Goal: Task Accomplishment & Management: Use online tool/utility

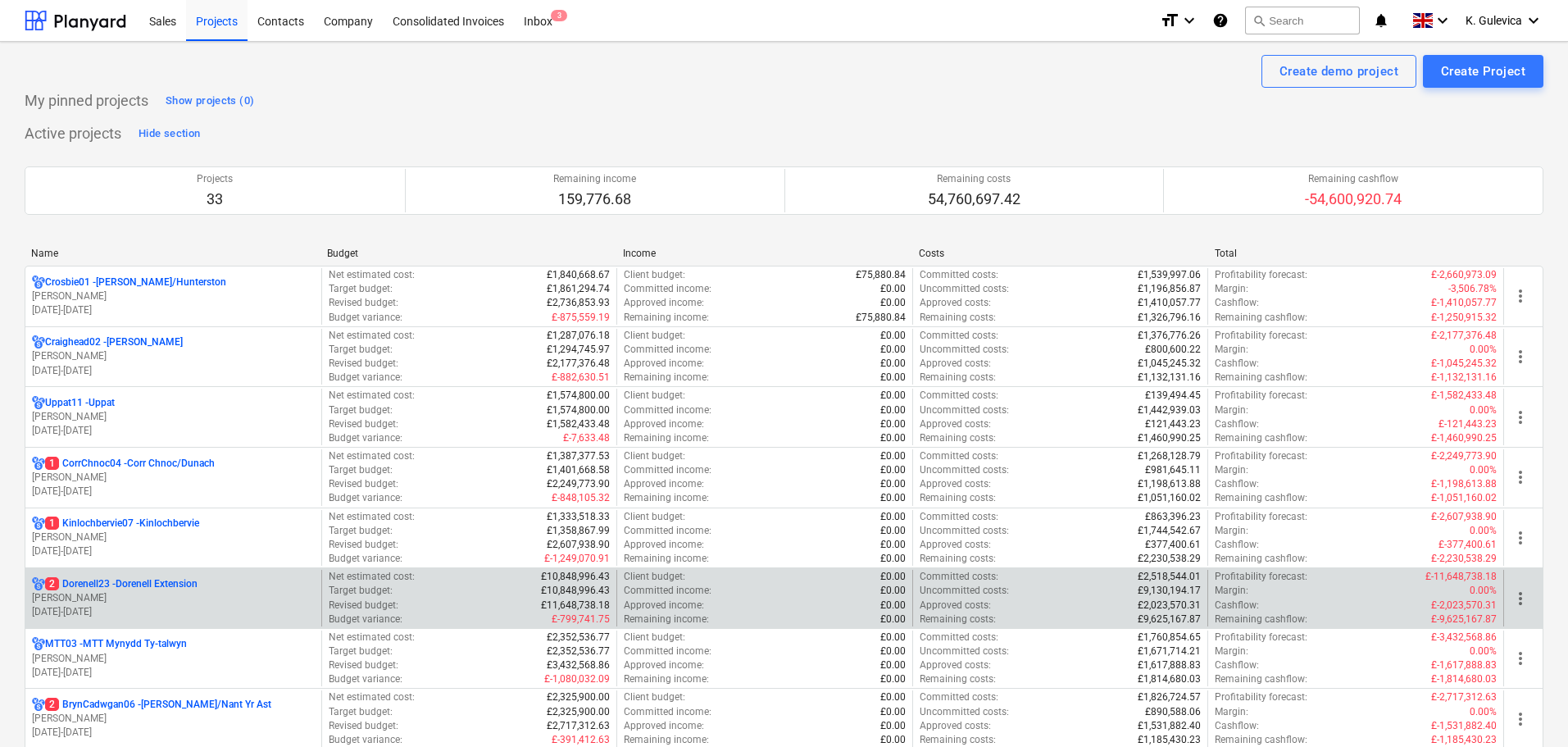
click at [162, 601] on p "[PERSON_NAME]" at bounding box center [173, 598] width 283 height 14
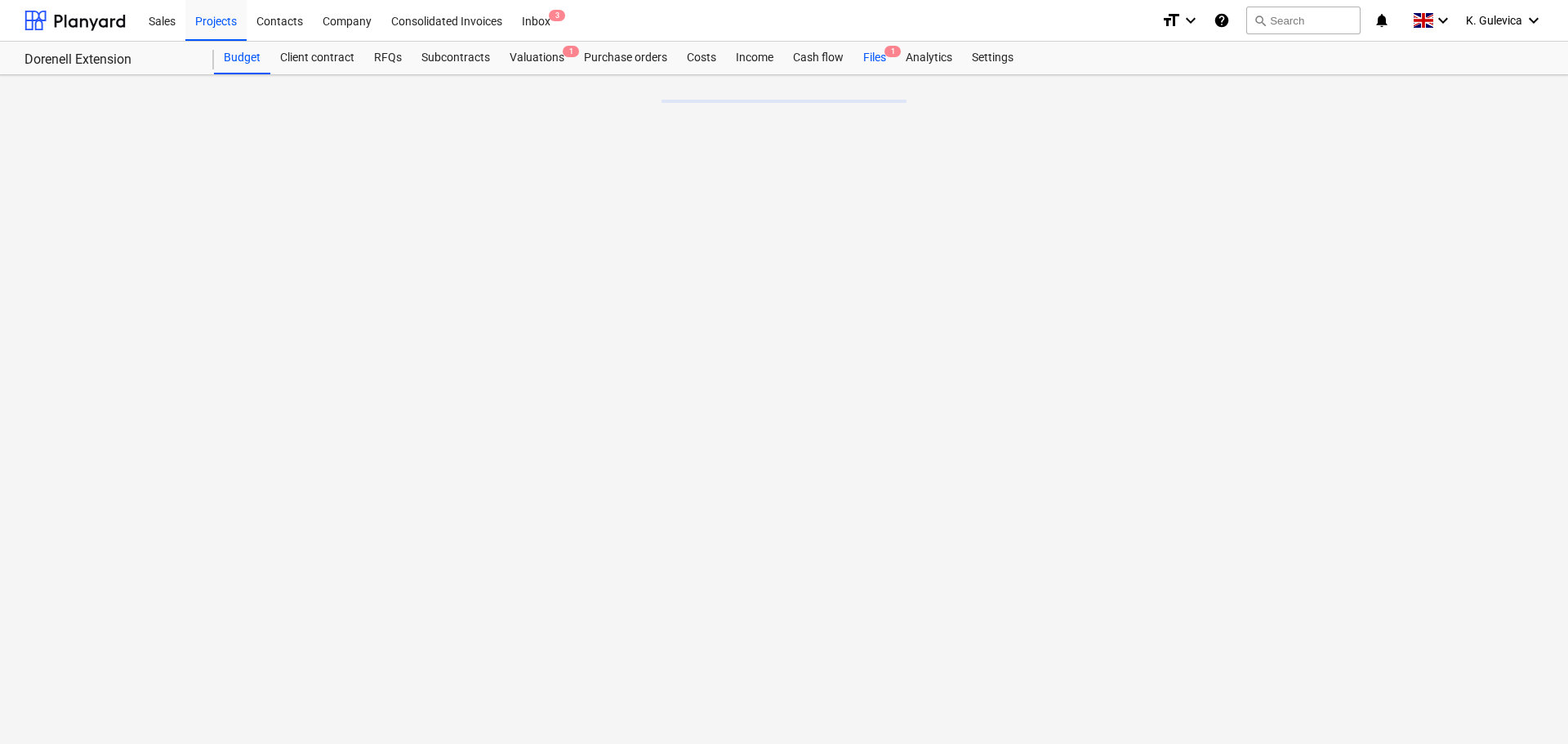
click at [869, 61] on div "Files 1" at bounding box center [875, 58] width 43 height 33
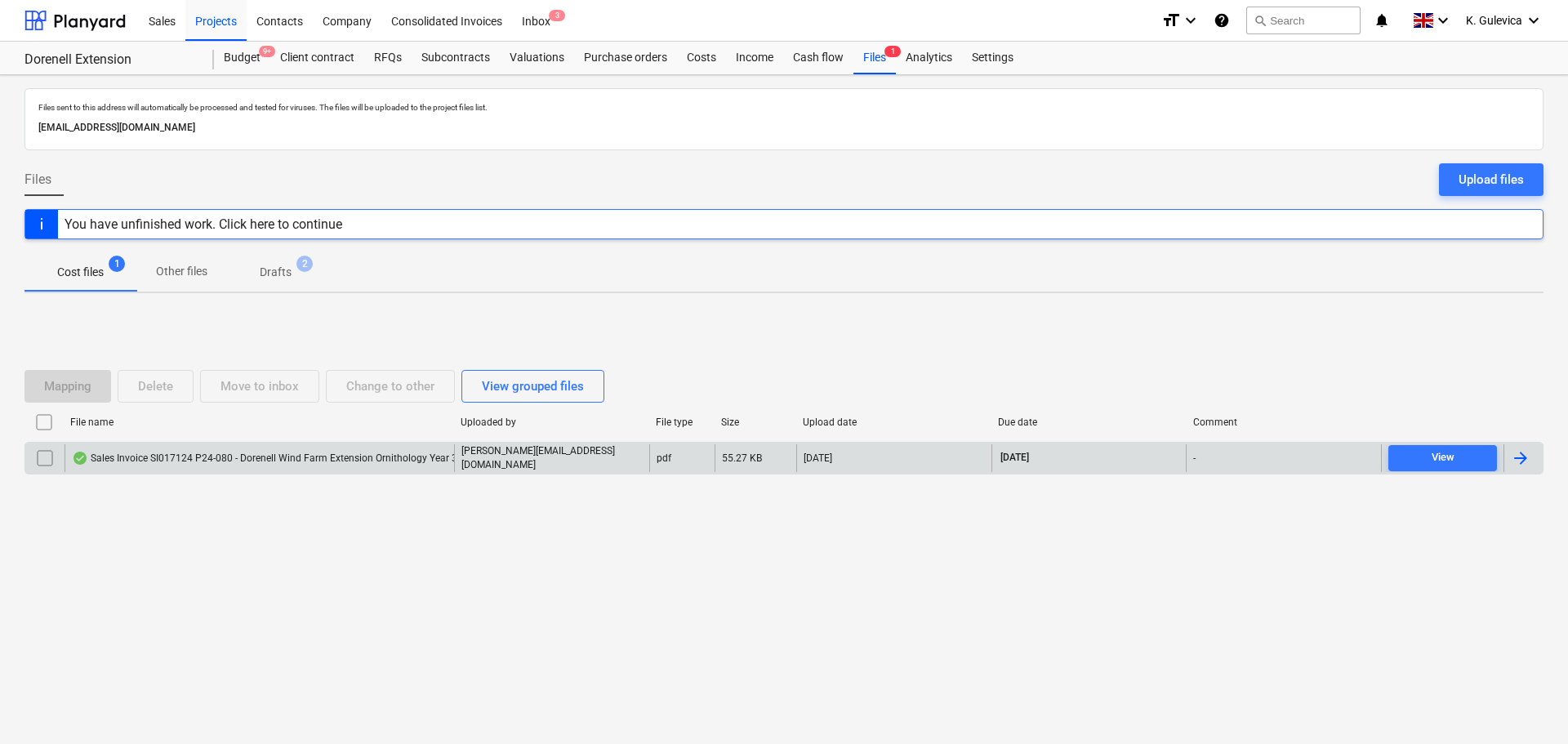
click at [344, 463] on div "Sales Invoice SI017124 P24-080 - Dorenell Wind Farm Extension Ornithology Year …" at bounding box center [308, 457] width 472 height 13
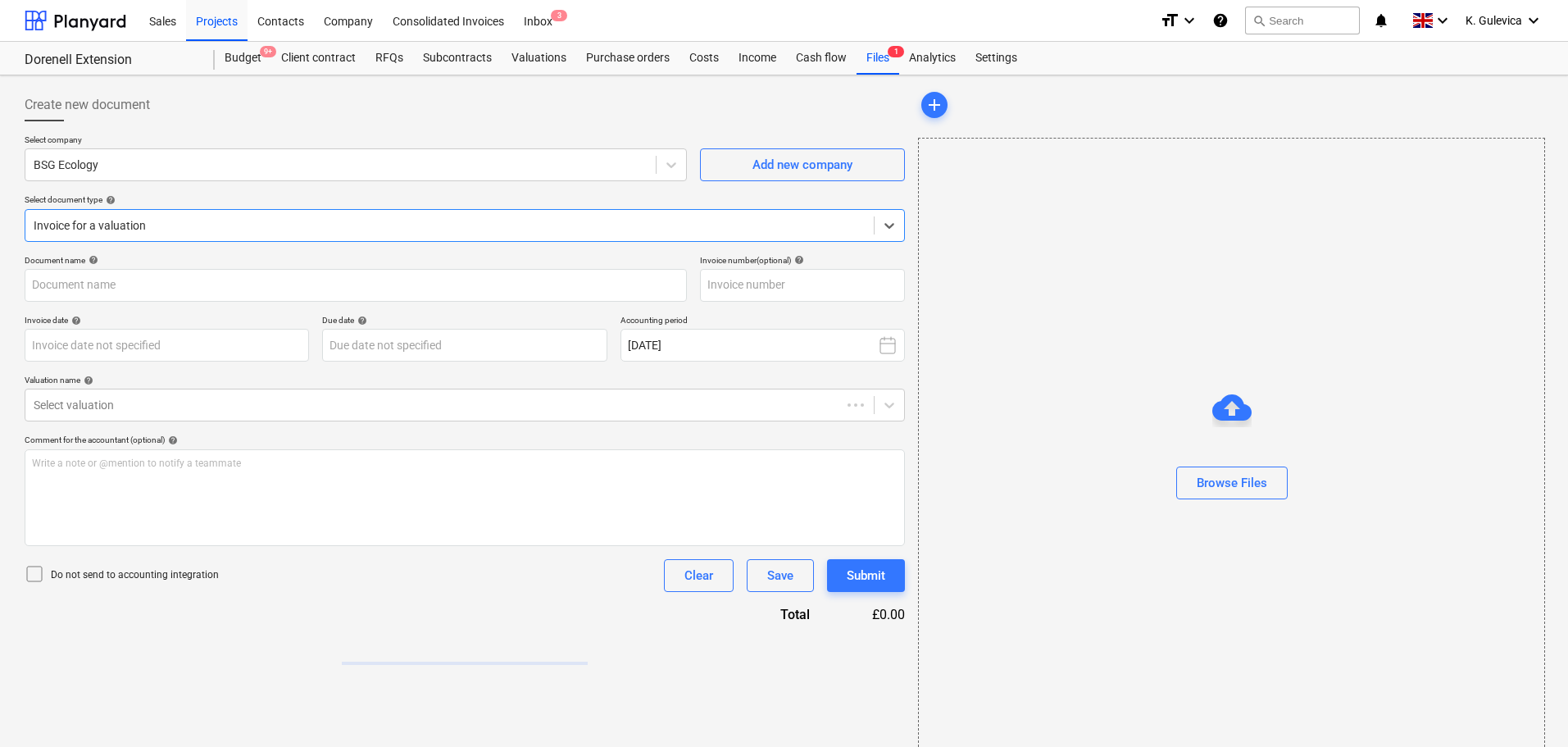
type input "SI017124"
type input "[DATE]"
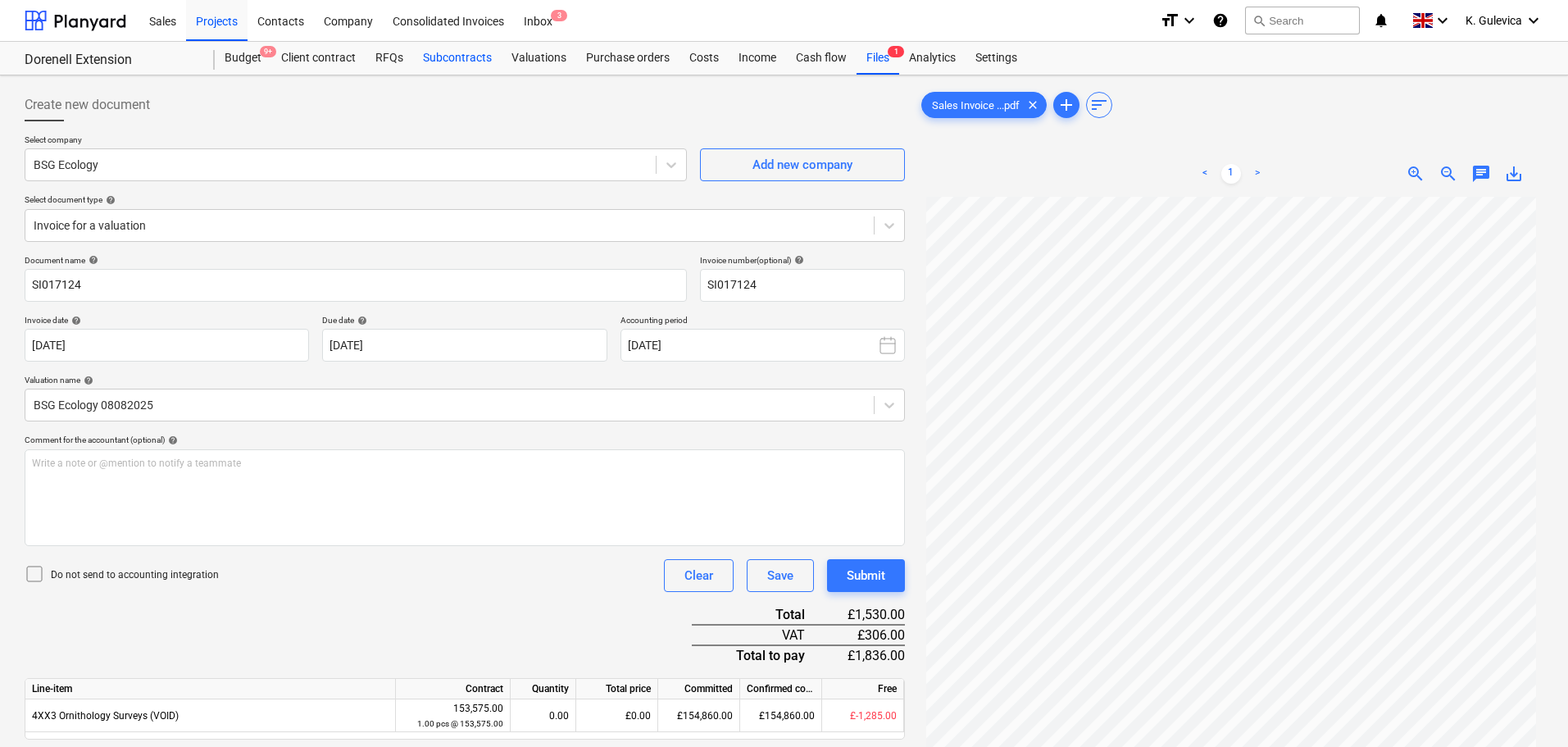
click at [453, 55] on div "Subcontracts" at bounding box center [457, 58] width 89 height 33
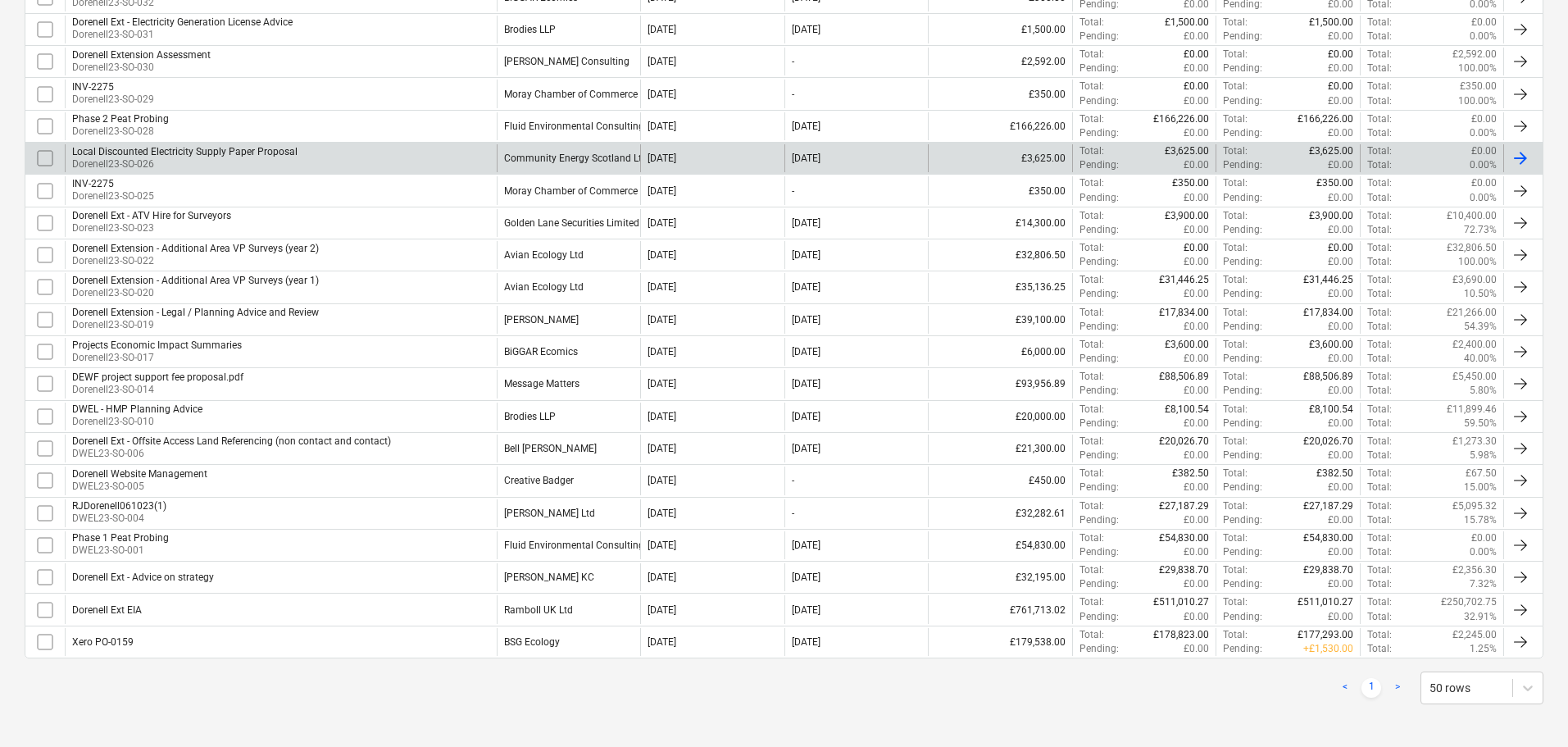
scroll to position [537, 0]
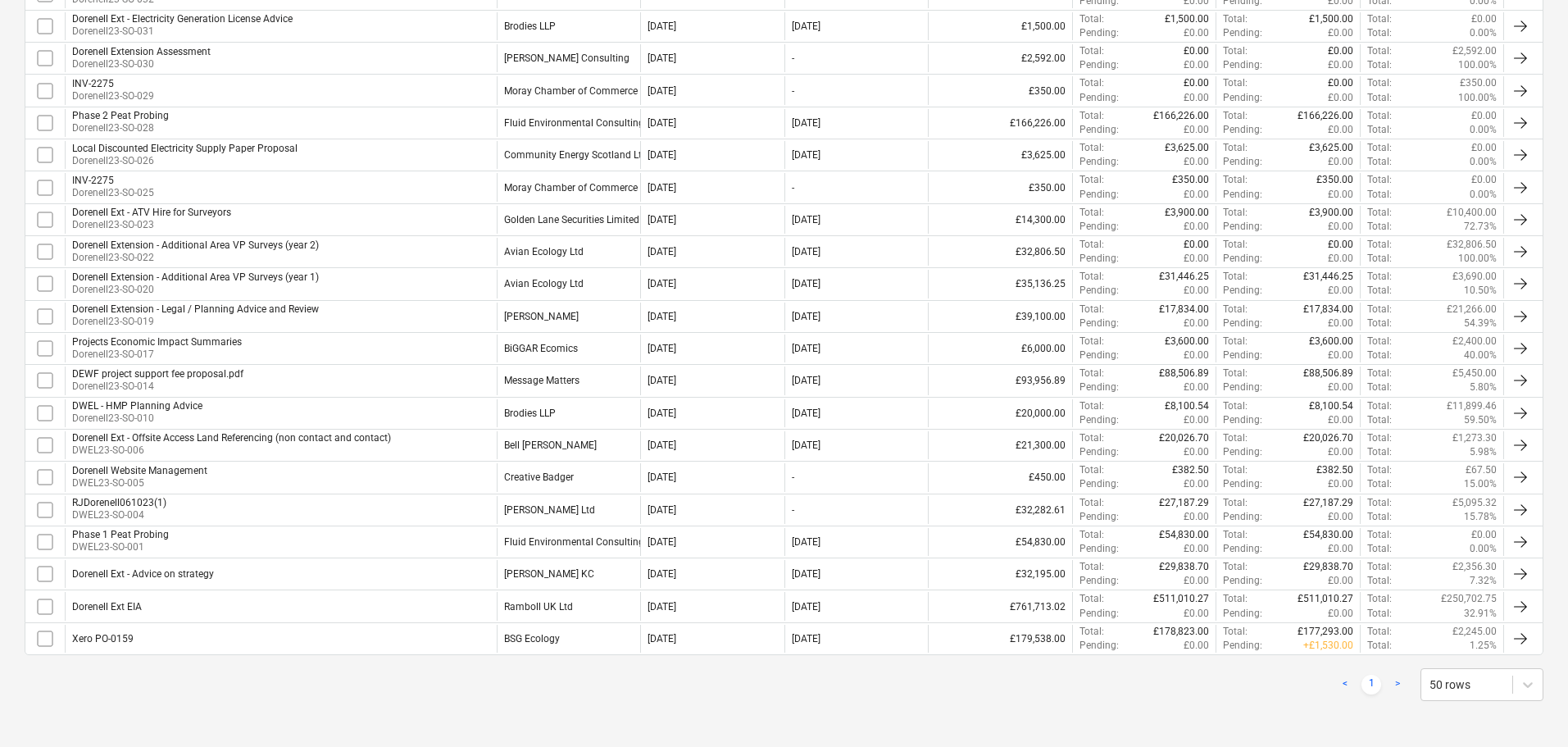
drag, startPoint x: 561, startPoint y: 636, endPoint x: 638, endPoint y: 636, distance: 77.0
click at [561, 636] on div "BSG Ecology" at bounding box center [569, 639] width 144 height 28
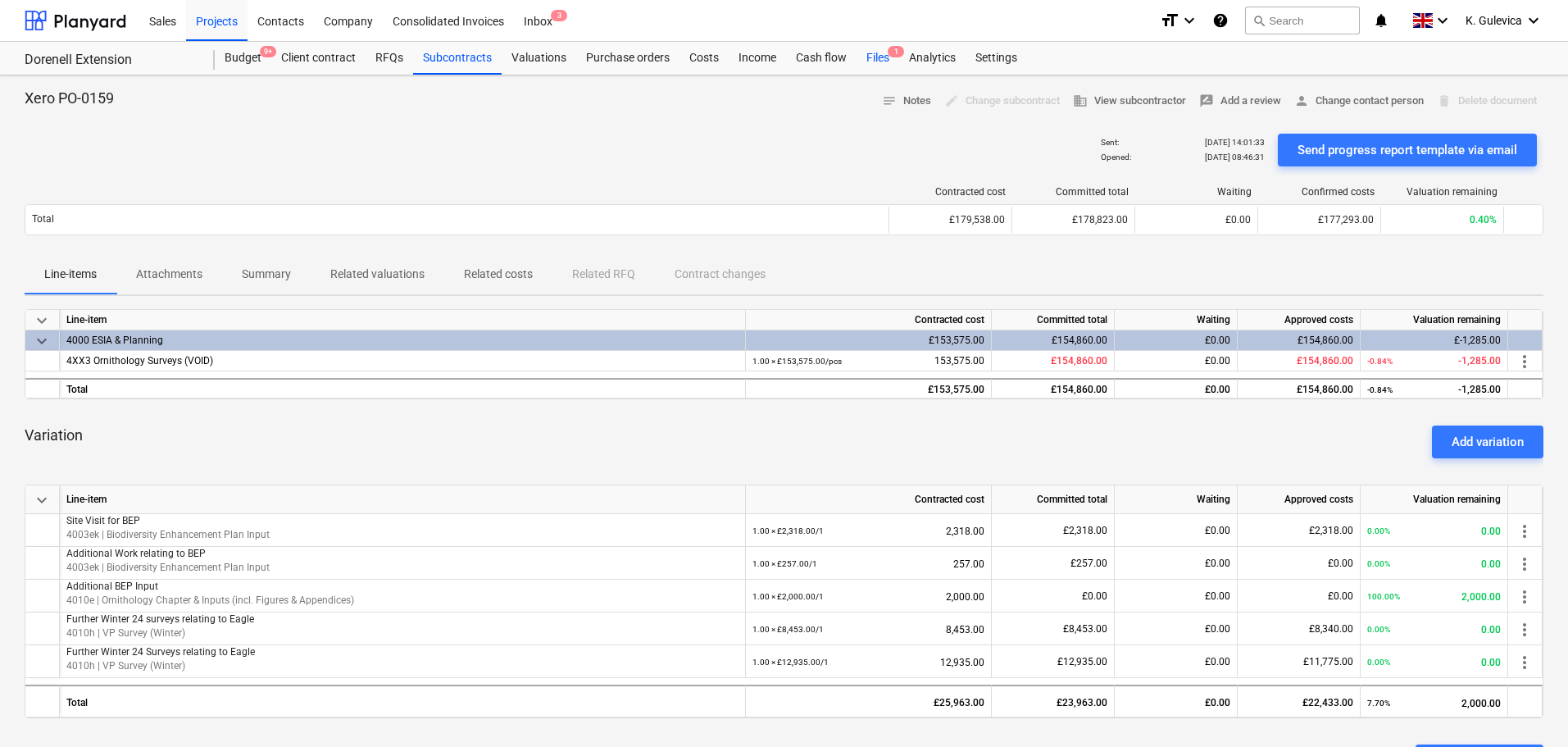
click at [878, 62] on div "Files 1" at bounding box center [877, 58] width 43 height 33
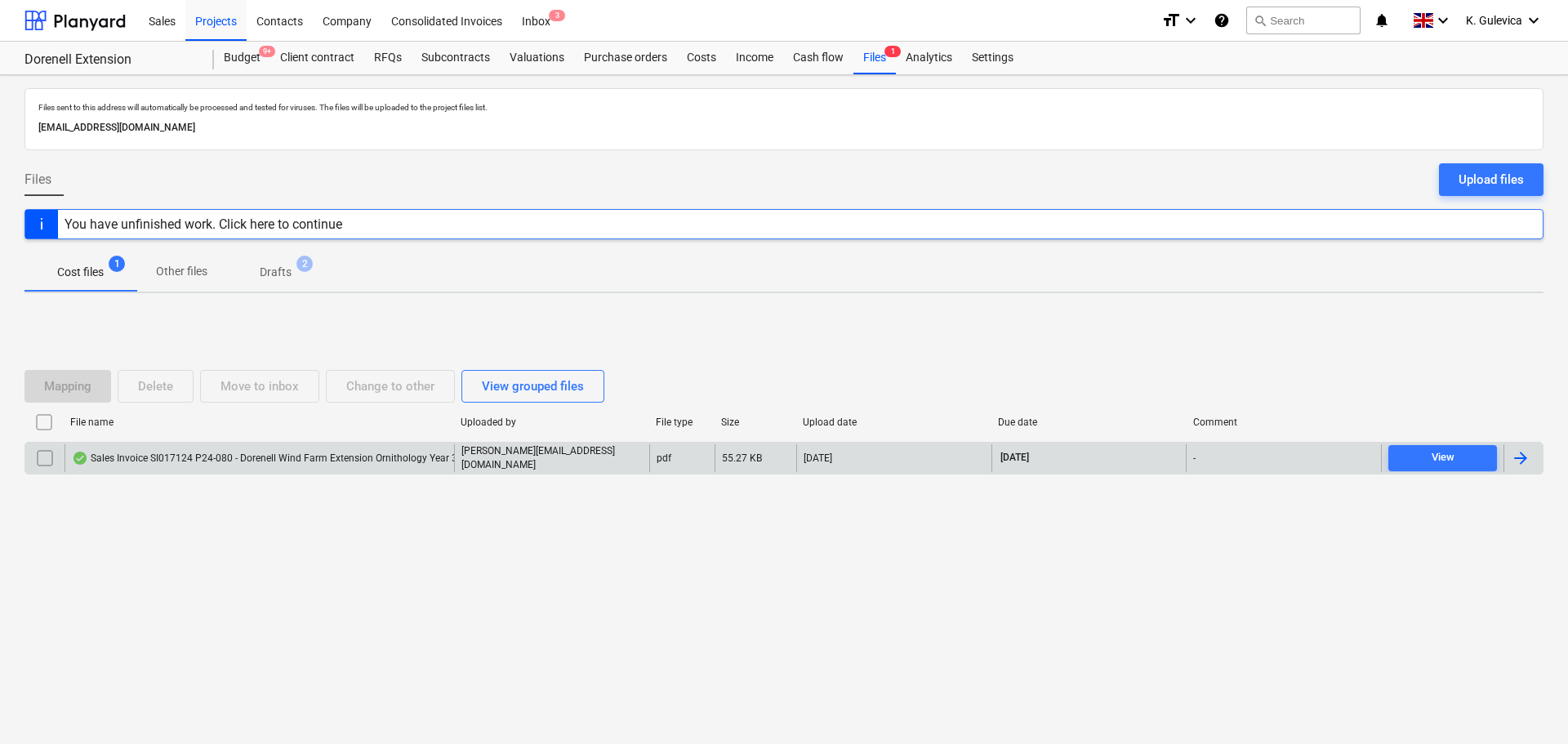
click at [346, 461] on div "Sales Invoice SI017124 P24-080 - Dorenell Wind Farm Extension Ornithology Year …" at bounding box center [308, 457] width 472 height 13
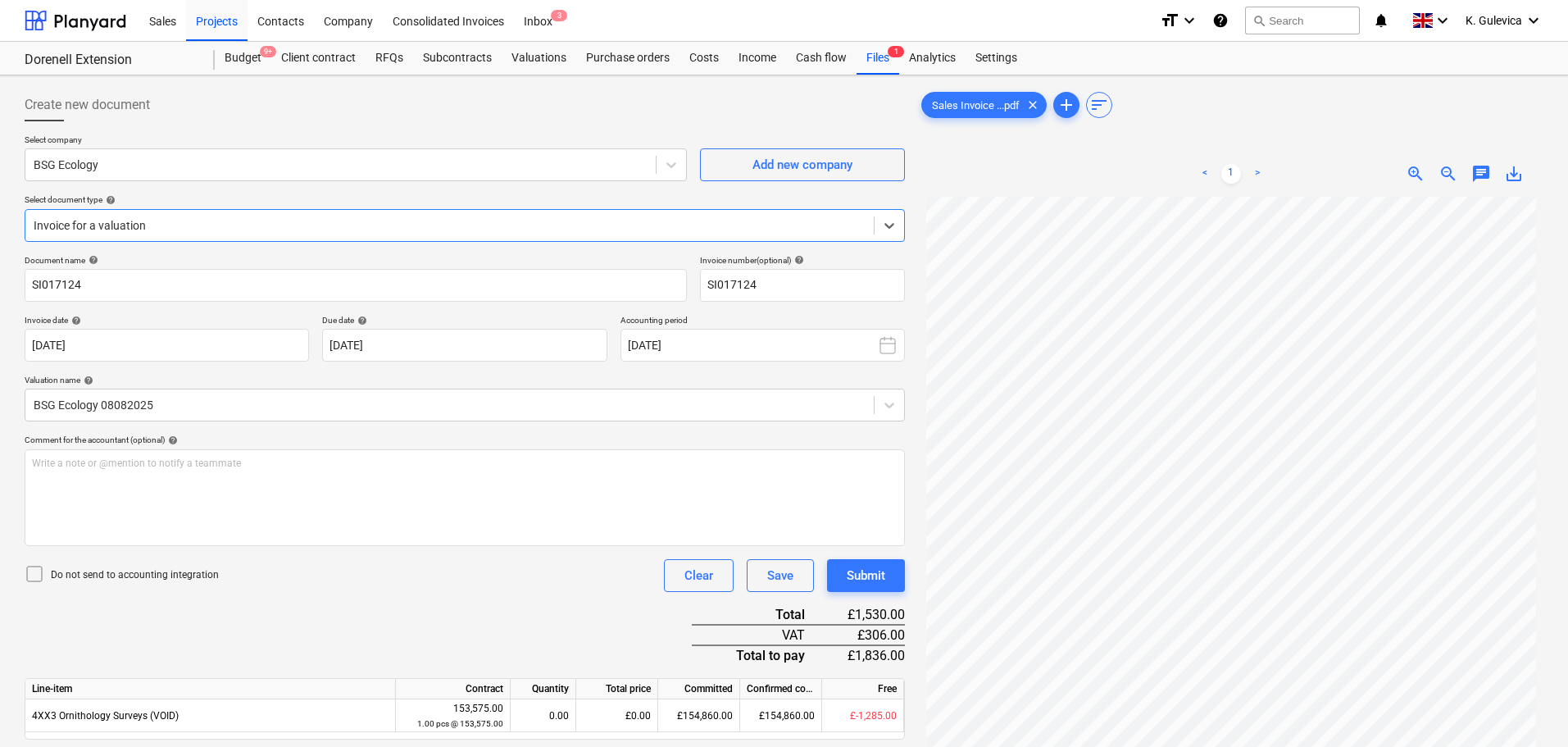
click at [1507, 172] on span "save_alt" at bounding box center [1514, 174] width 20 height 20
click at [515, 53] on div "Valuations" at bounding box center [539, 58] width 75 height 33
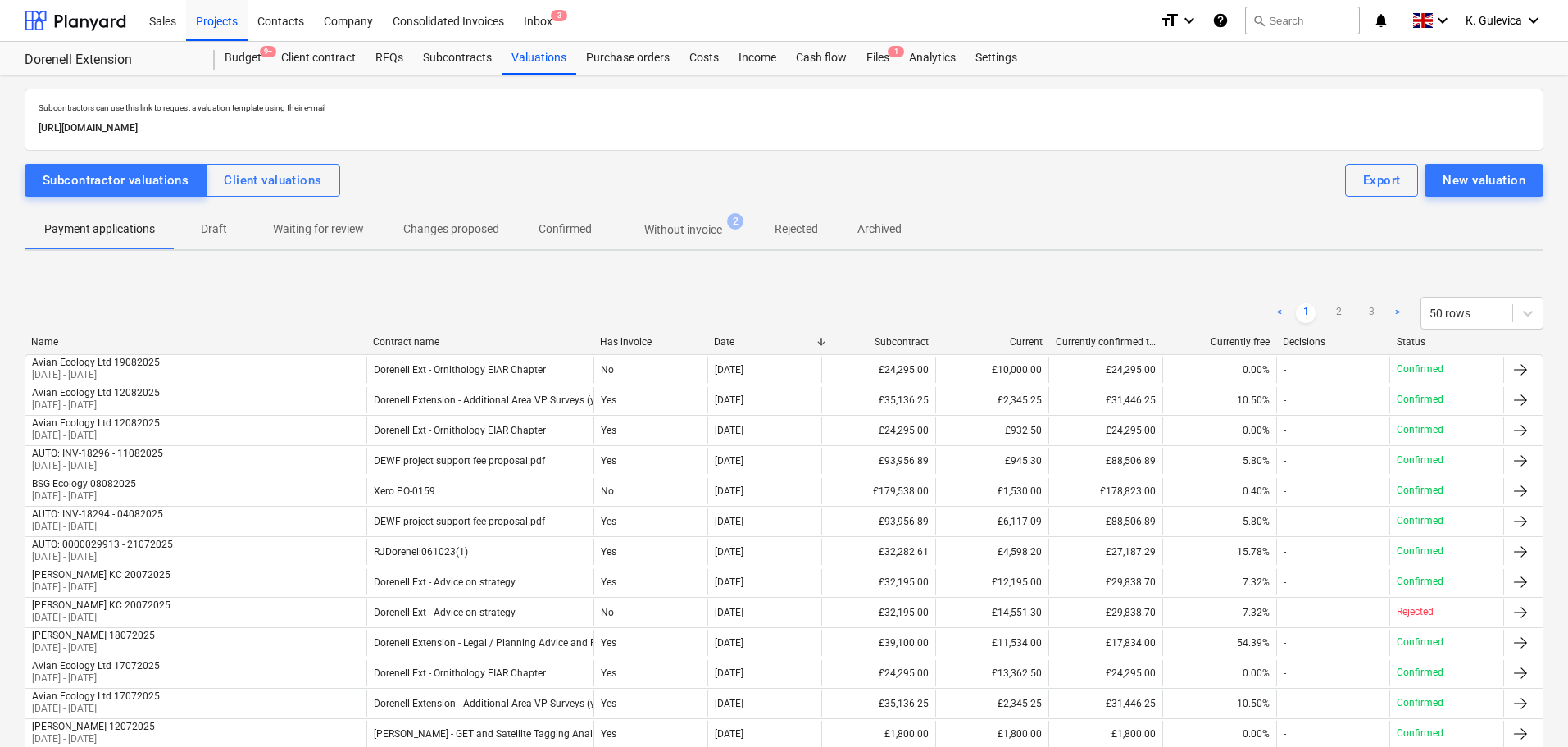
click at [697, 230] on p "Without invoice" at bounding box center [684, 229] width 78 height 17
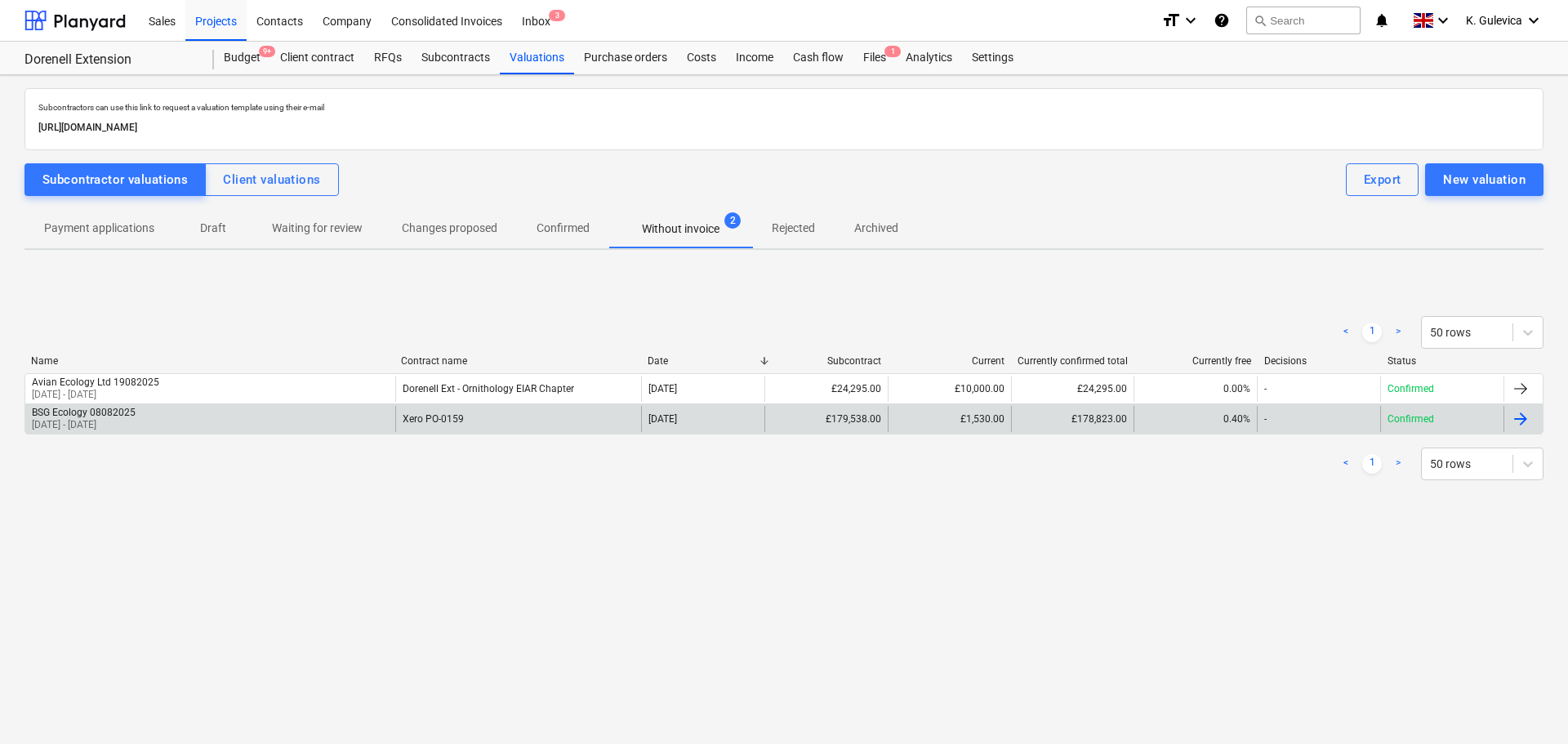
click at [467, 418] on div "Xero PO-0159" at bounding box center [519, 419] width 247 height 26
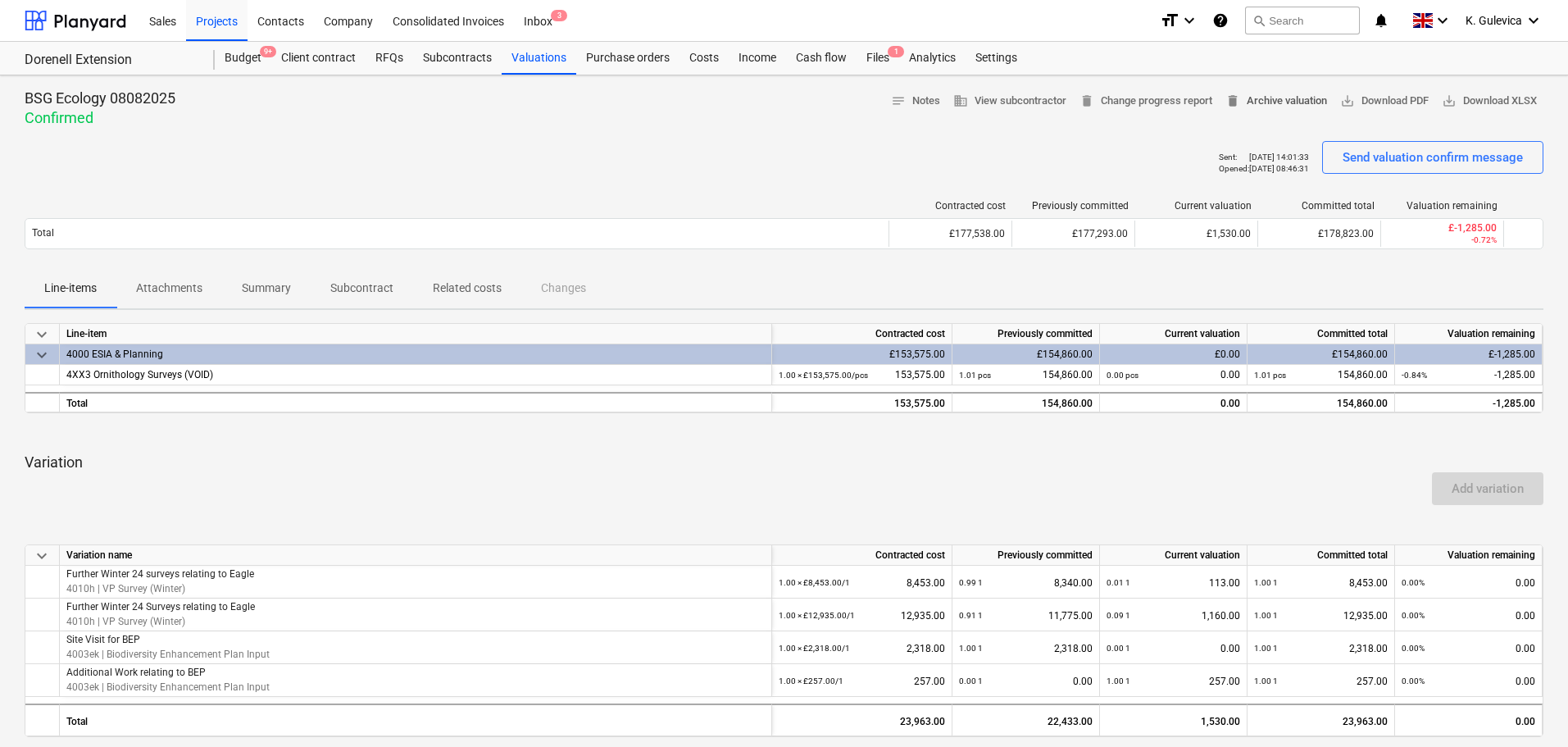
click at [1298, 103] on span "delete Archive valuation" at bounding box center [1276, 101] width 102 height 19
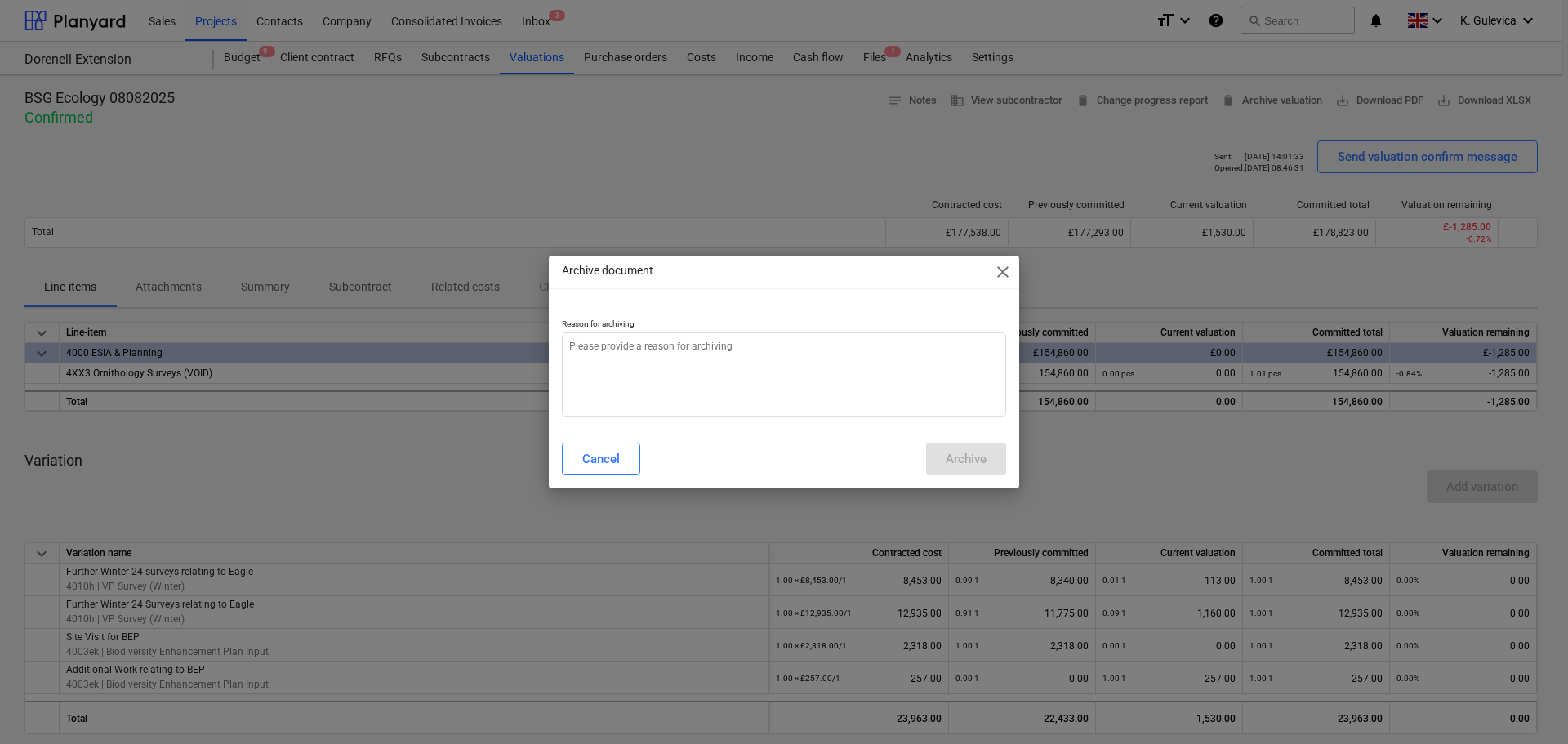
type textarea "x"
click at [655, 385] on textarea at bounding box center [784, 374] width 444 height 84
type textarea "W"
type textarea "x"
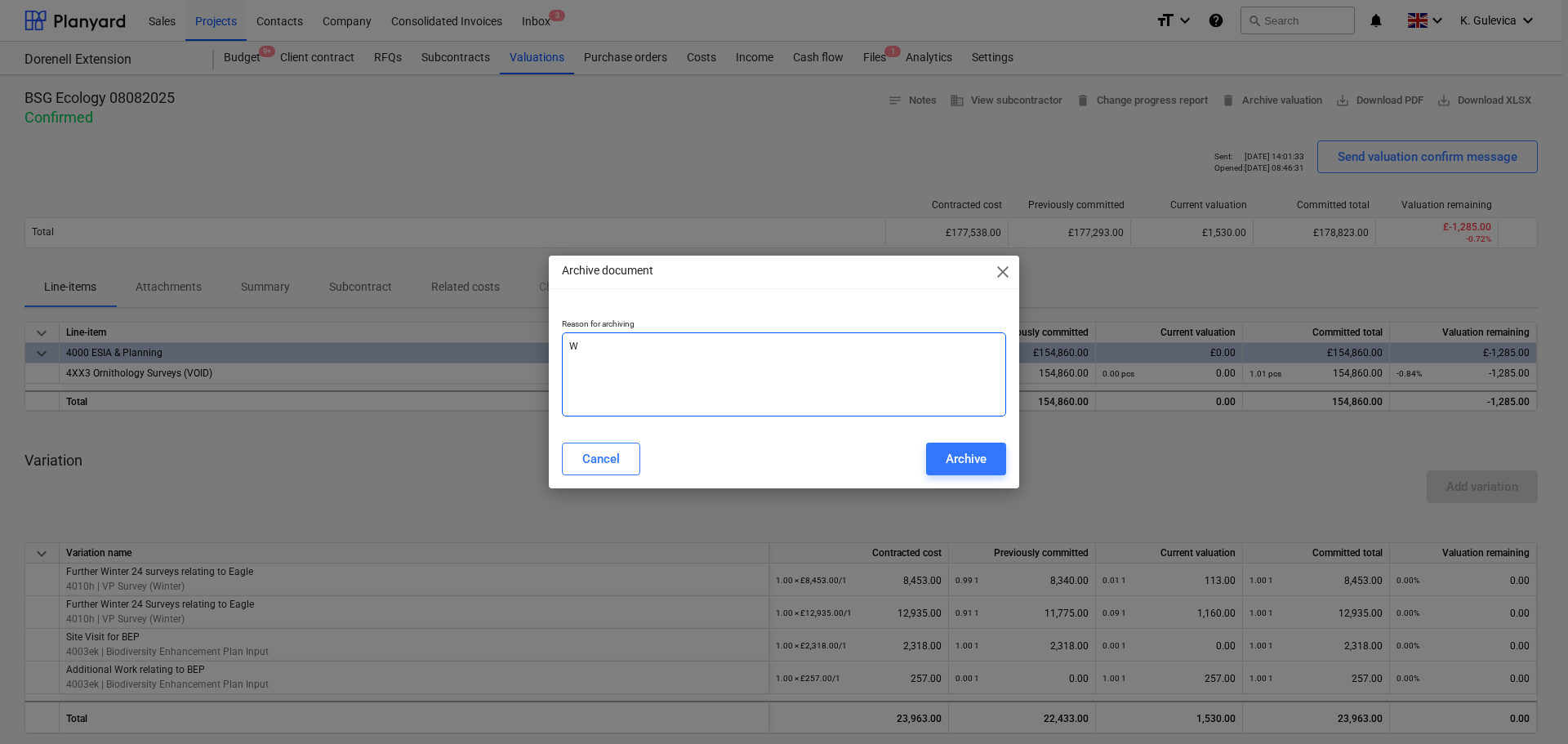
type textarea "Wi"
type textarea "x"
type textarea "Wil"
type textarea "x"
type textarea "Will"
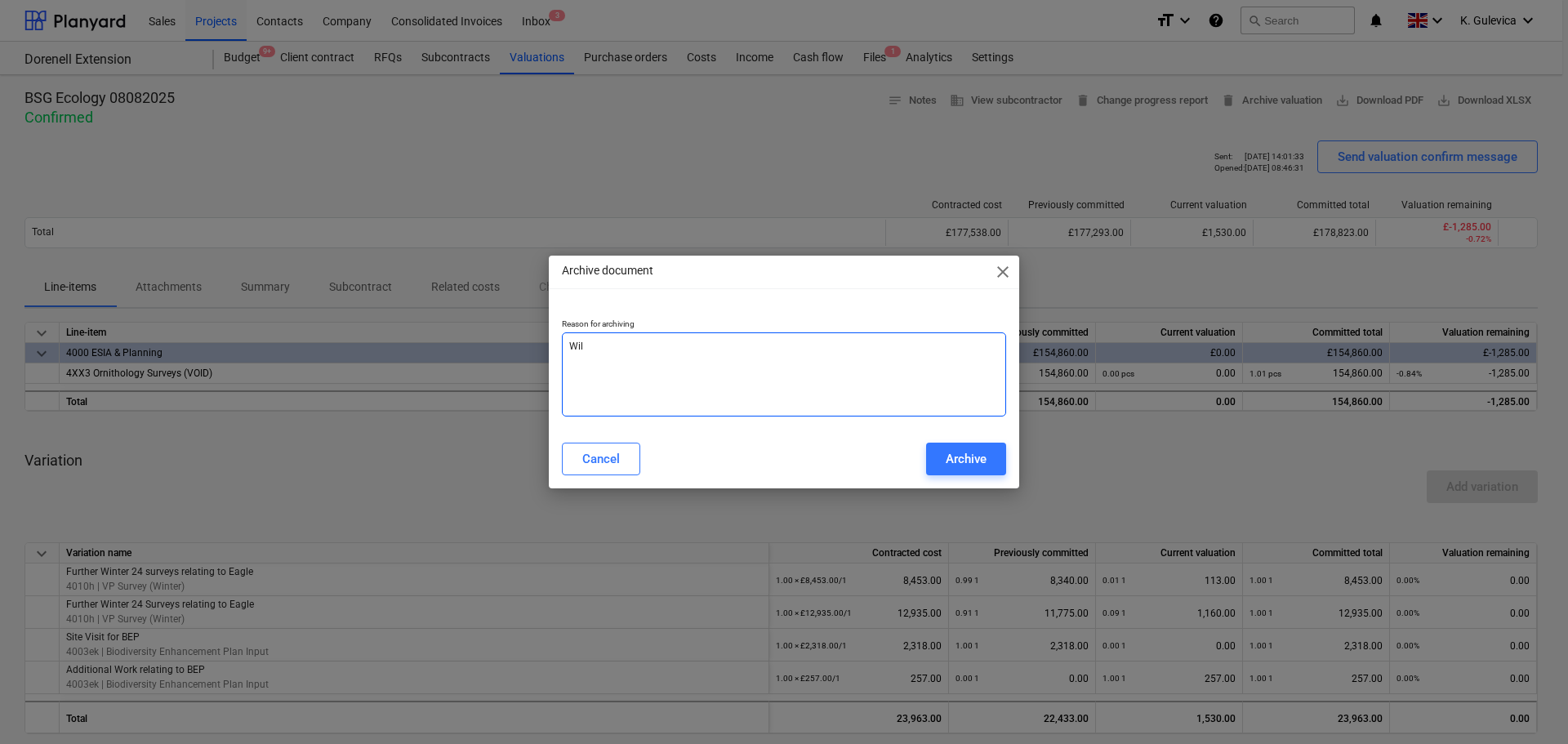
type textarea "x"
type textarea "Will"
type textarea "x"
type textarea "Will b"
type textarea "x"
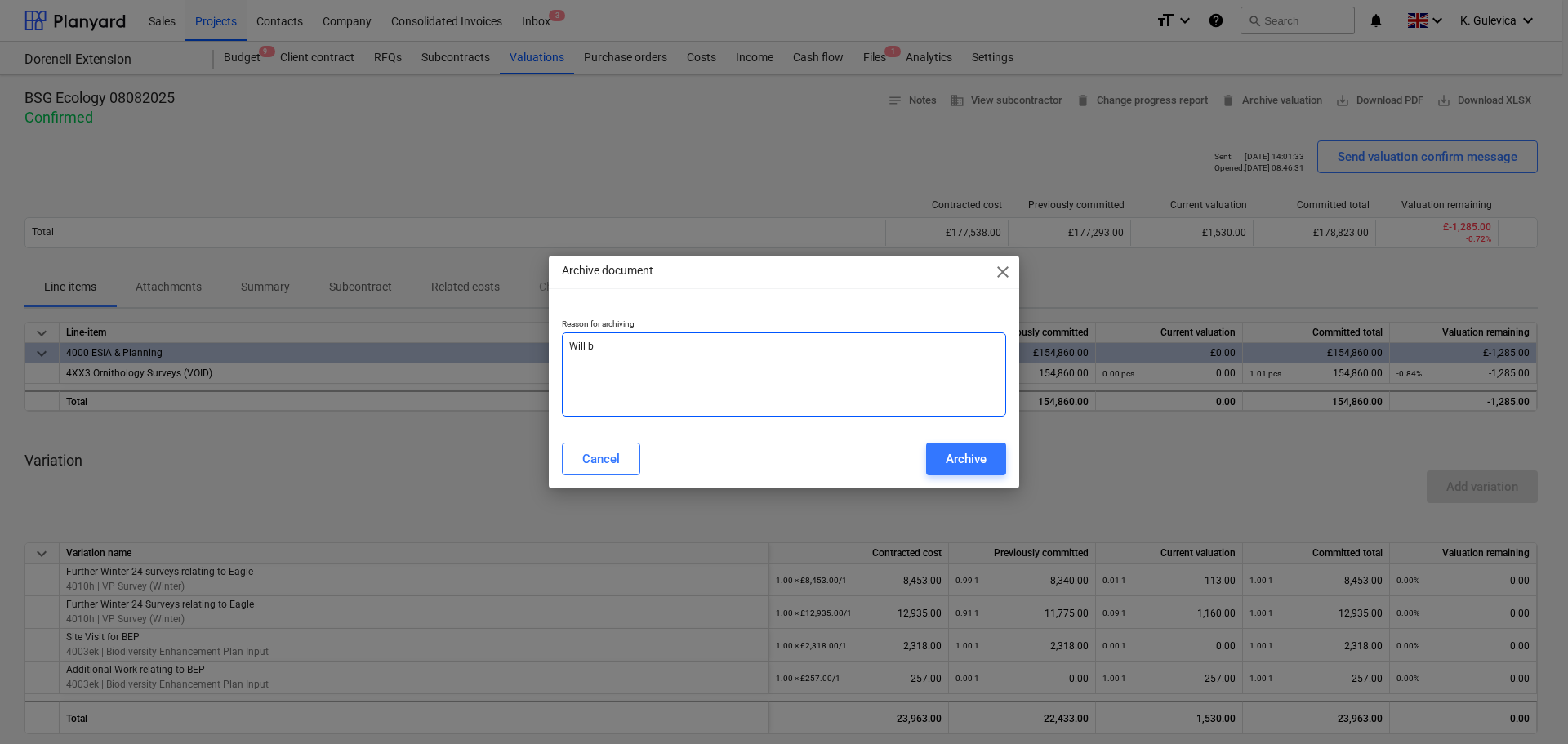
type textarea "Will be"
type textarea "x"
type textarea "Will be"
type textarea "x"
type textarea "Will be r"
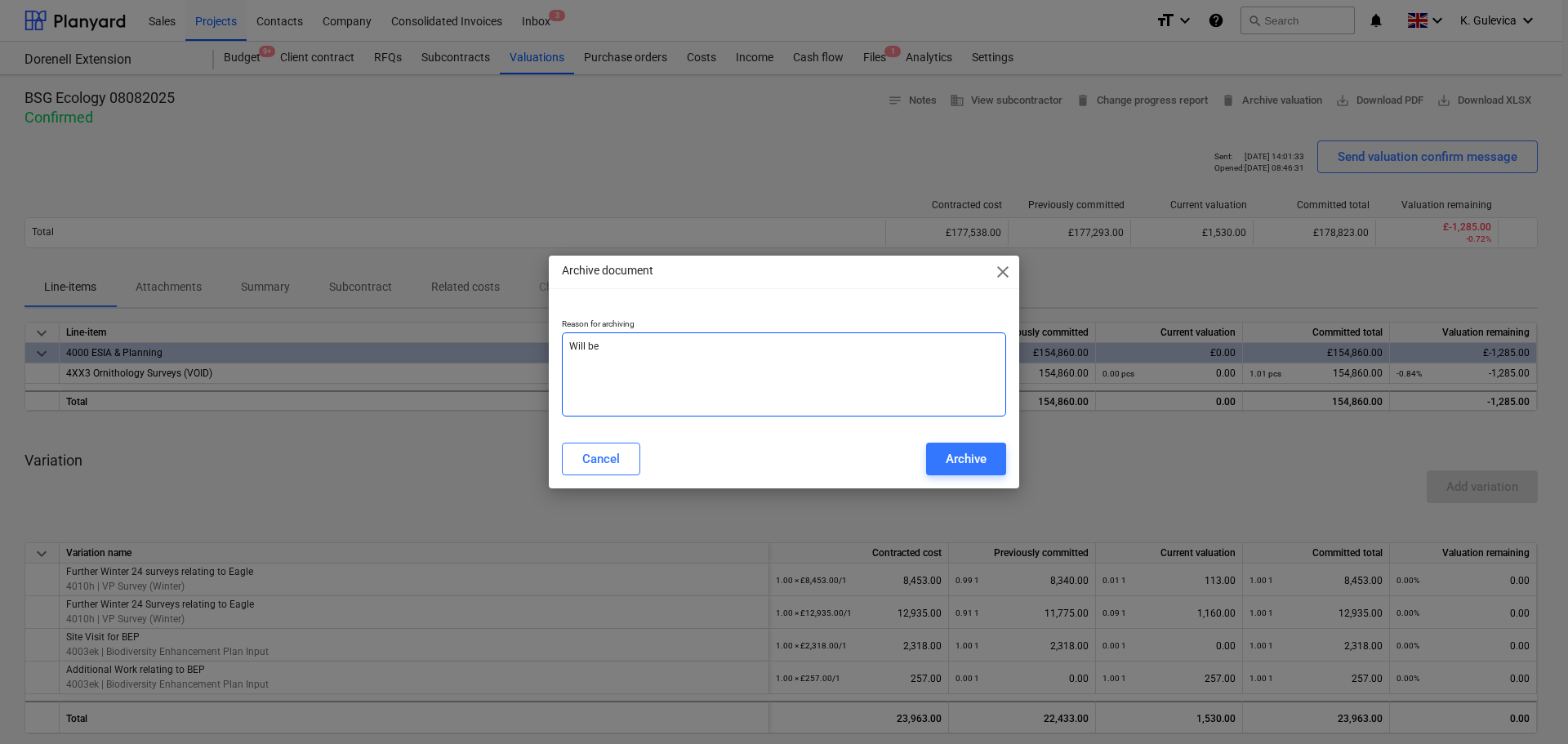
type textarea "x"
type textarea "Will be re"
type textarea "x"
type textarea "Will be red"
type textarea "x"
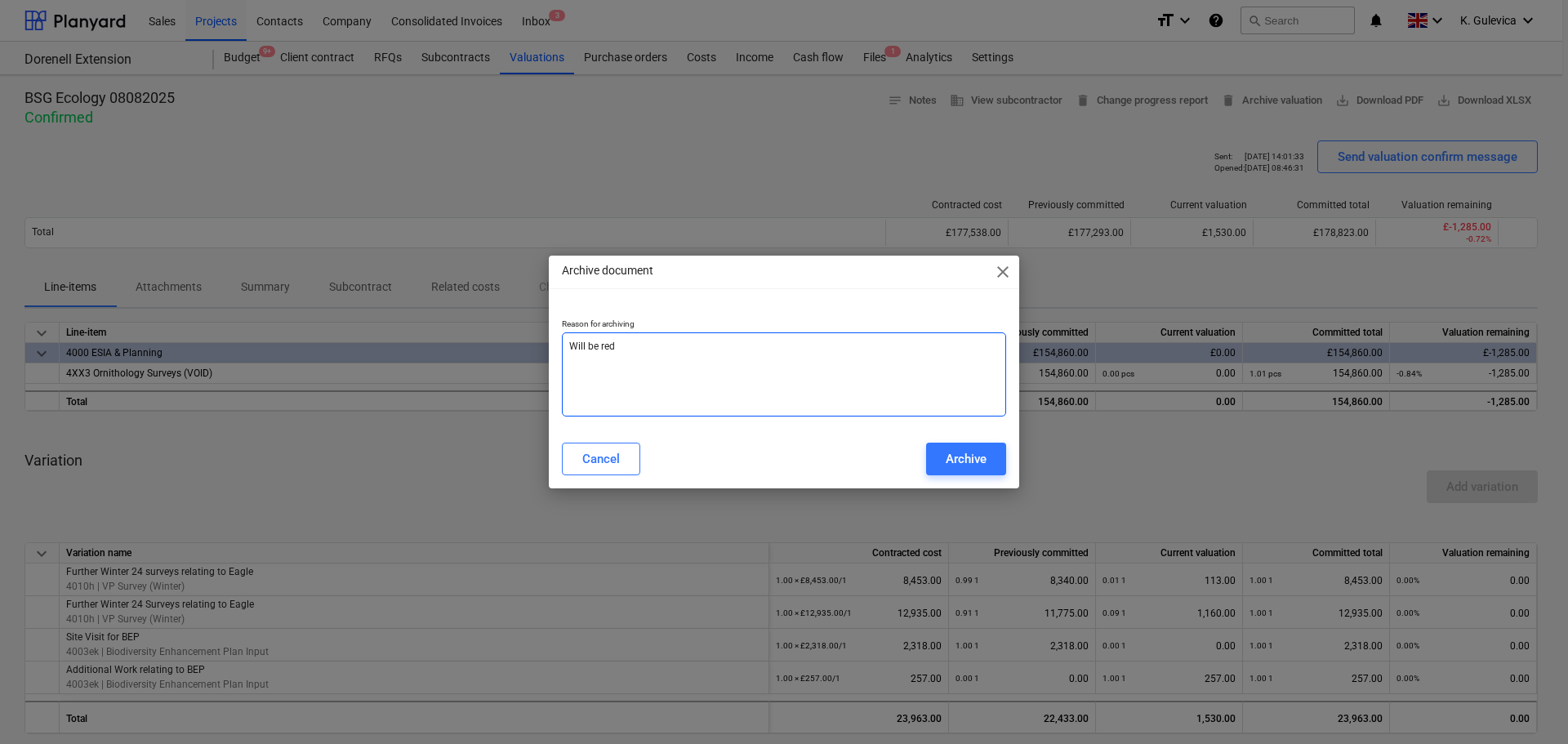
type textarea "Will be redo"
type textarea "x"
type textarea "Will be redon"
type textarea "x"
type textarea "Will be redone"
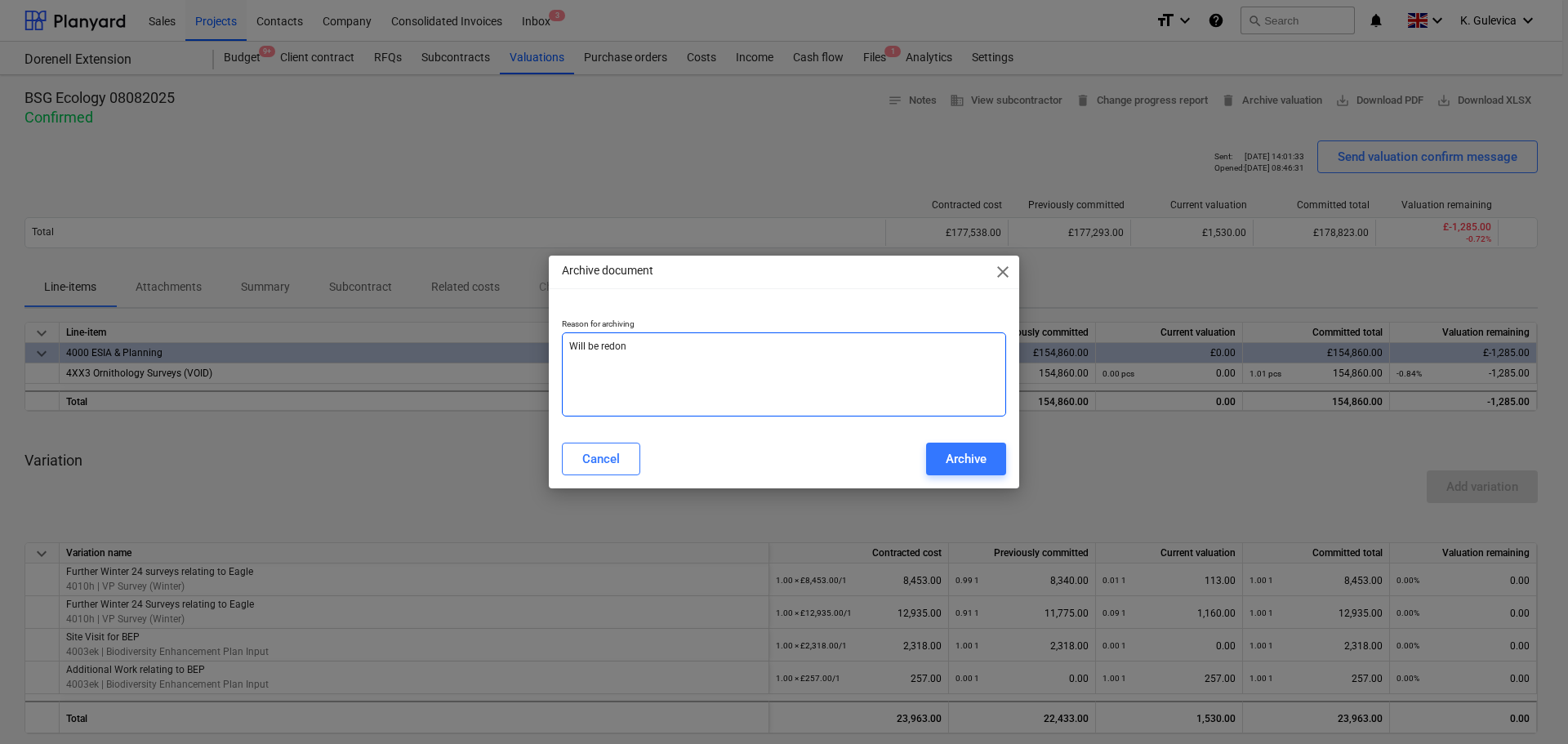
type textarea "x"
type textarea "Will be redone"
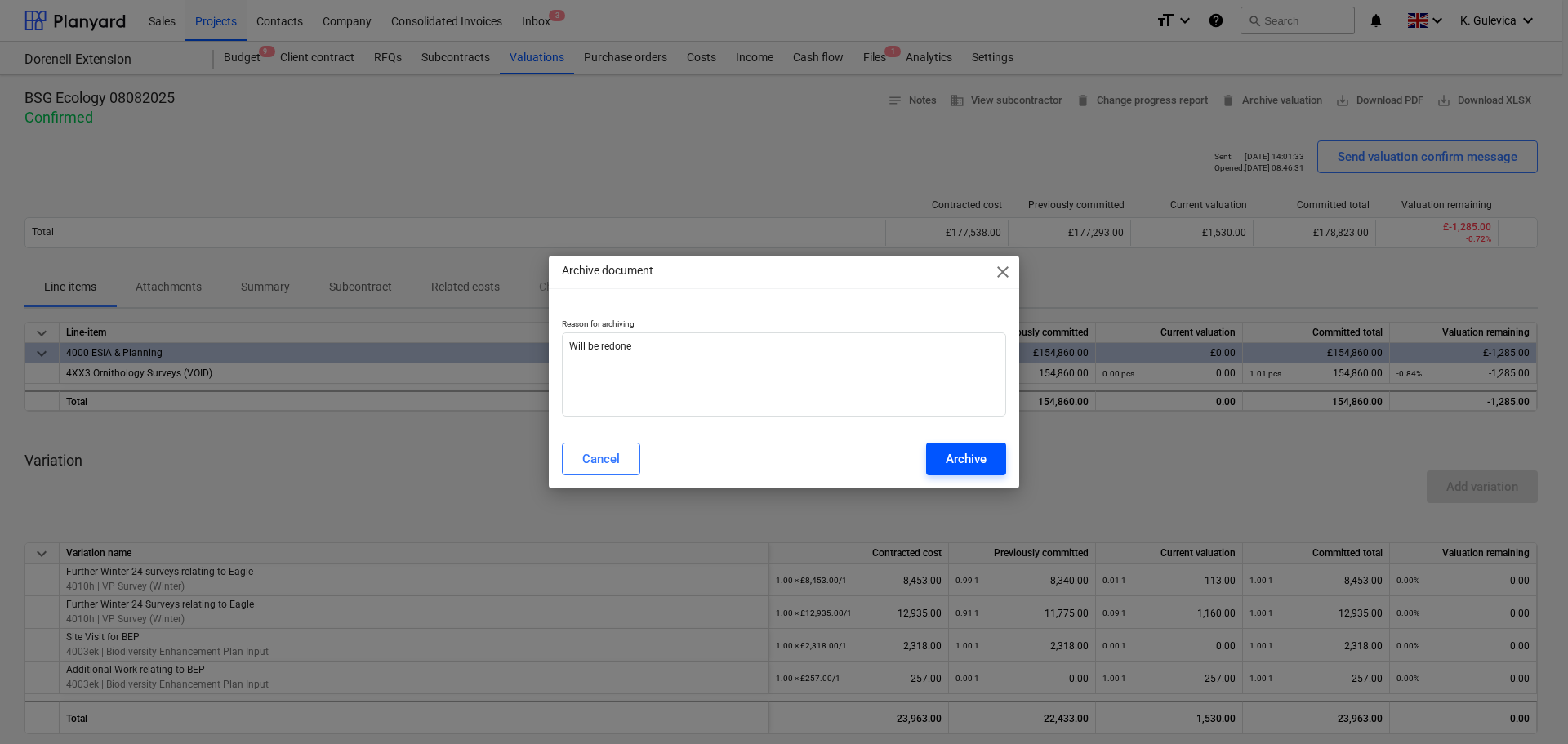
click at [965, 462] on div "Archive" at bounding box center [966, 458] width 41 height 21
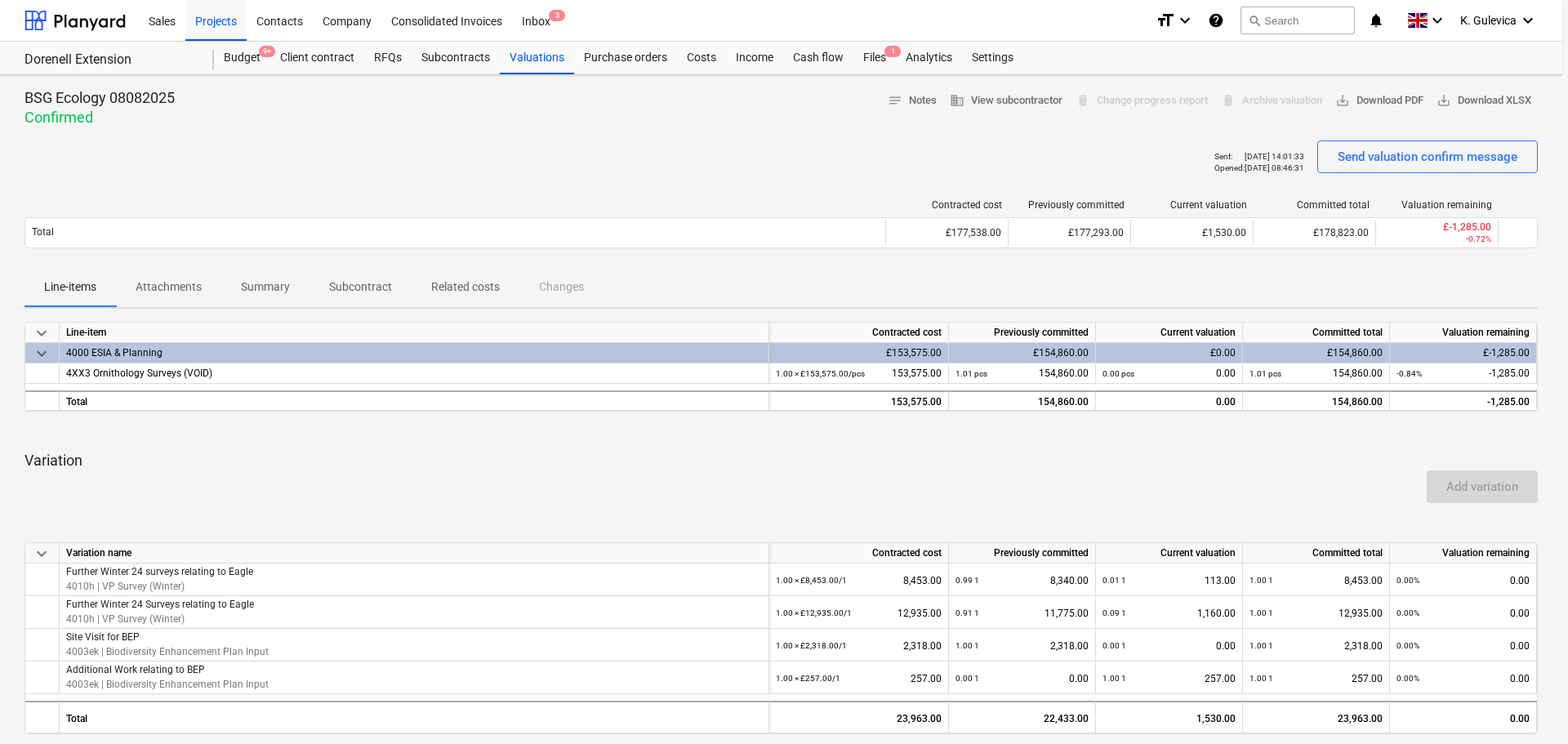
type textarea "x"
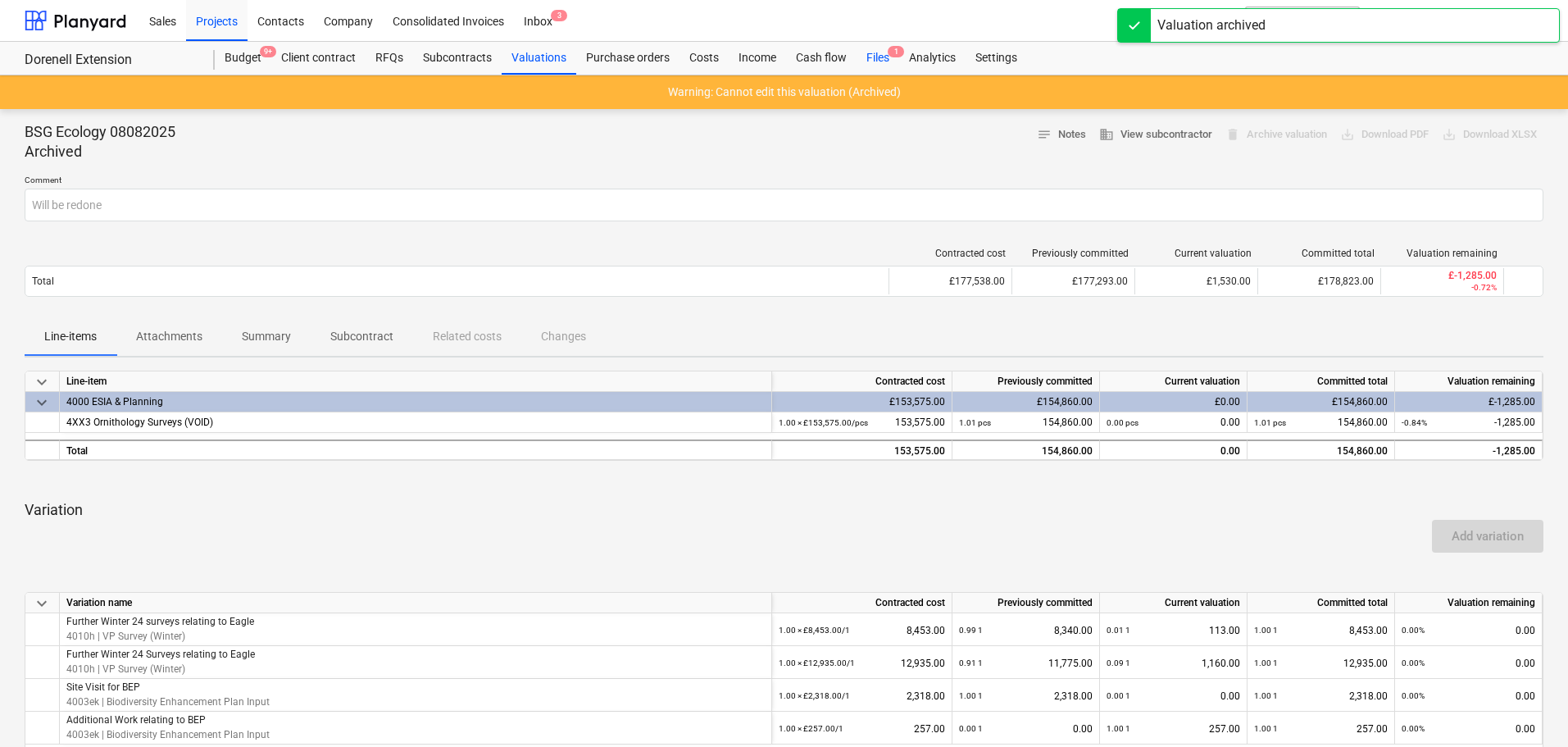
click at [878, 65] on div "Files 1" at bounding box center [877, 58] width 43 height 33
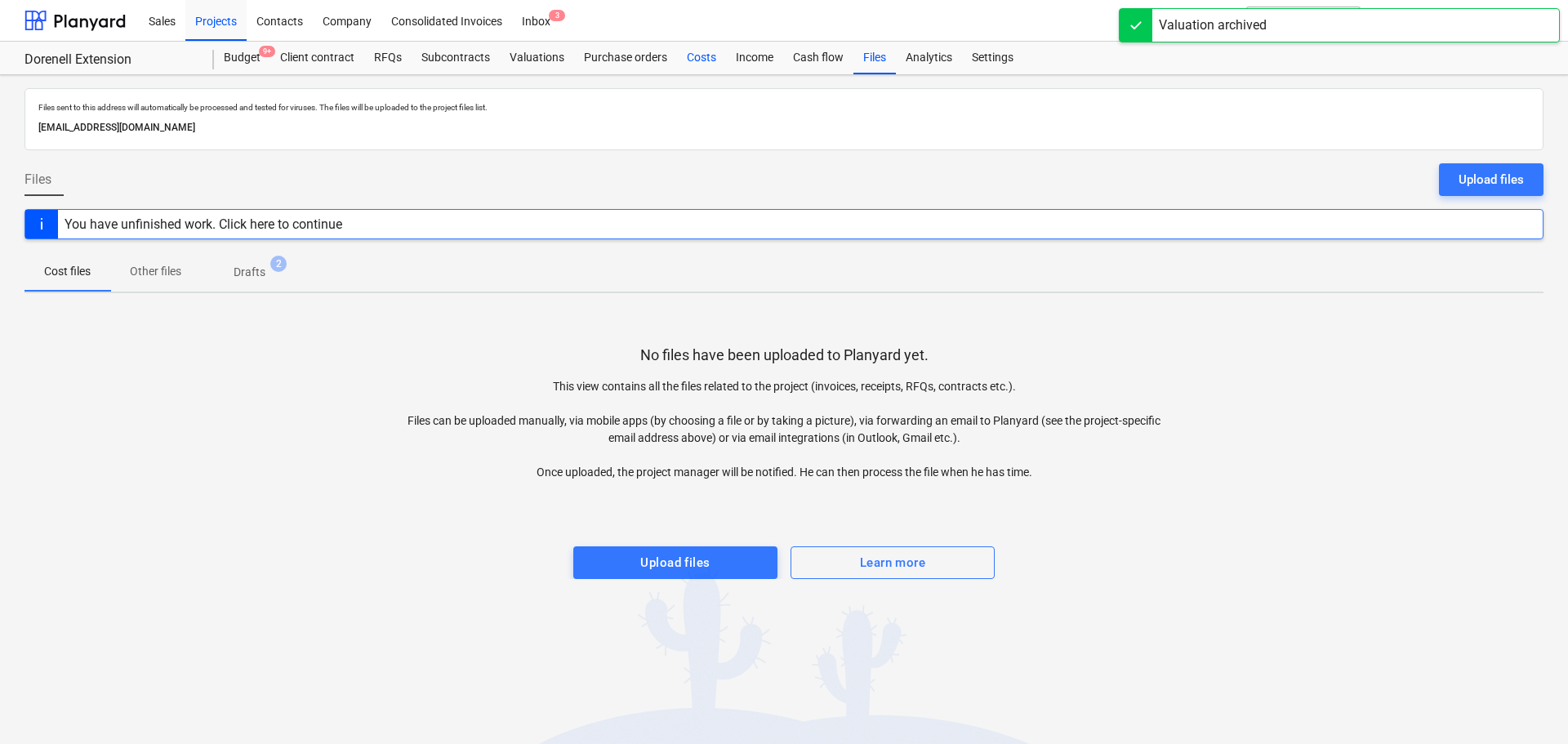
drag, startPoint x: 691, startPoint y: 56, endPoint x: 717, endPoint y: 60, distance: 26.3
click at [692, 56] on div "Costs" at bounding box center [701, 58] width 49 height 33
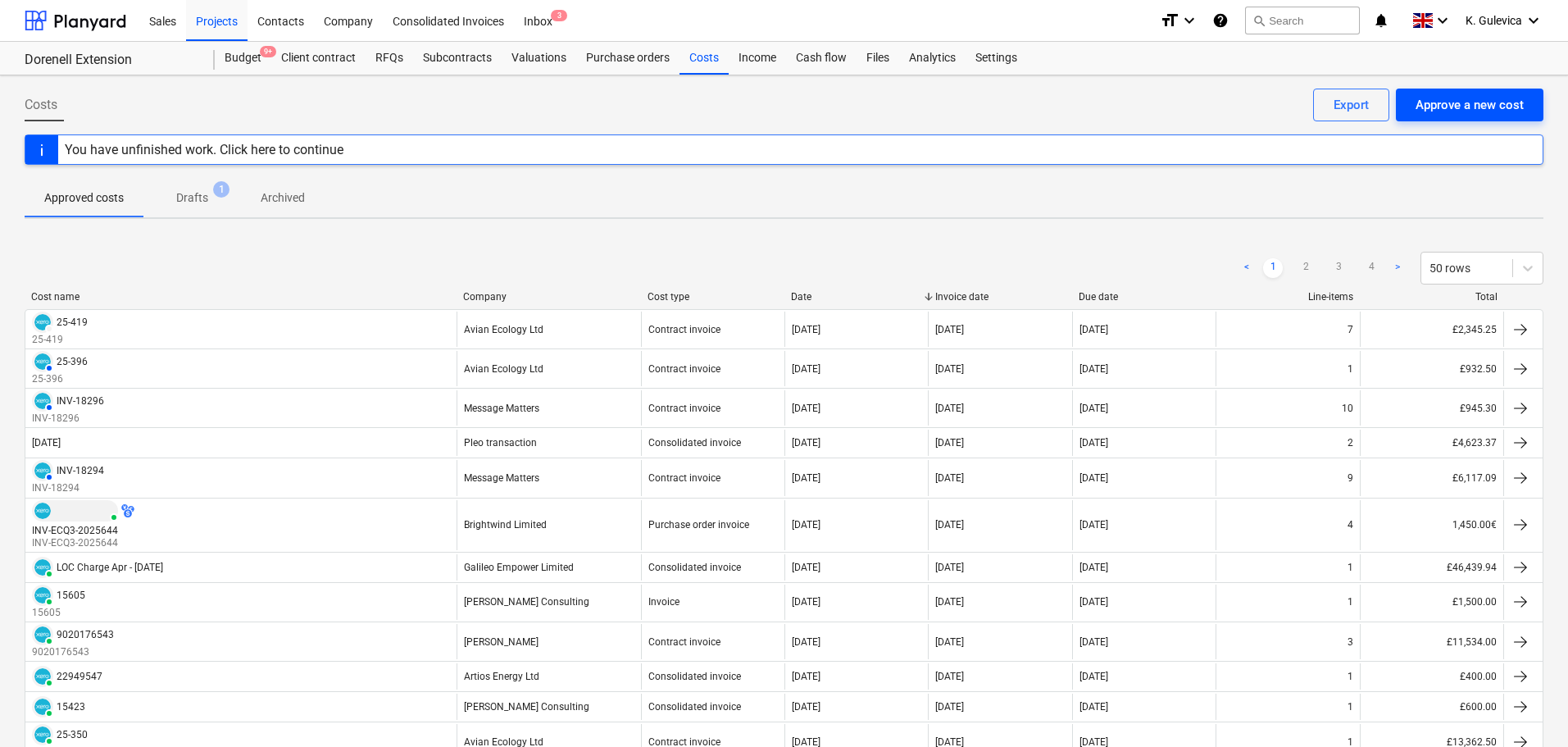
click at [1488, 111] on div "Approve a new cost" at bounding box center [1469, 104] width 108 height 21
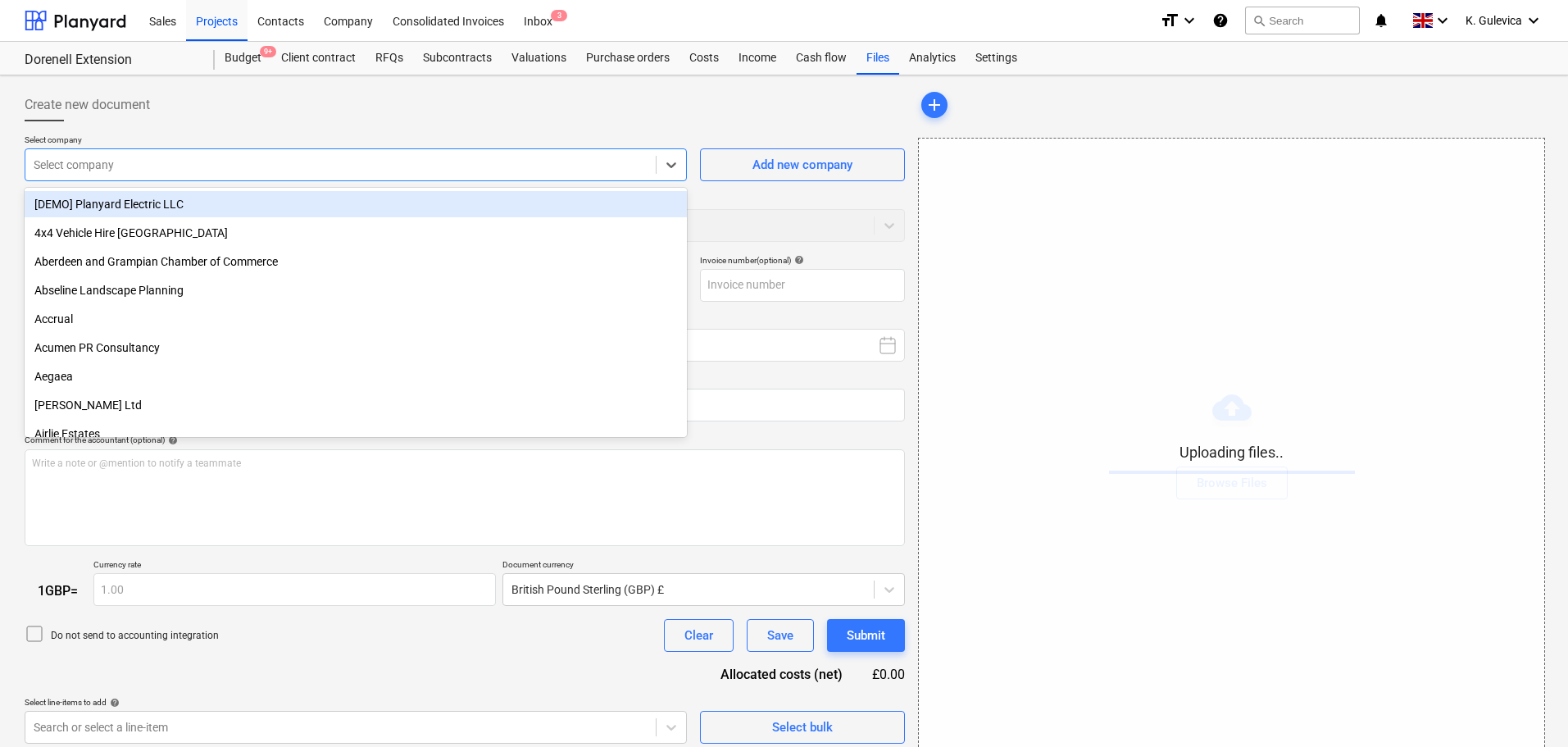
click at [93, 163] on div at bounding box center [341, 165] width 614 height 16
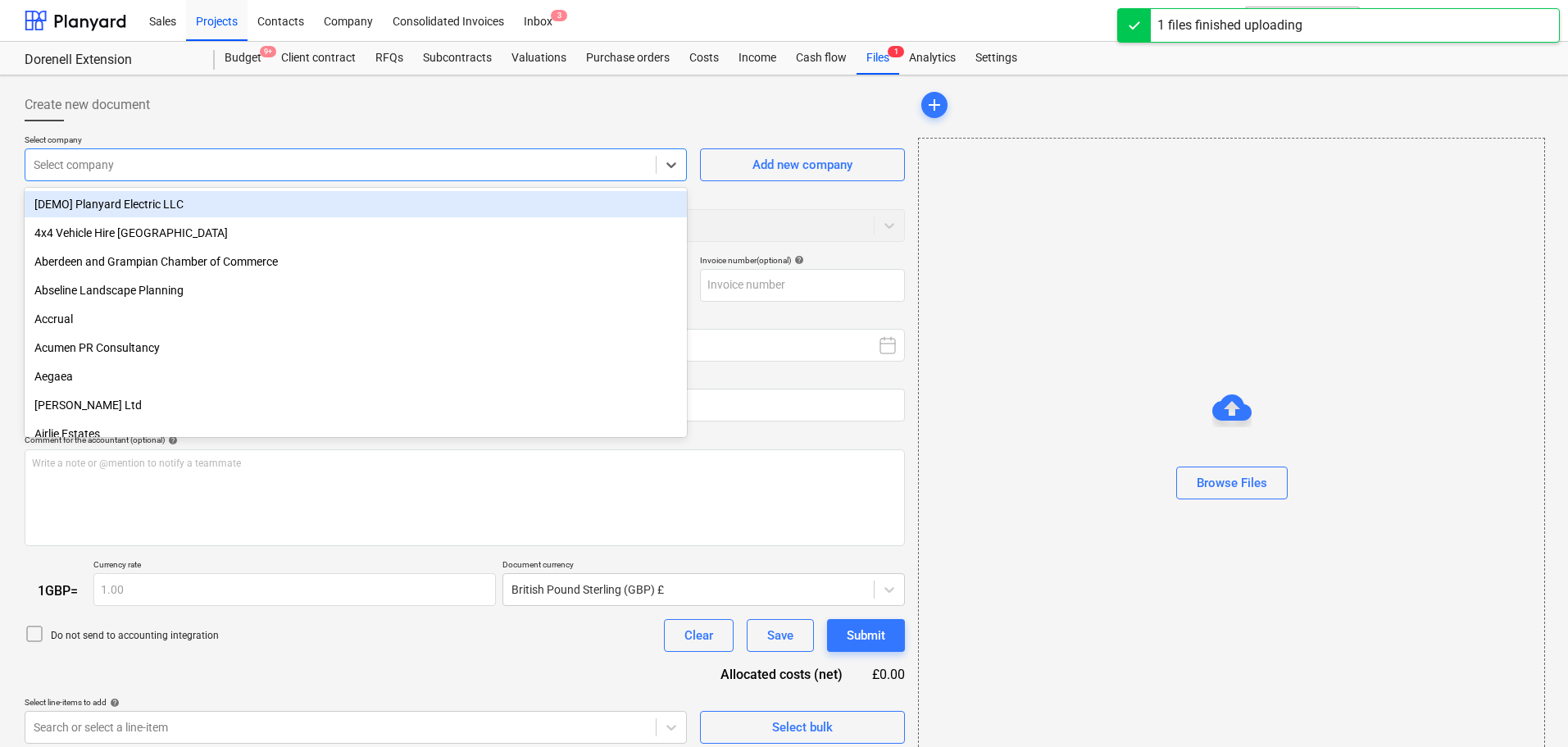
type input "Sales Invoice SI017124 P24-080 - Dorenell Wind Farm Extension Ornithology Year …"
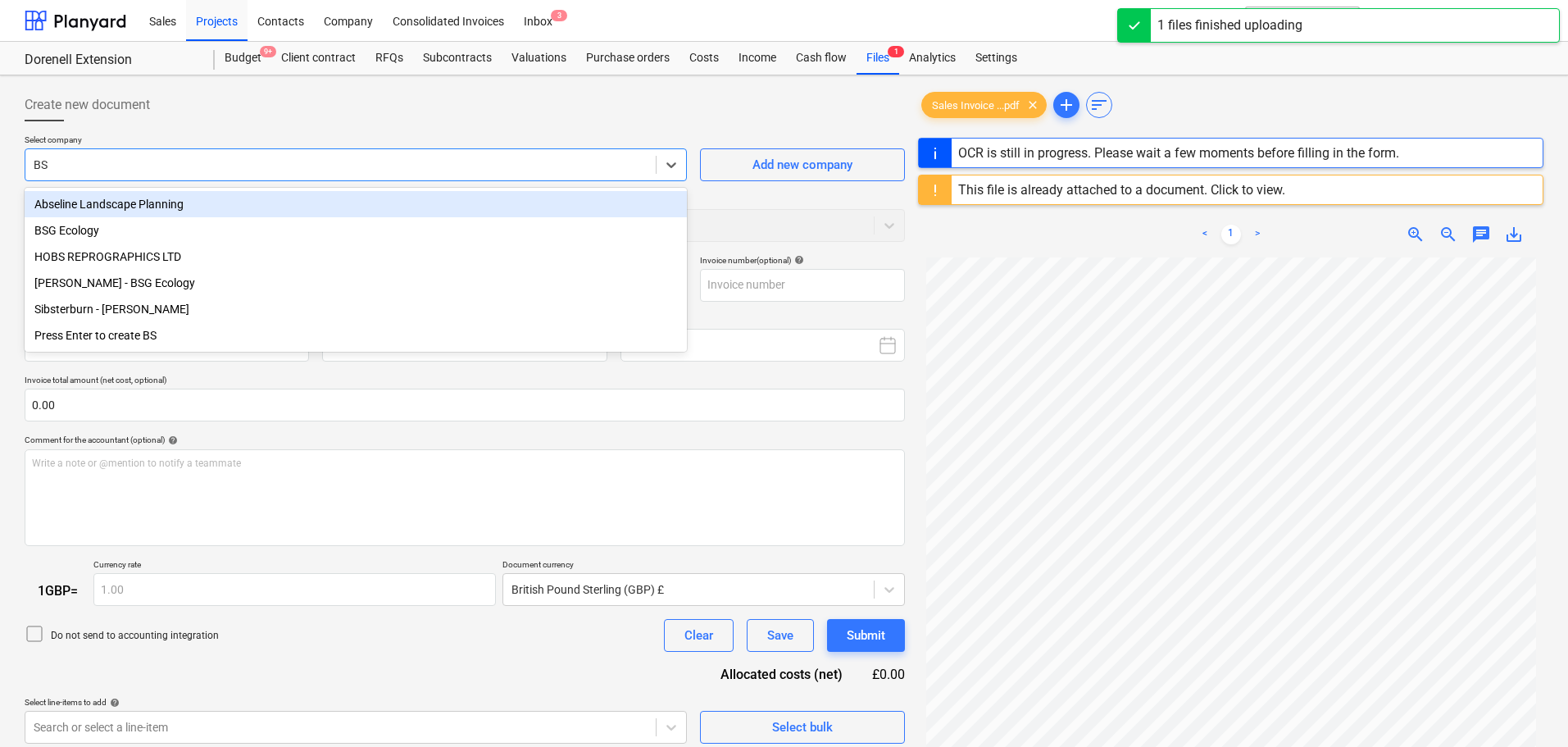
type input "BSG"
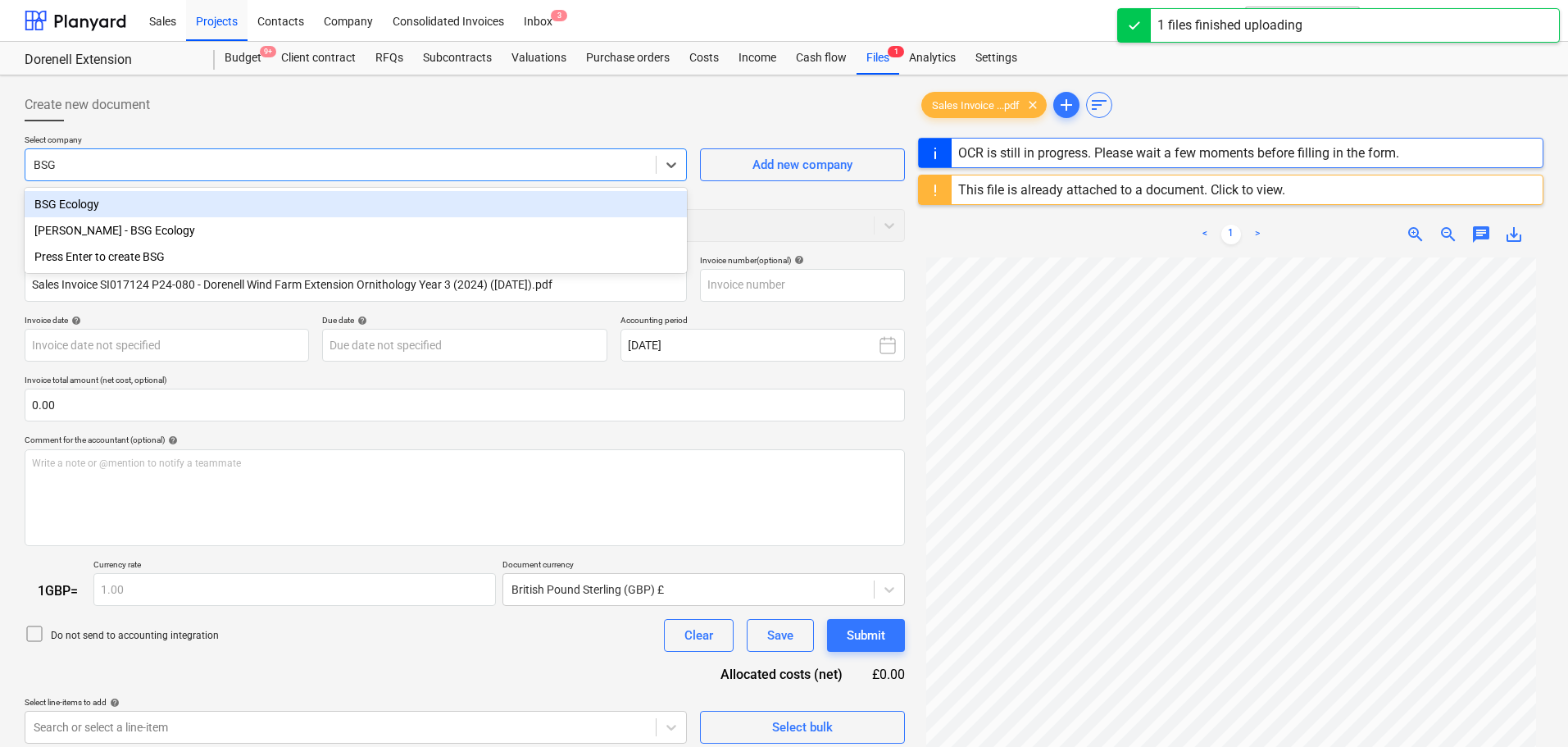
click at [103, 203] on div "BSG Ecology" at bounding box center [356, 204] width 663 height 26
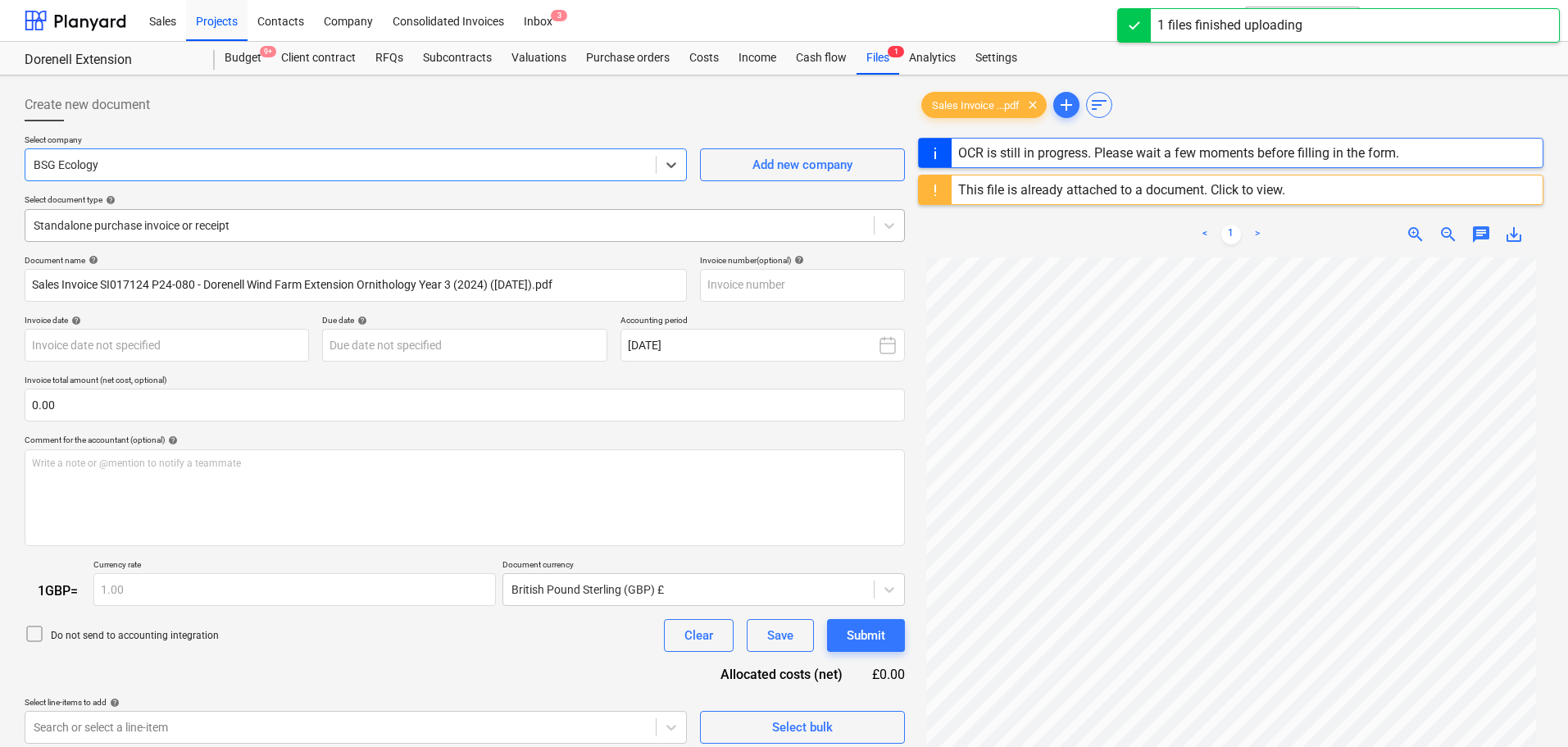
click at [399, 221] on div at bounding box center [450, 225] width 831 height 16
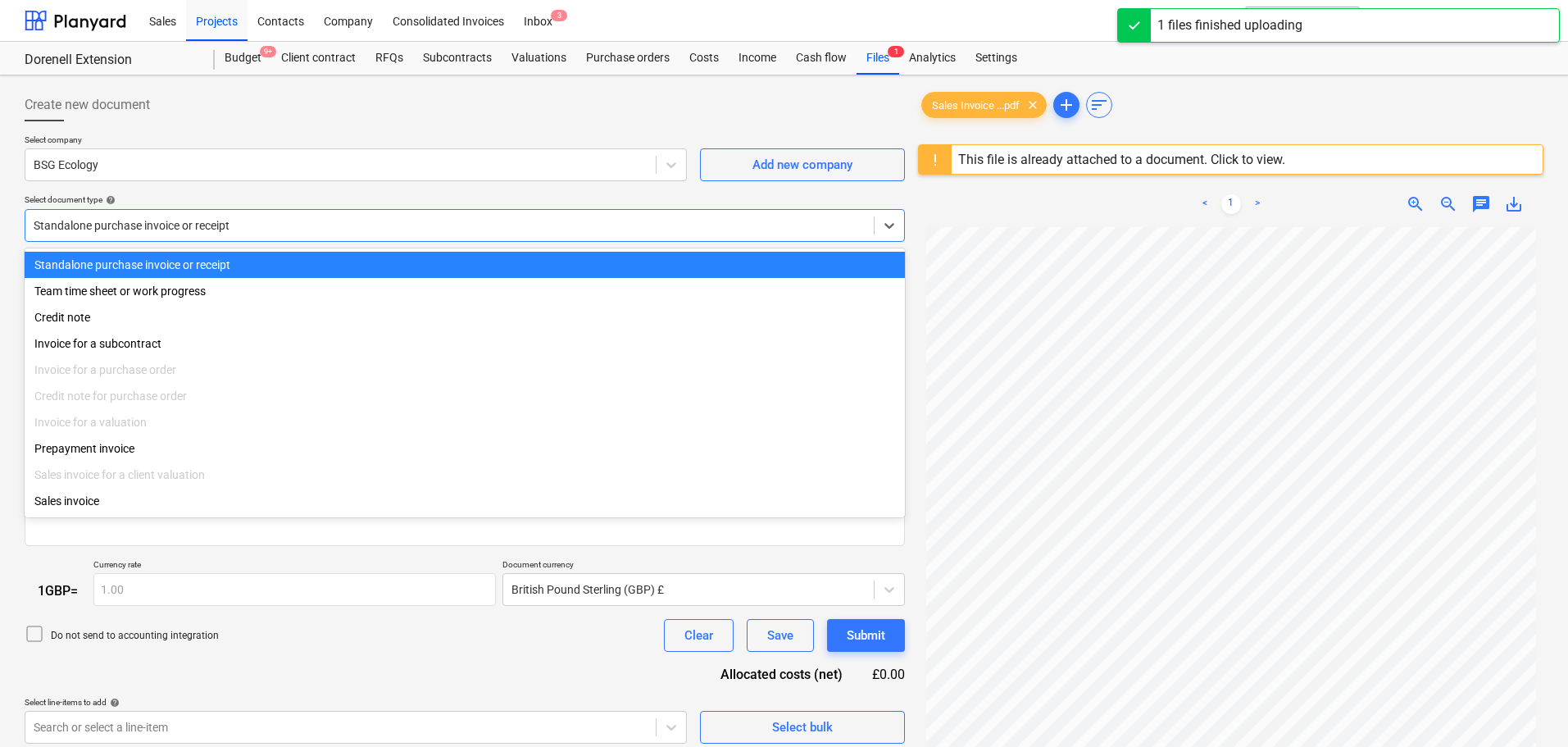
type input "SI017124"
type input "[DATE]"
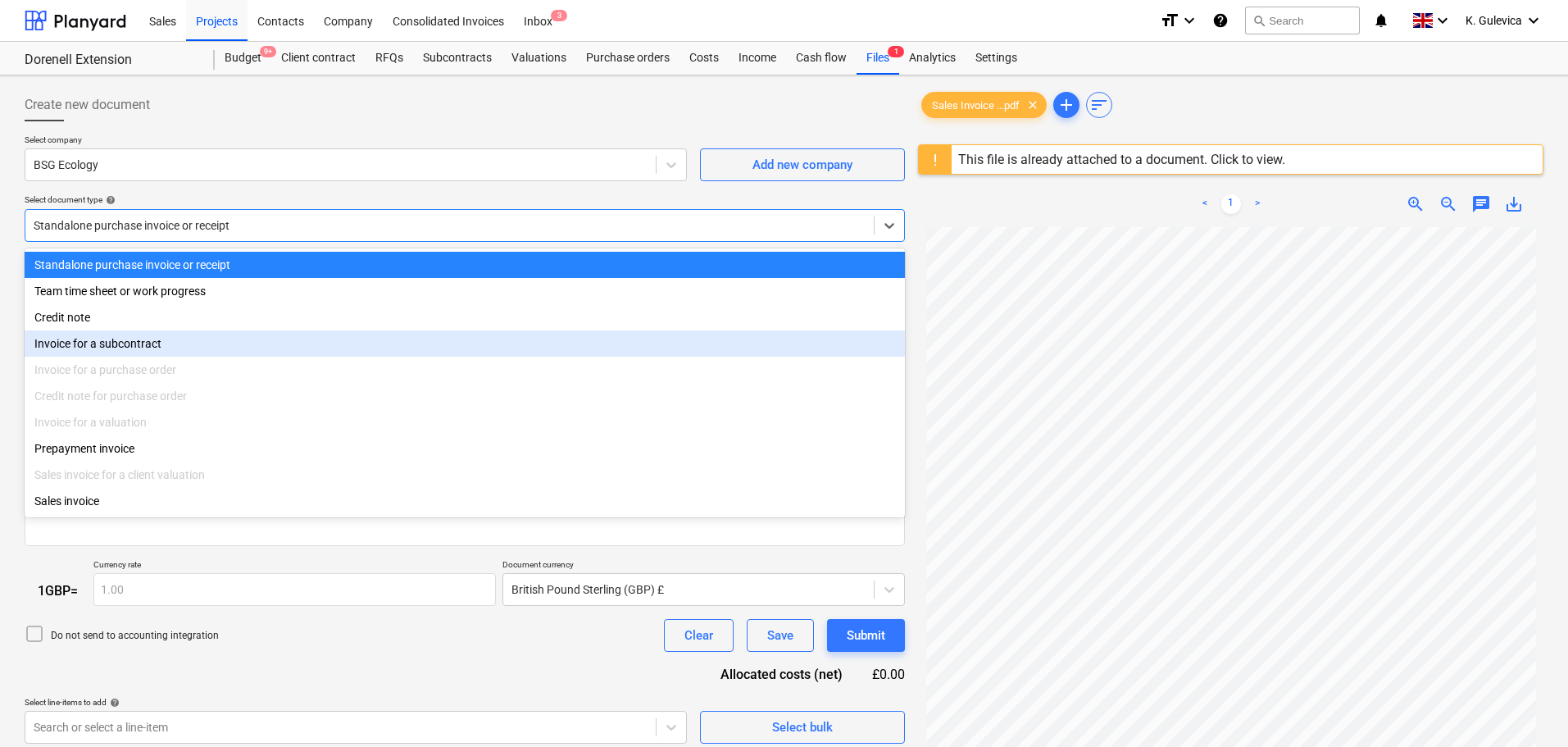
click at [97, 345] on div "Invoice for a subcontract" at bounding box center [465, 343] width 880 height 26
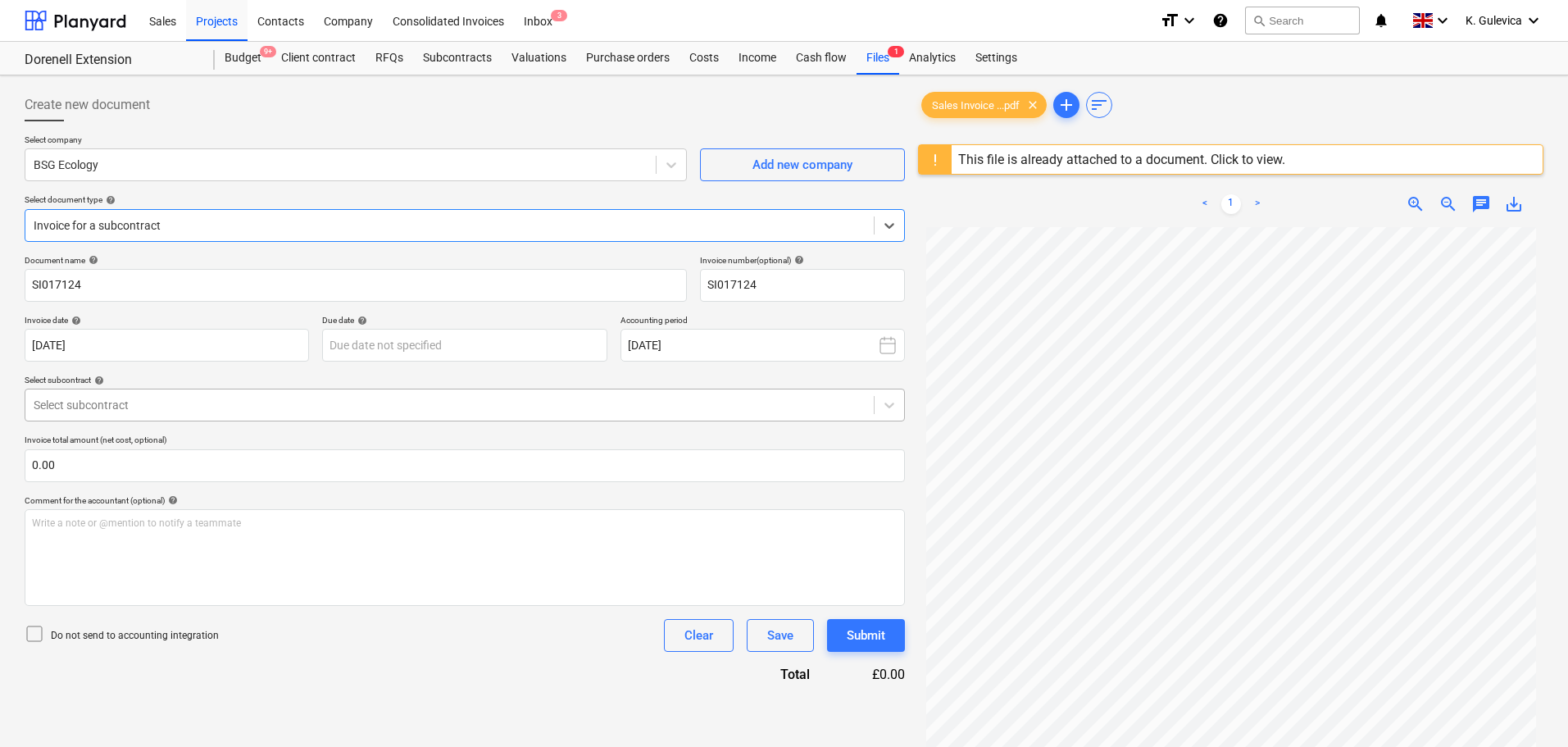
click at [242, 390] on div "Select subcontract" at bounding box center [465, 405] width 880 height 33
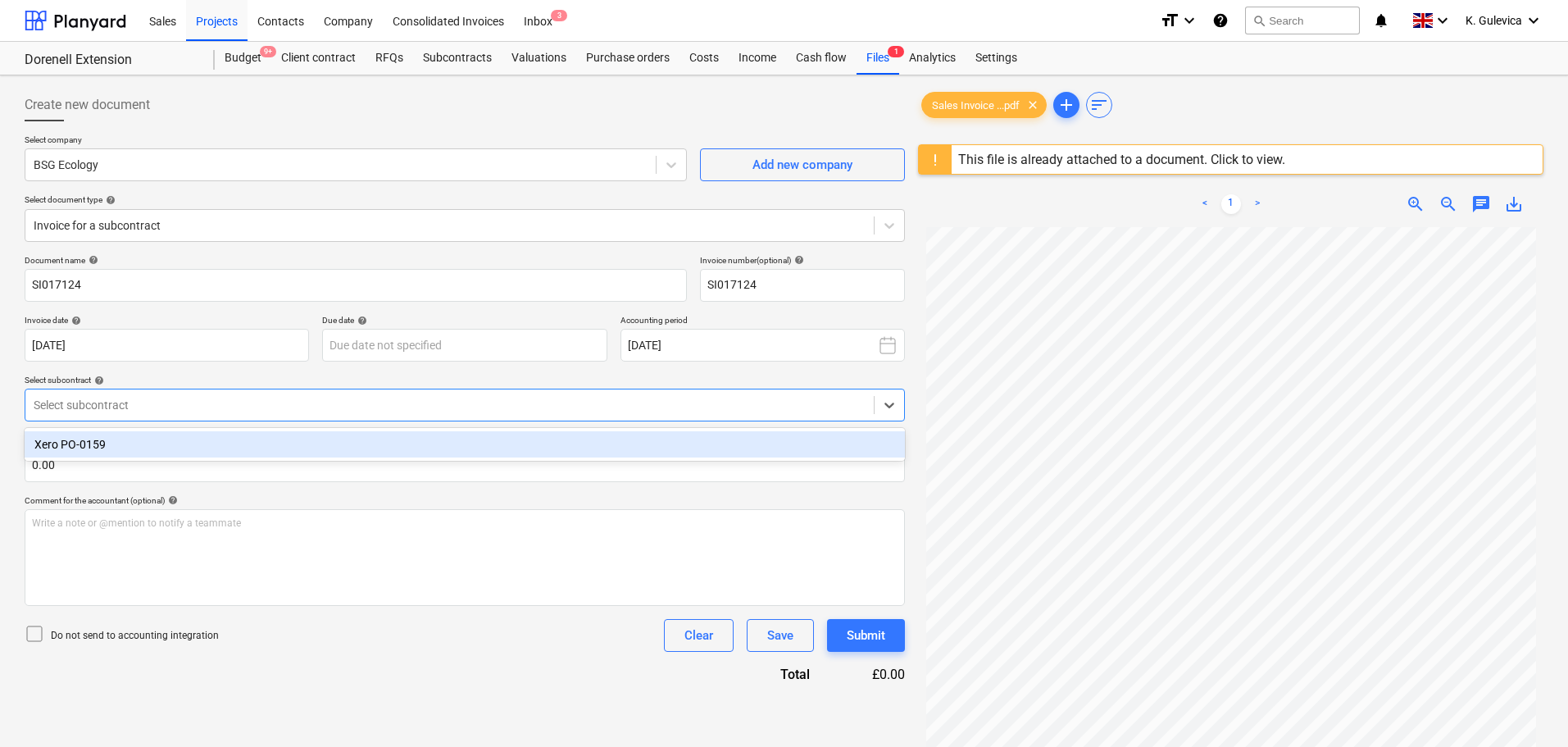
click at [166, 460] on div "Xero PO-0159" at bounding box center [465, 444] width 880 height 33
click at [168, 438] on div "Xero PO-0159" at bounding box center [465, 444] width 880 height 26
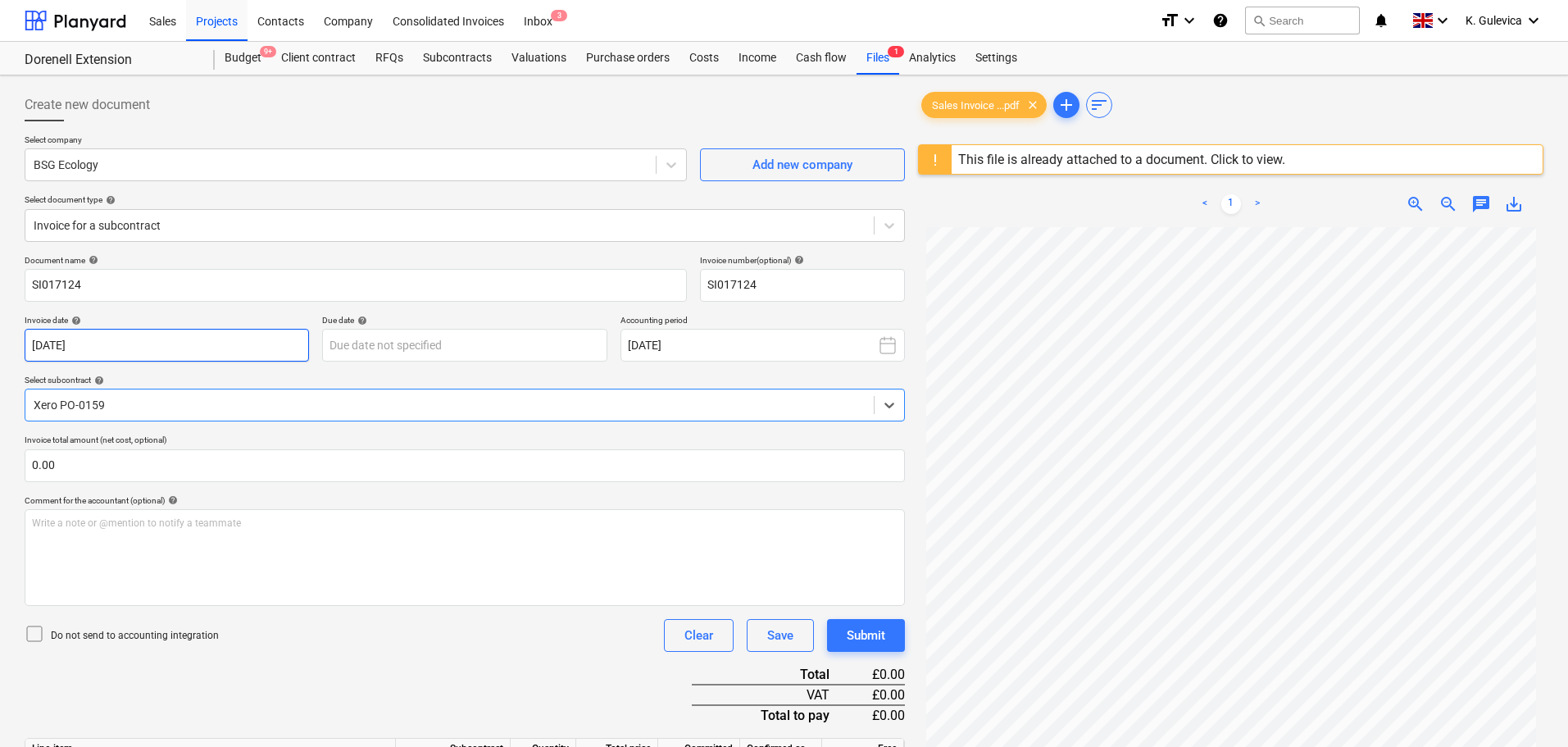
click at [196, 338] on body "Sales Projects Contacts Company Consolidated Invoices Inbox 3 format_size keybo…" at bounding box center [784, 373] width 1568 height 747
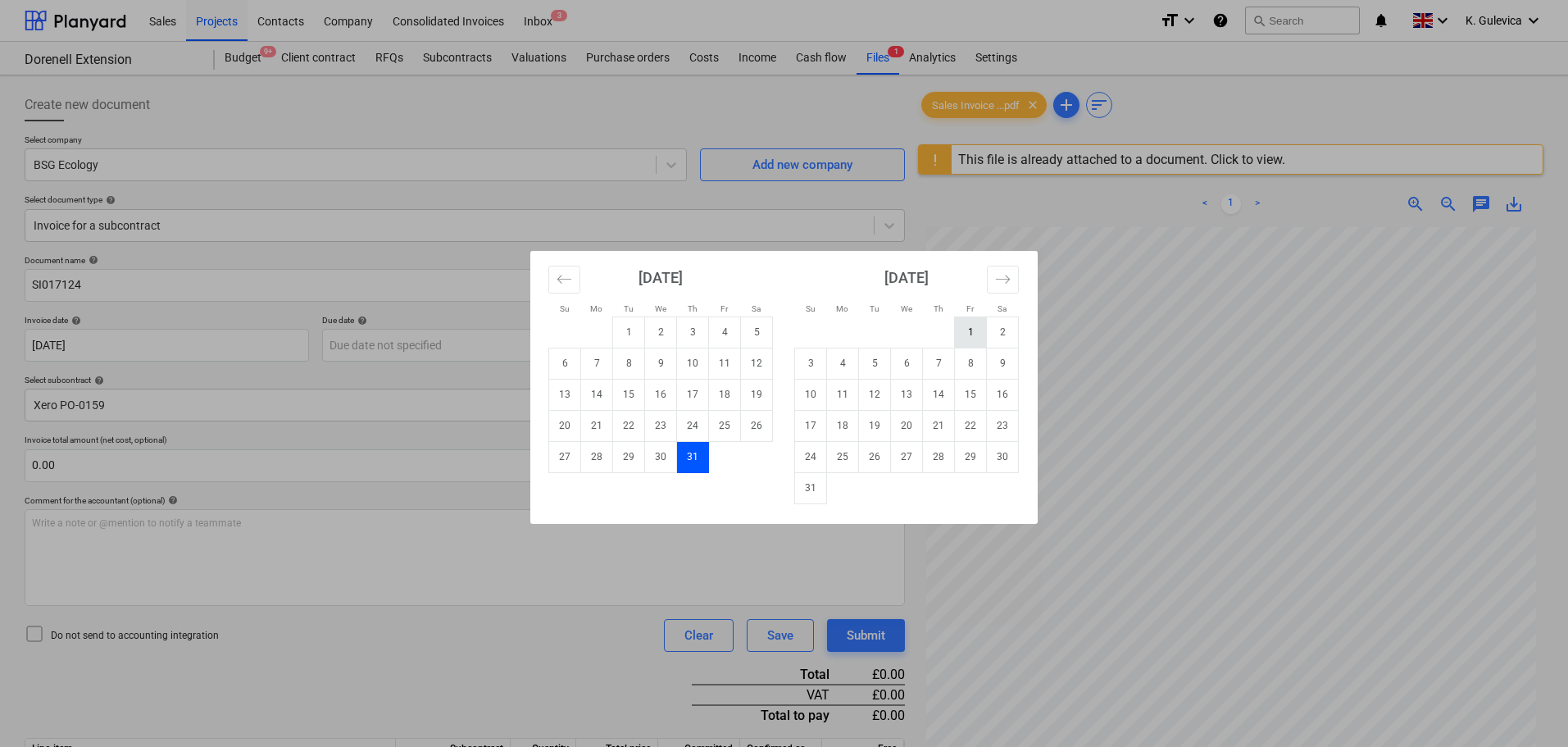
click at [962, 332] on td "1" at bounding box center [970, 332] width 32 height 31
type input "[DATE]"
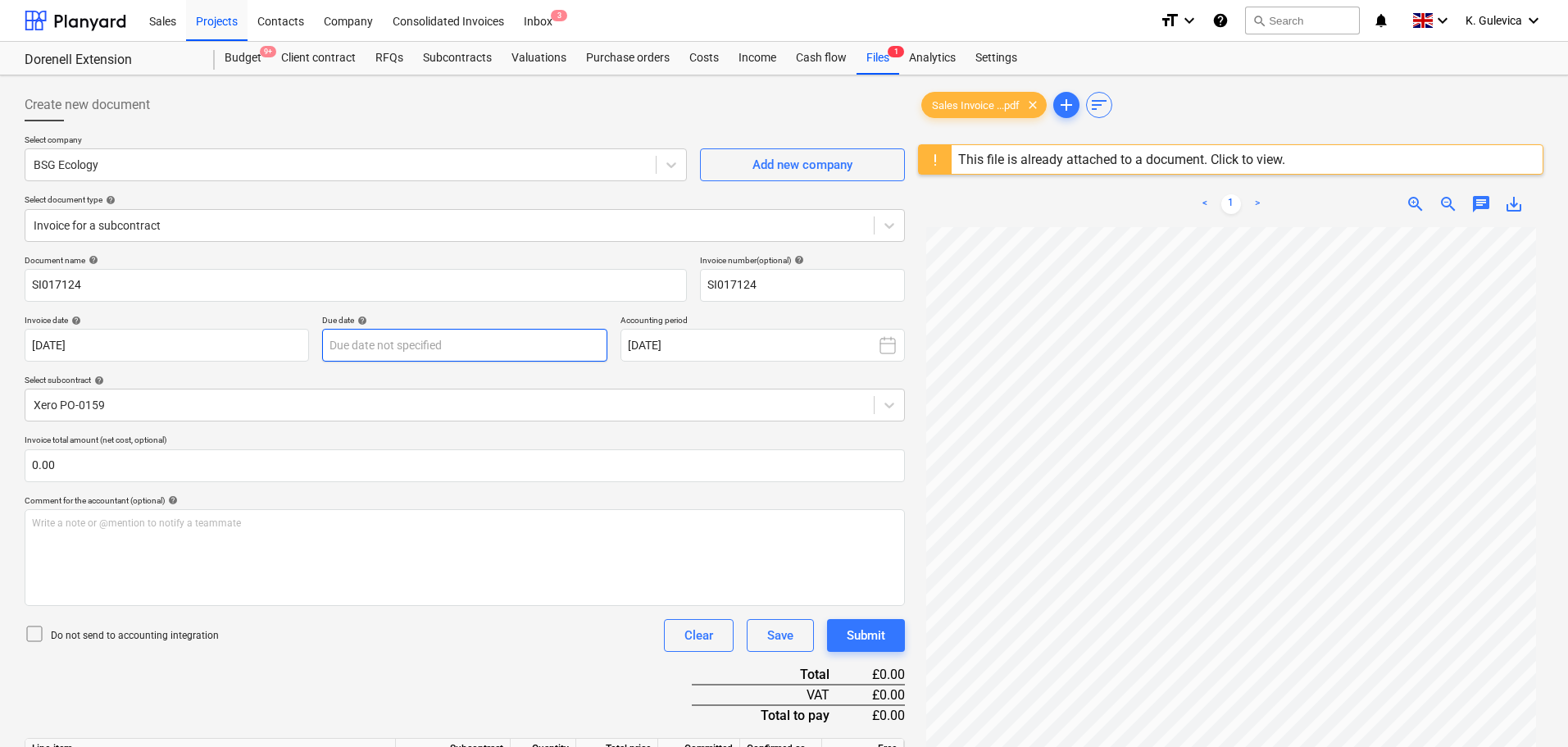
click at [417, 345] on body "Sales Projects Contacts Company Consolidated Invoices Inbox 3 format_size keybo…" at bounding box center [784, 373] width 1568 height 747
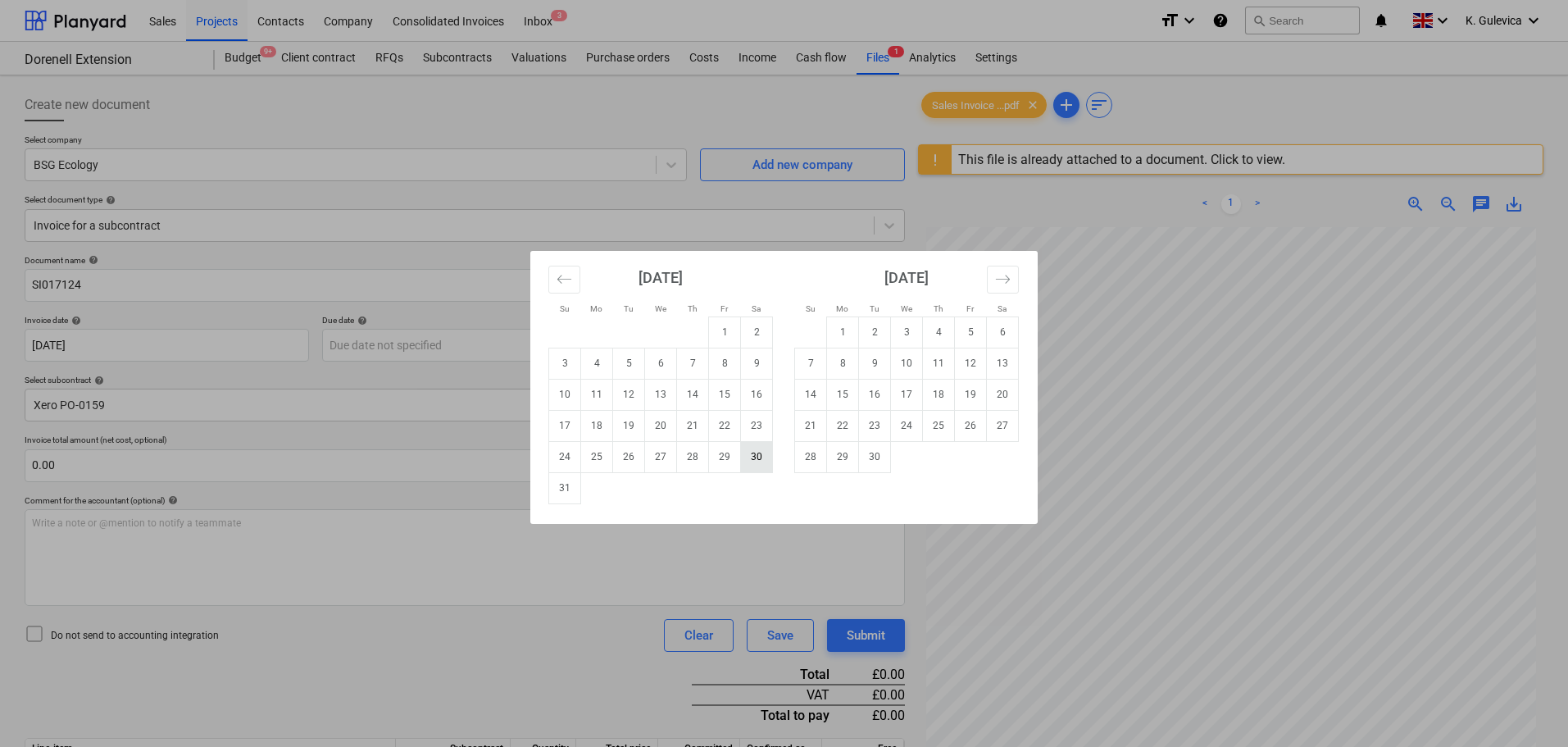
click at [750, 460] on td "30" at bounding box center [757, 456] width 32 height 31
type input "[DATE]"
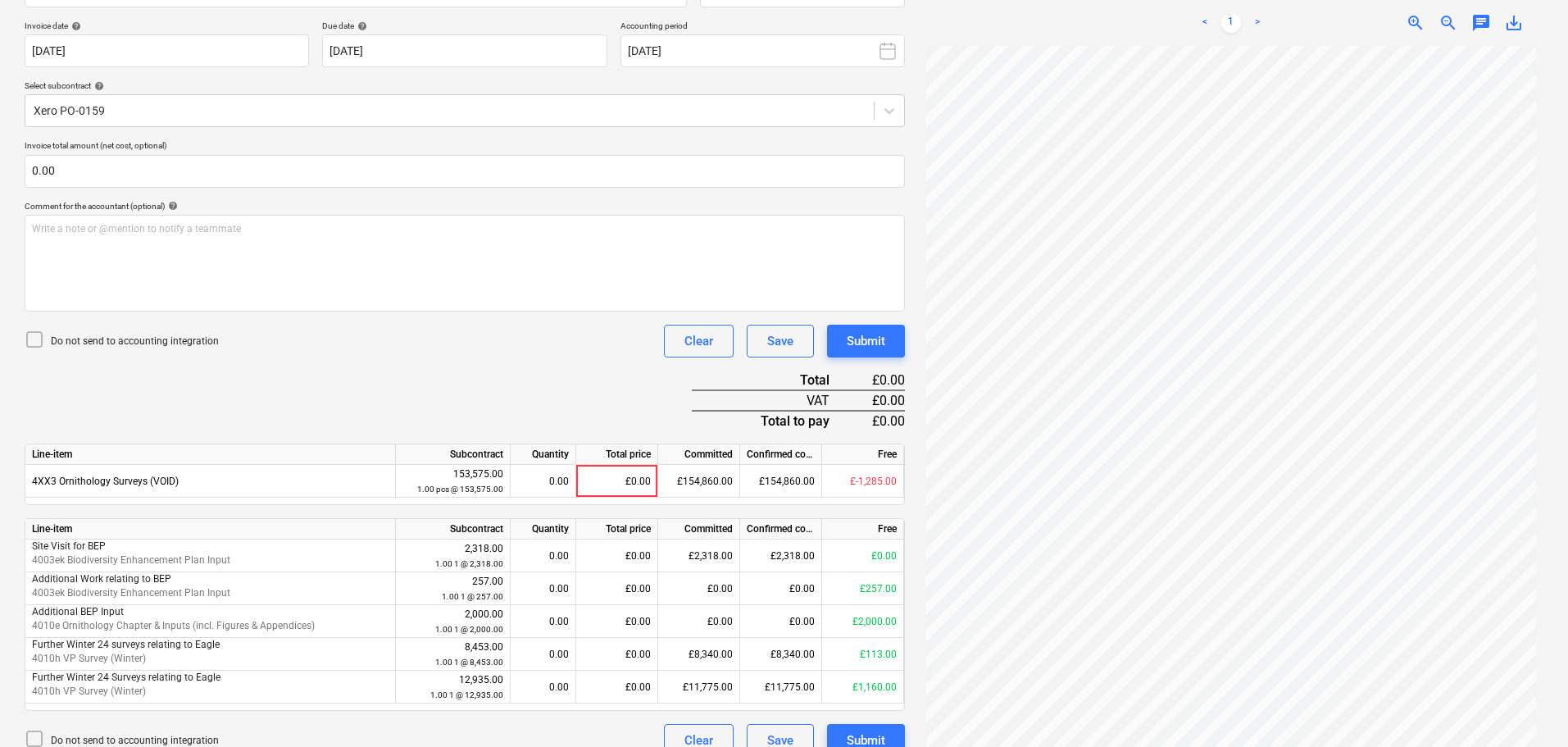
scroll to position [317, 0]
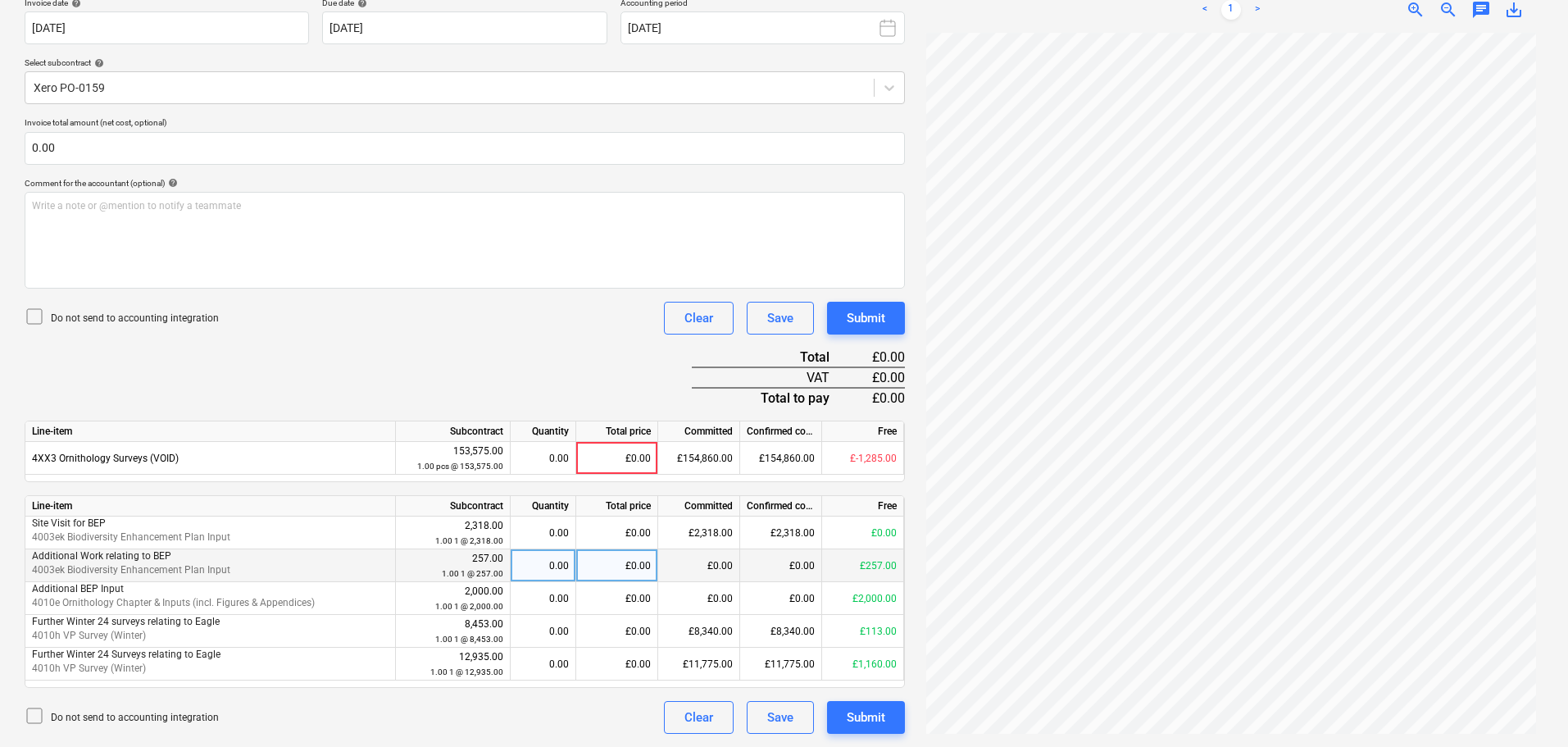
click at [544, 567] on div "0.00" at bounding box center [543, 565] width 52 height 33
type input "1"
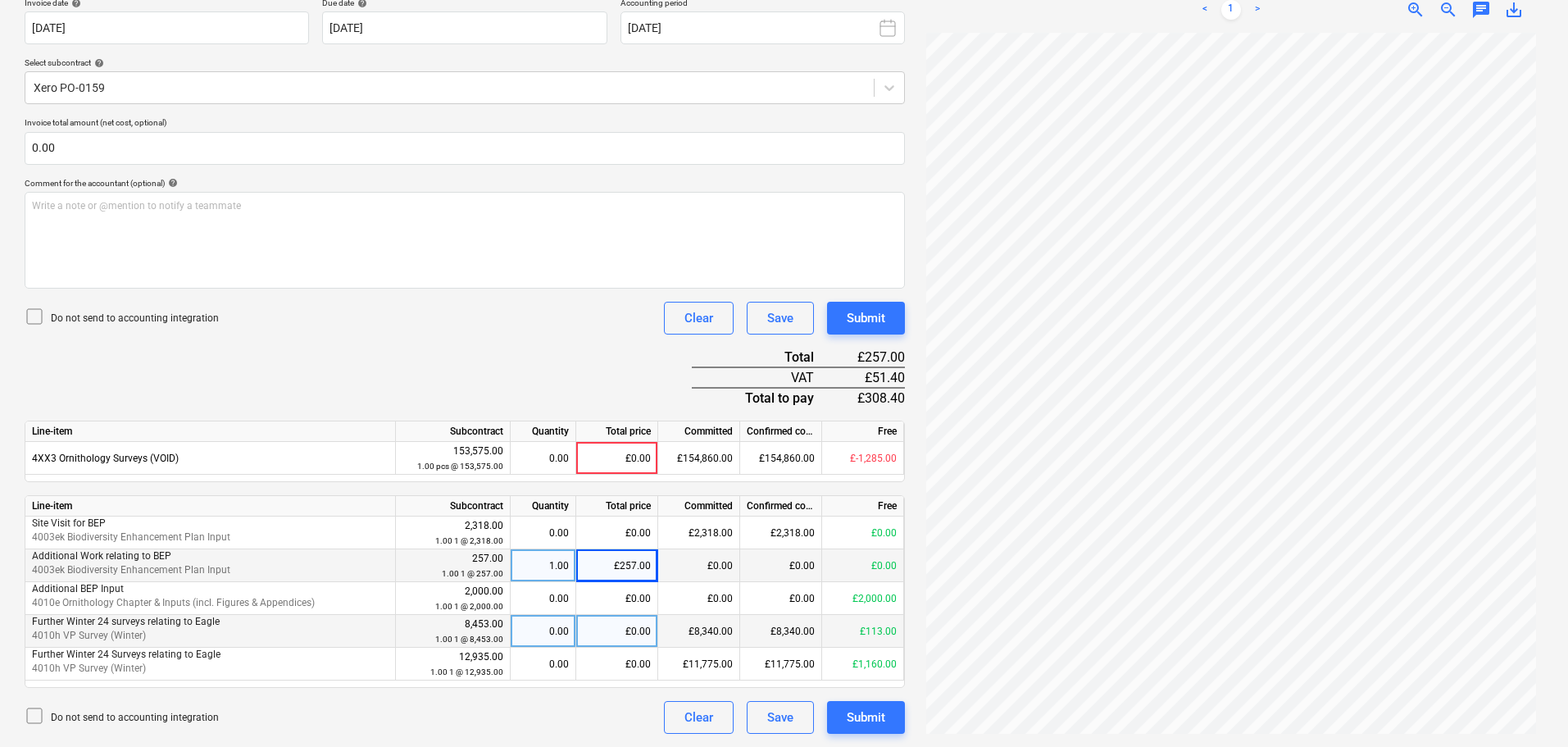
click at [610, 630] on div "£0.00" at bounding box center [617, 631] width 82 height 33
type input "113"
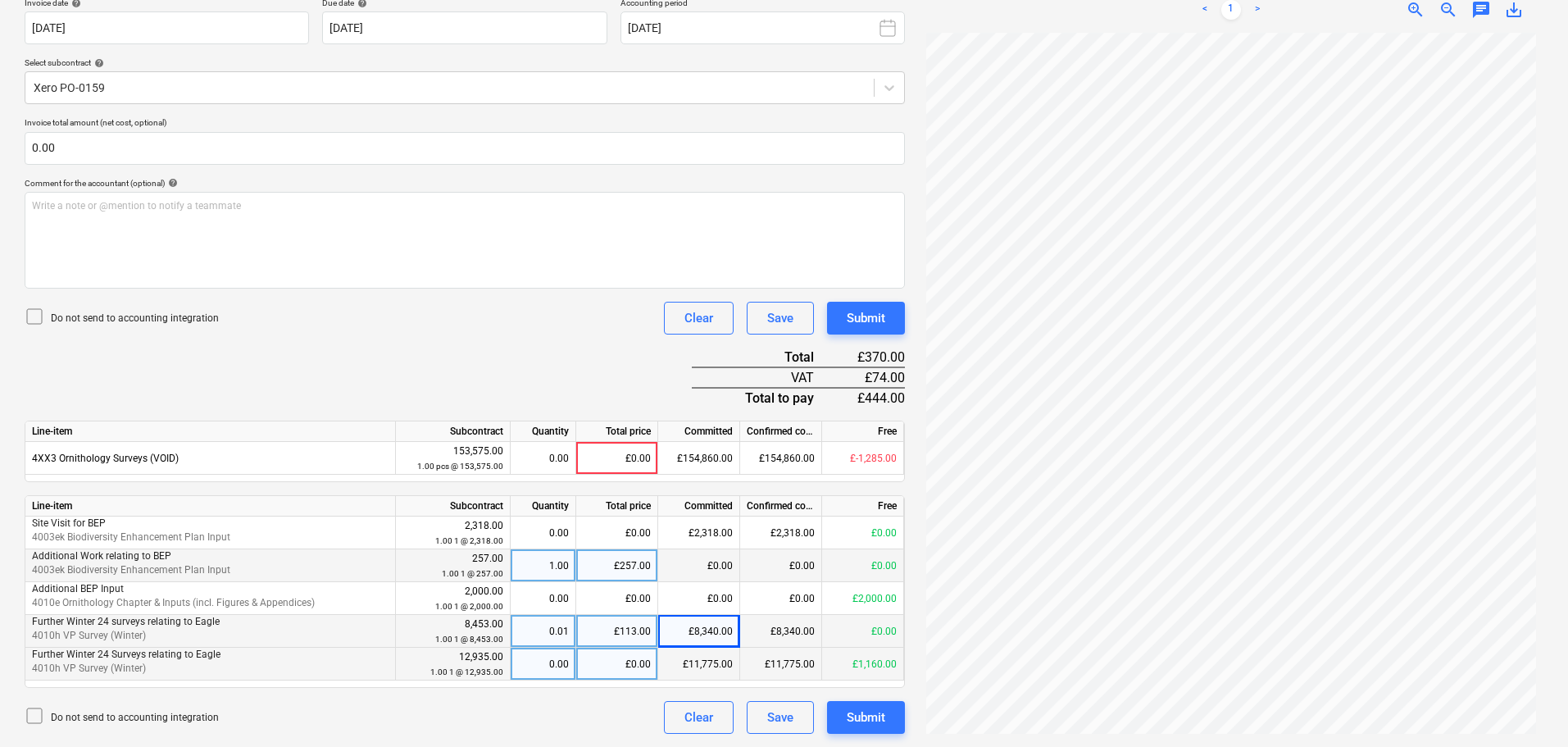
click at [610, 663] on div "£0.00" at bounding box center [617, 664] width 82 height 33
type input "1160"
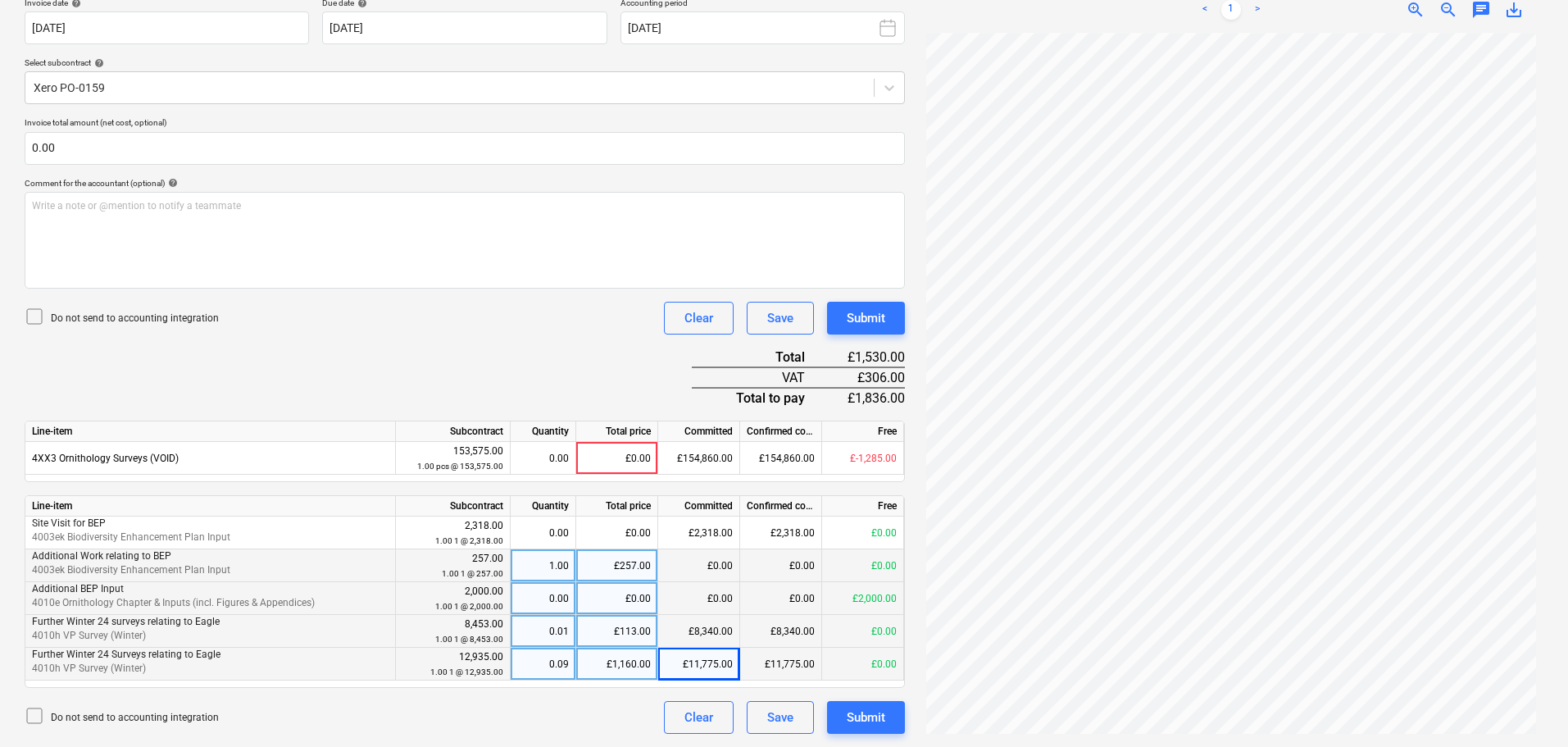
click at [632, 596] on div "£0.00" at bounding box center [617, 598] width 82 height 33
click at [545, 562] on div "1.00" at bounding box center [543, 565] width 52 height 33
click at [544, 628] on div "0.01" at bounding box center [543, 631] width 52 height 33
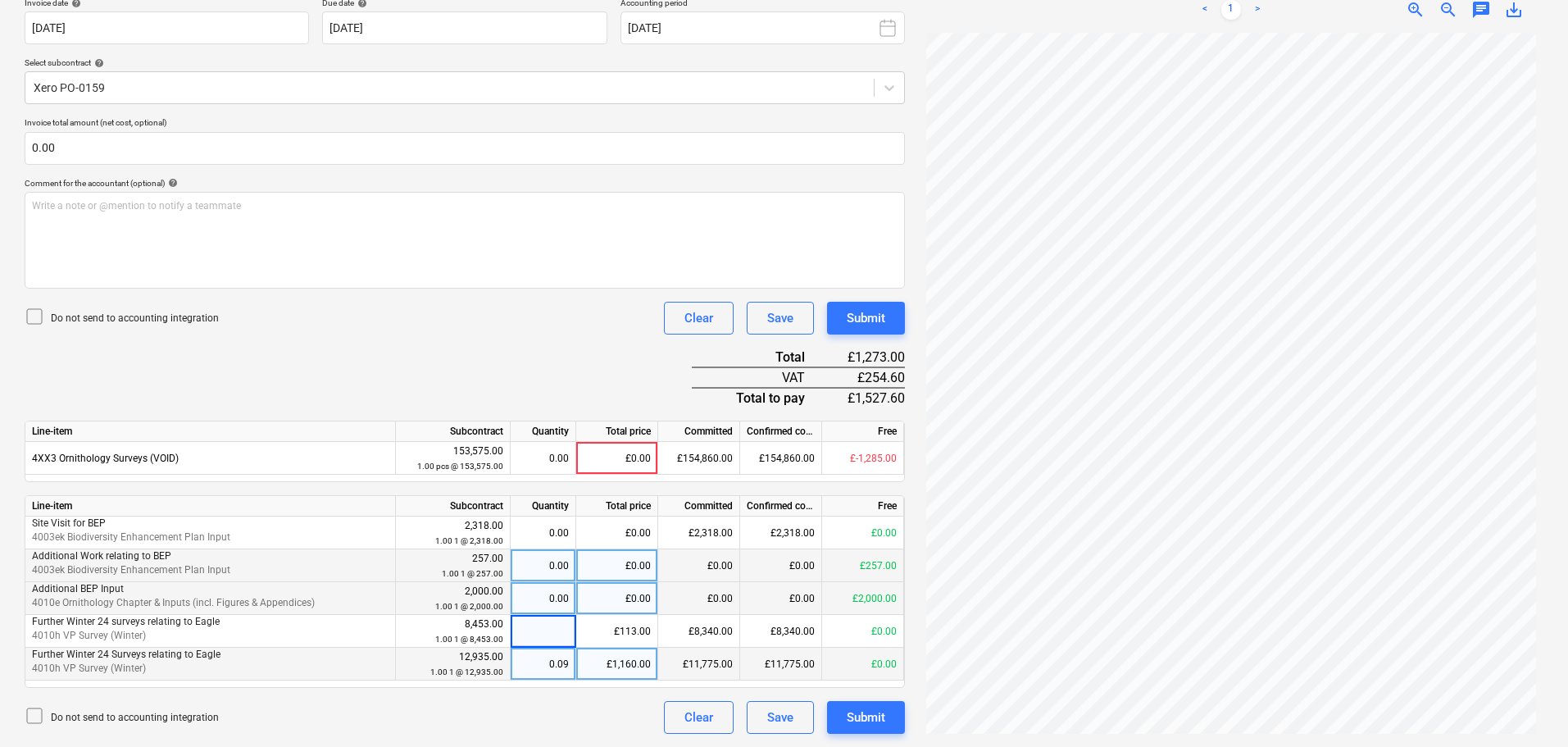
click at [558, 668] on div "0.09" at bounding box center [543, 664] width 52 height 33
click at [538, 595] on div "0.00" at bounding box center [543, 598] width 52 height 33
type input "1"
click at [876, 719] on div "Submit" at bounding box center [865, 717] width 39 height 21
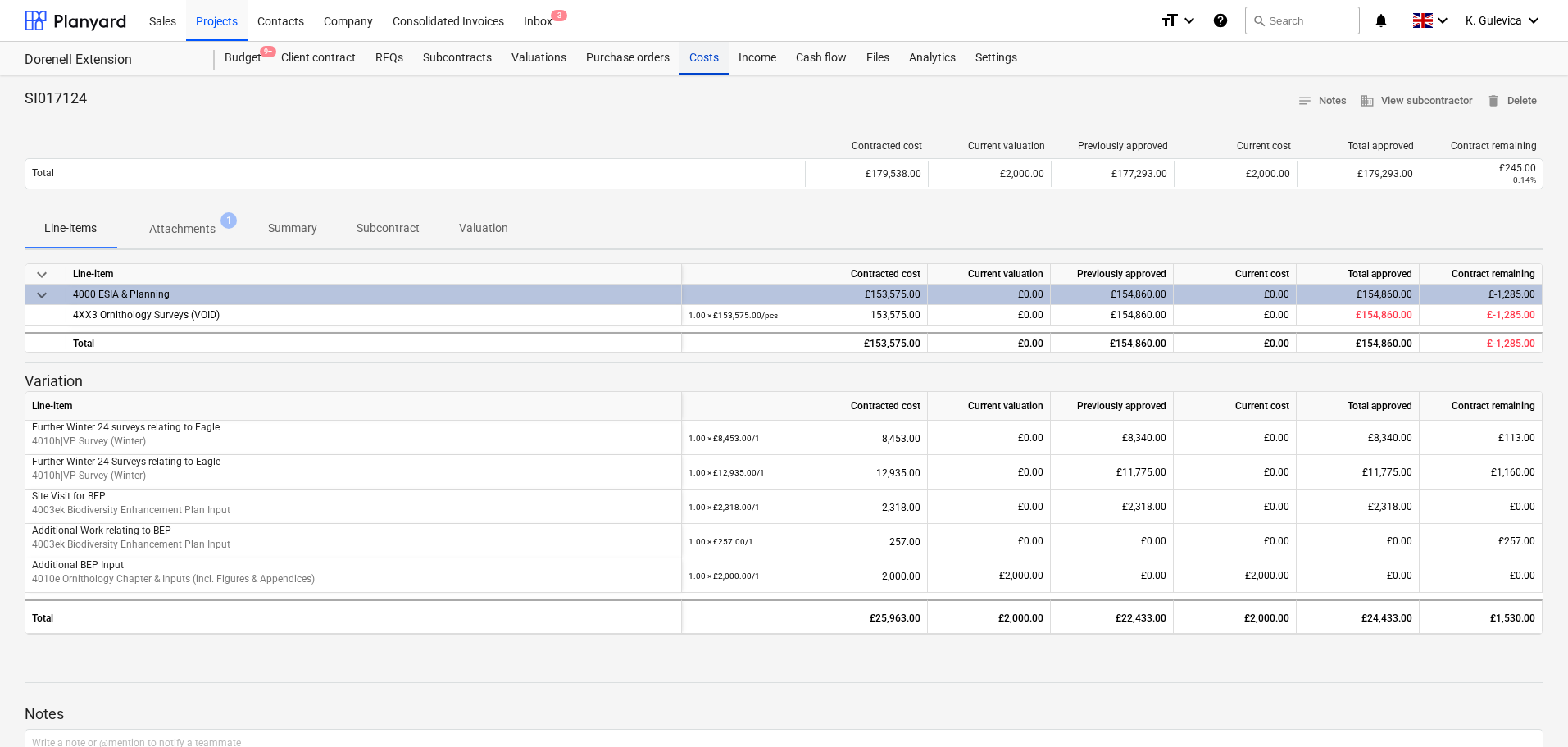
click at [710, 61] on div "Costs" at bounding box center [704, 58] width 49 height 33
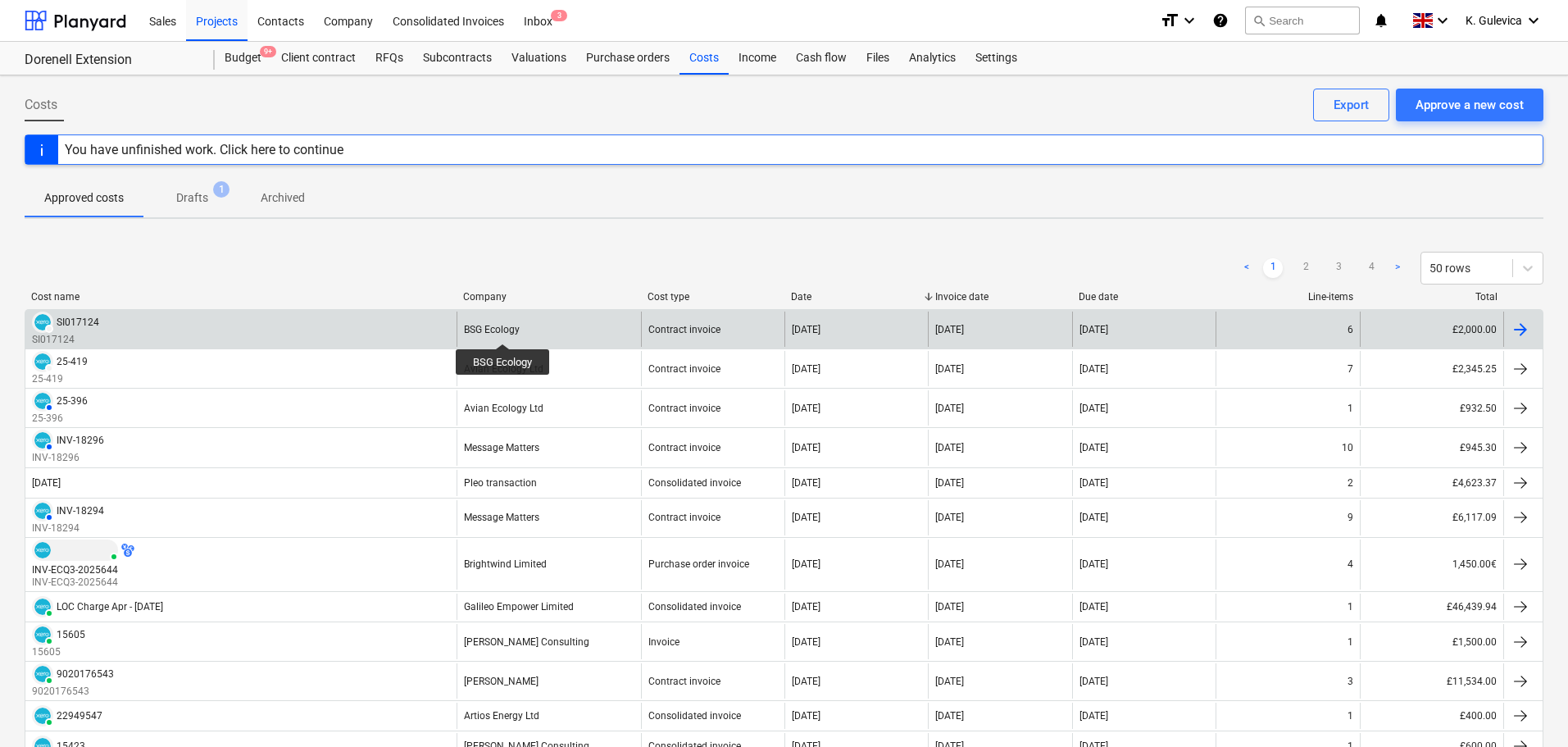
click at [504, 329] on div "BSG Ecology" at bounding box center [492, 329] width 56 height 11
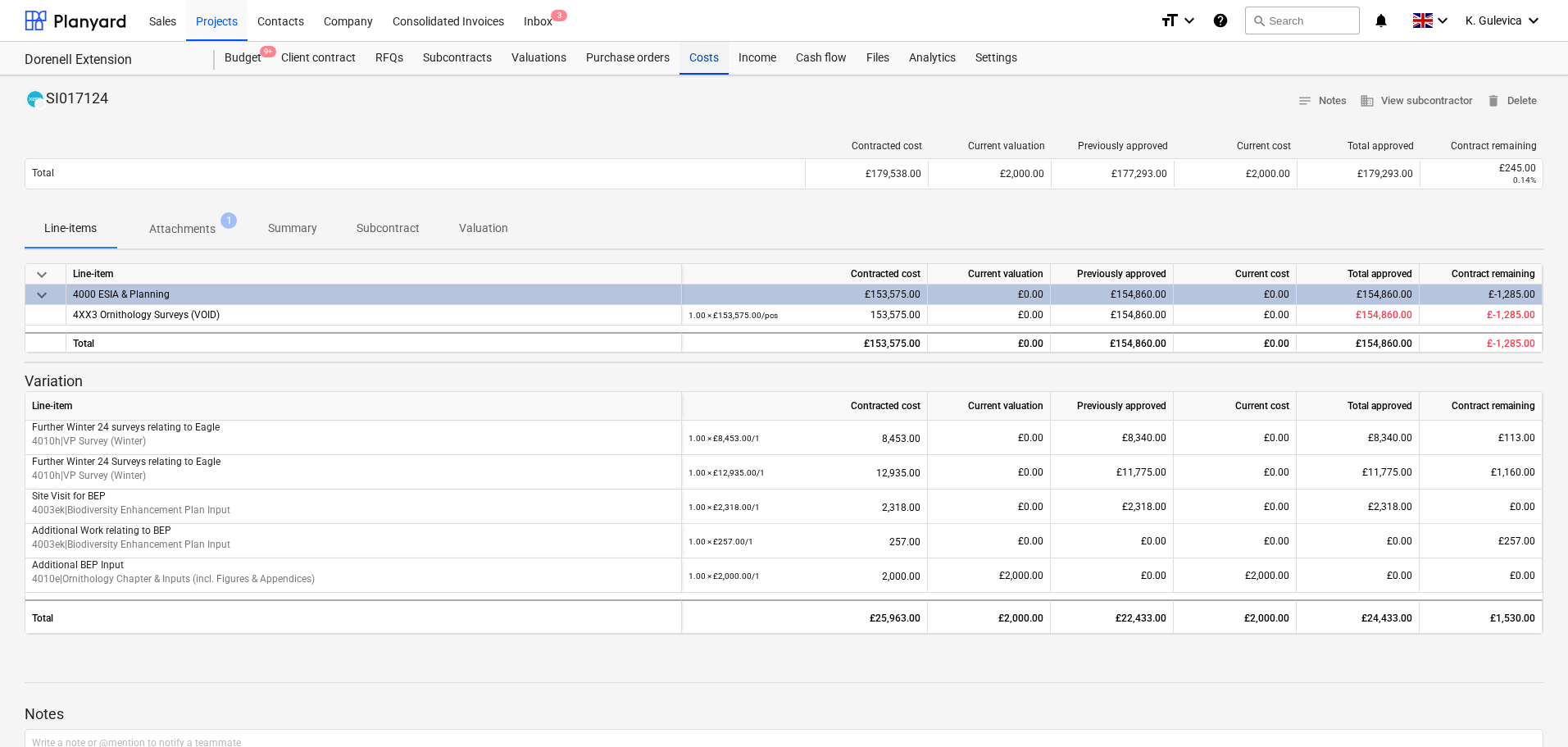
click at [688, 57] on div "Costs" at bounding box center [704, 58] width 49 height 33
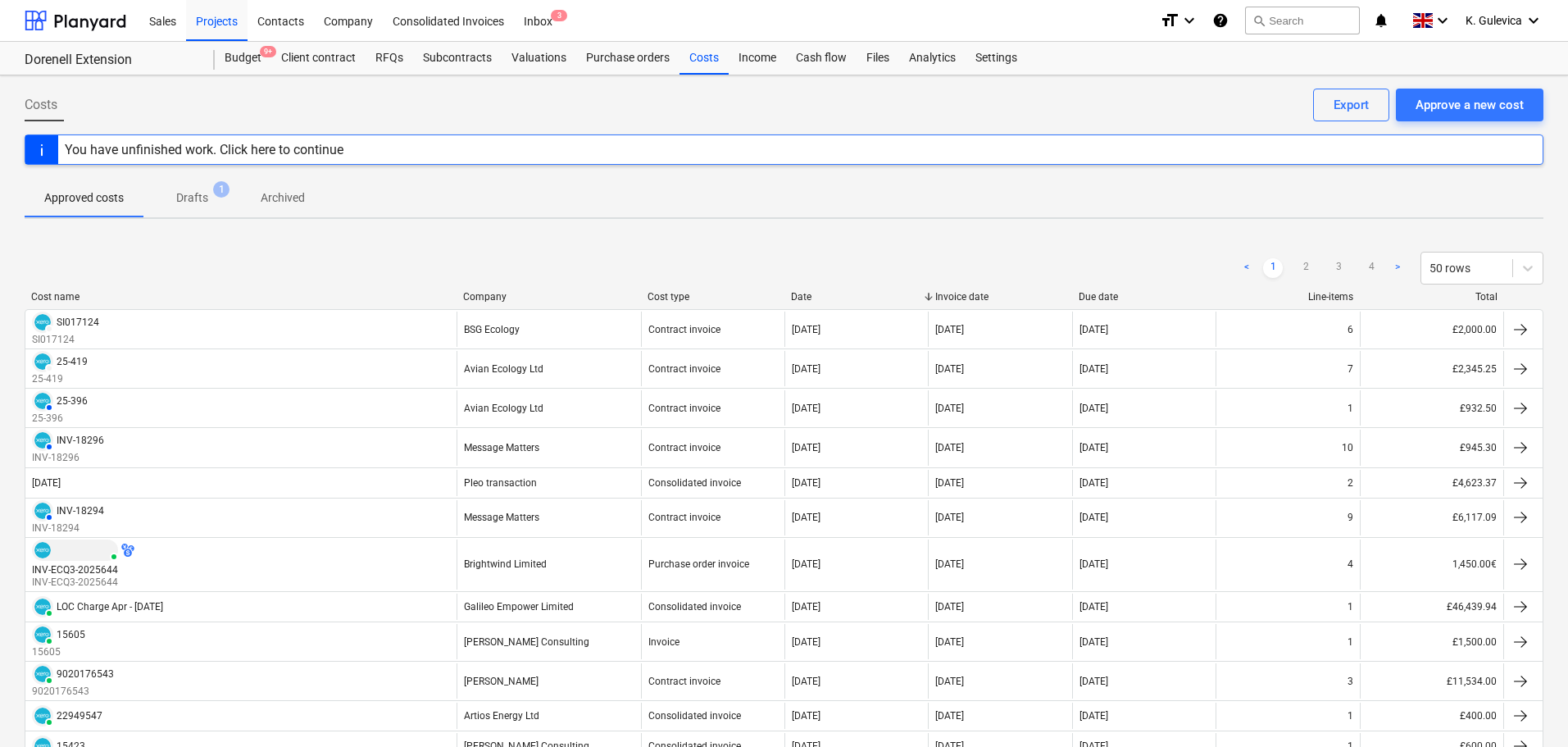
click at [194, 195] on p "Drafts" at bounding box center [192, 197] width 32 height 17
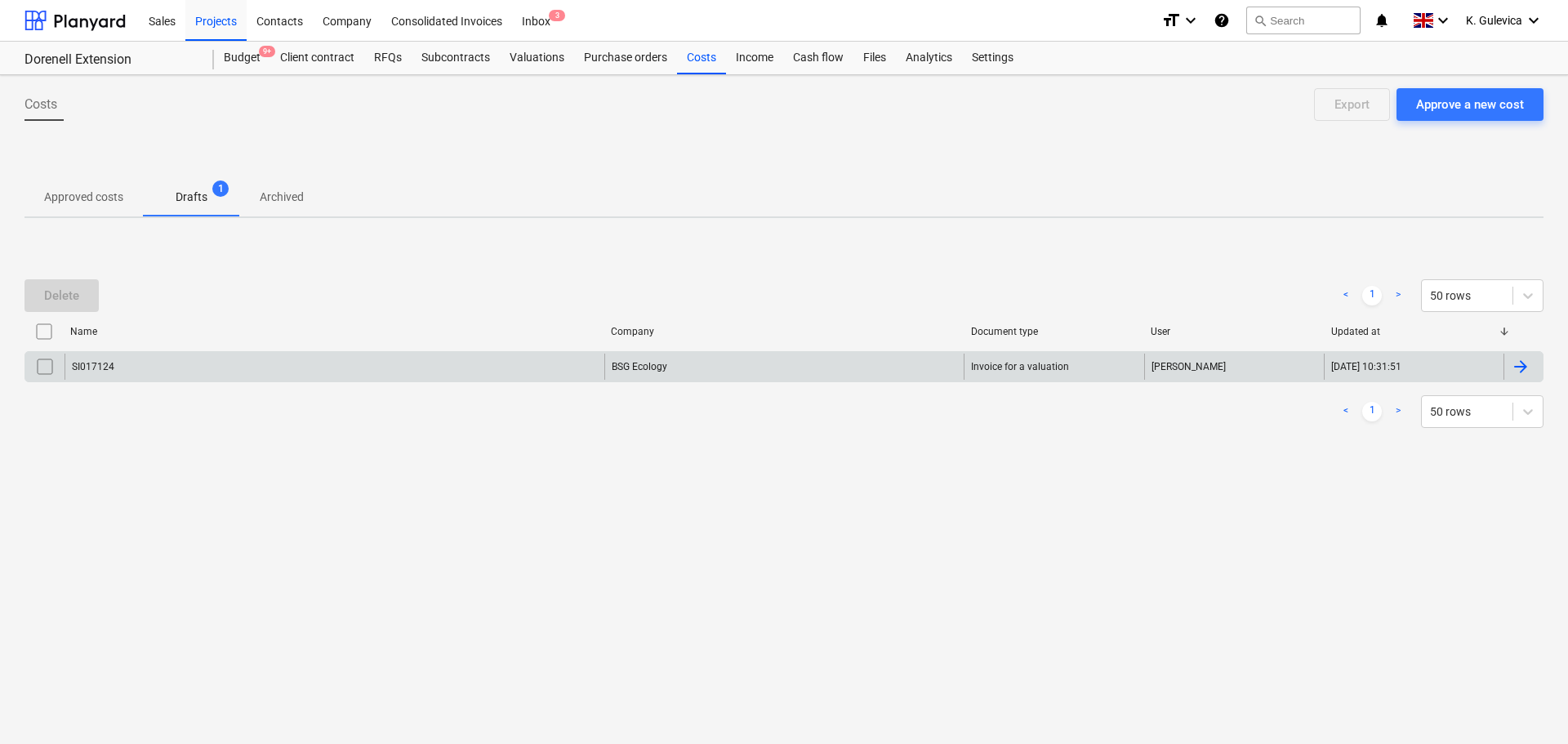
click at [193, 360] on div "SI017124" at bounding box center [335, 367] width 540 height 26
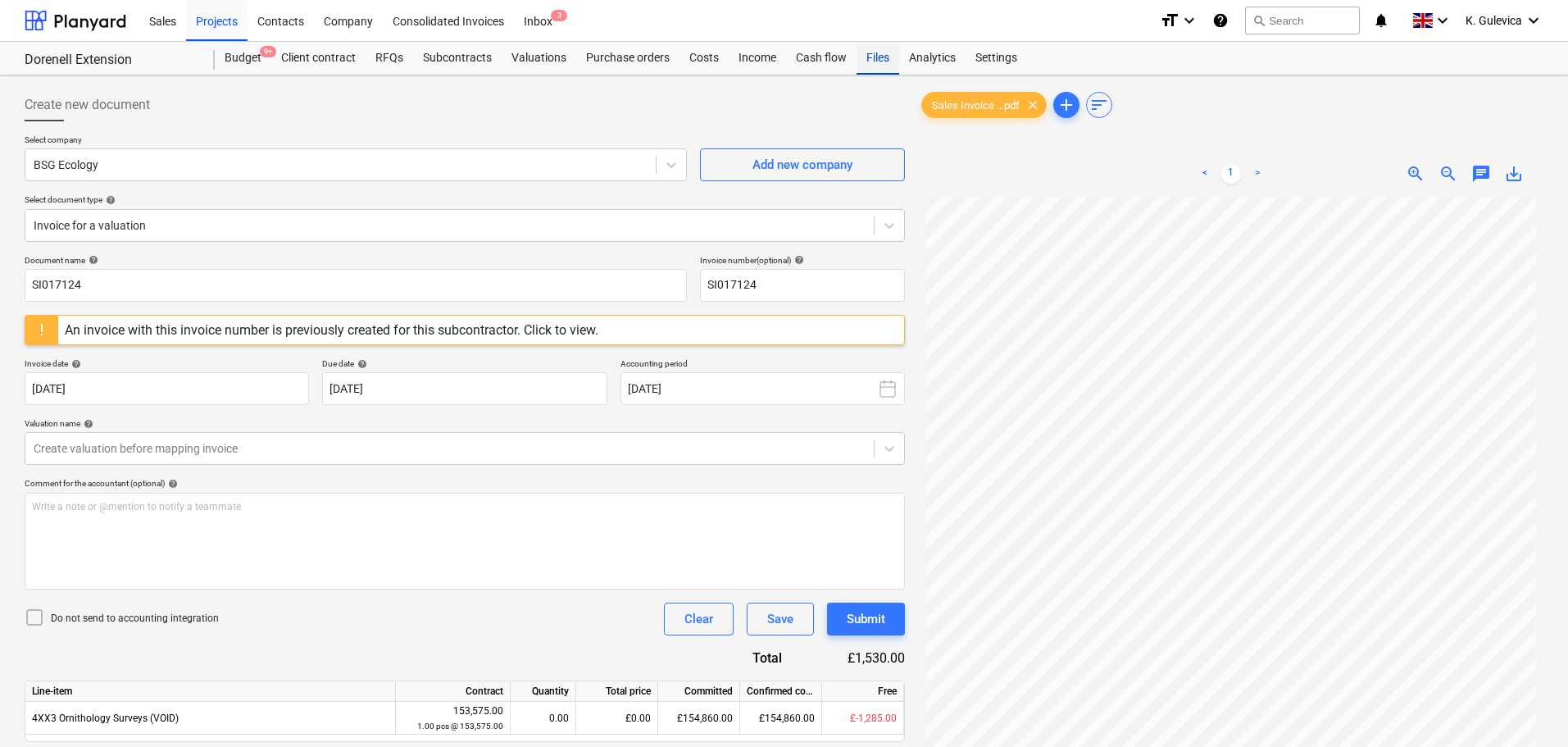
click at [875, 60] on div "Files" at bounding box center [877, 58] width 43 height 33
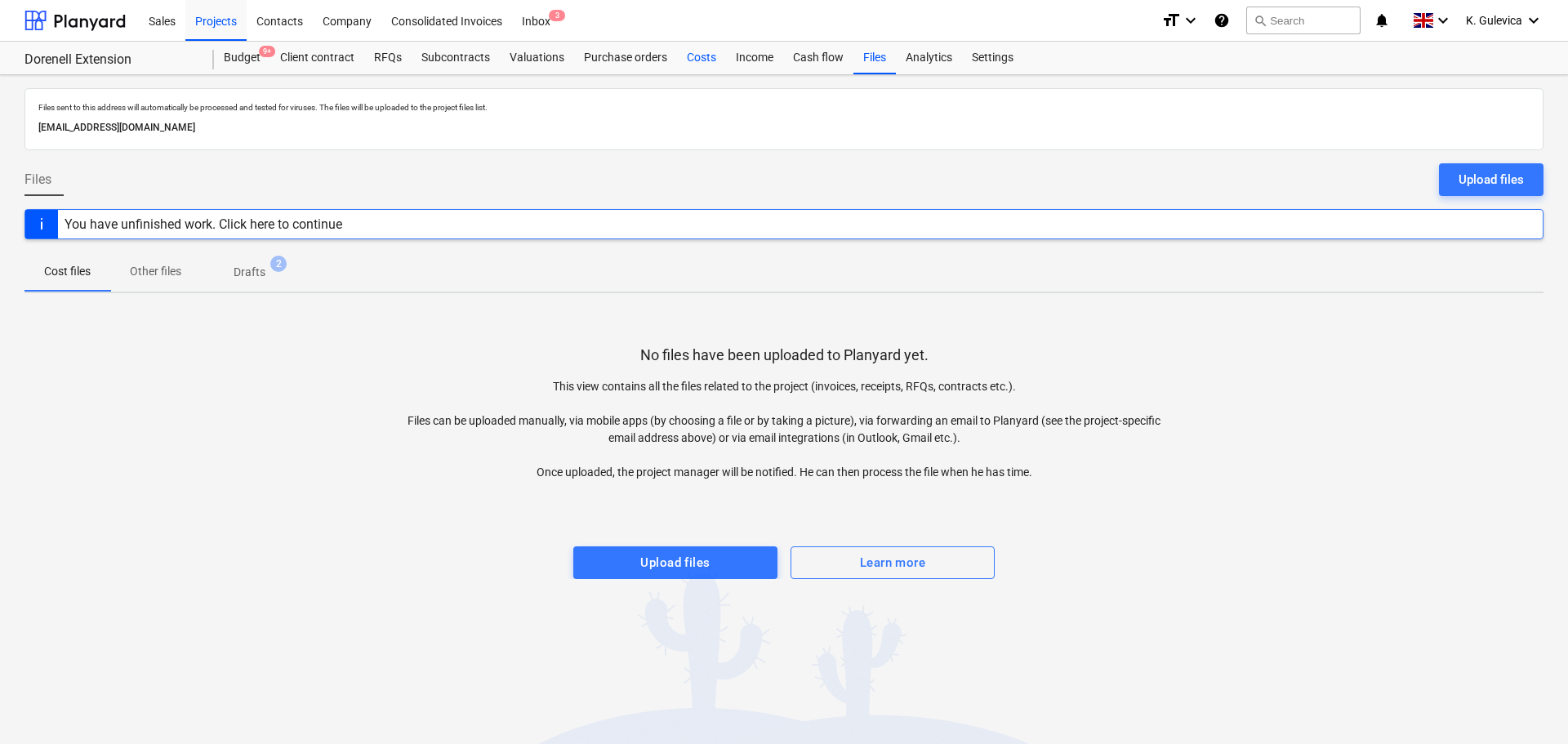
click at [694, 58] on div "Costs" at bounding box center [701, 58] width 49 height 33
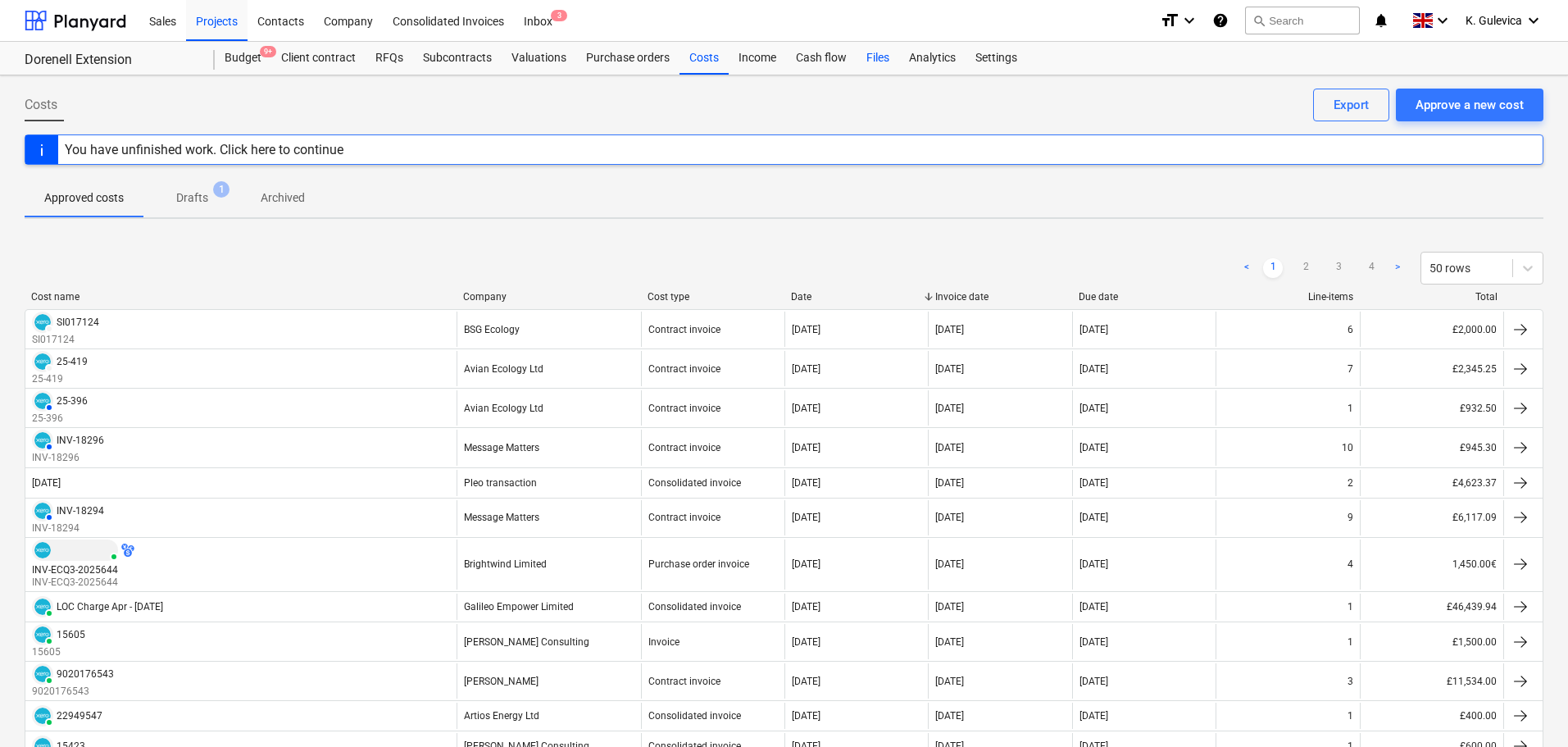
click at [877, 57] on div "Files" at bounding box center [877, 58] width 43 height 33
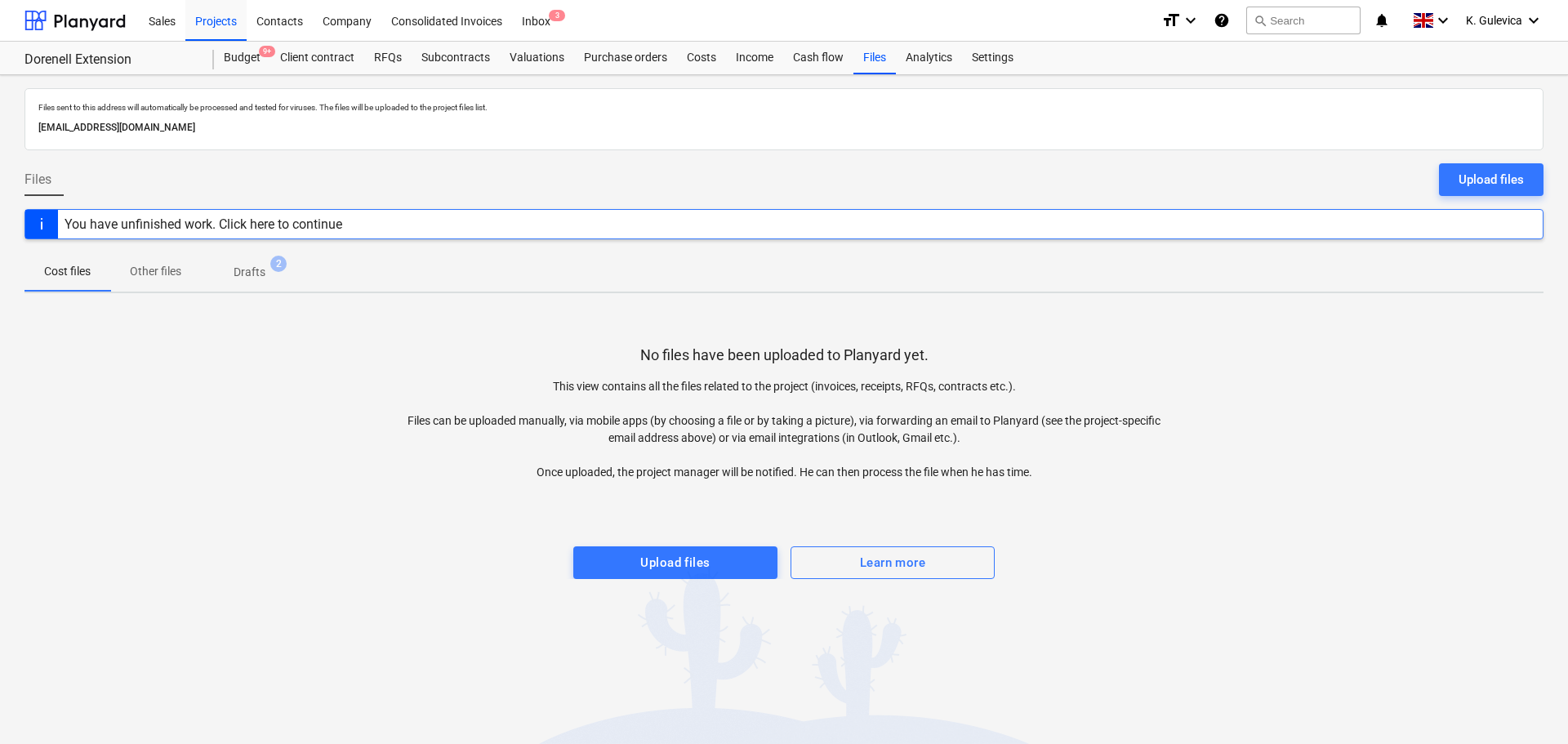
click at [256, 263] on span "Drafts 2" at bounding box center [250, 272] width 98 height 30
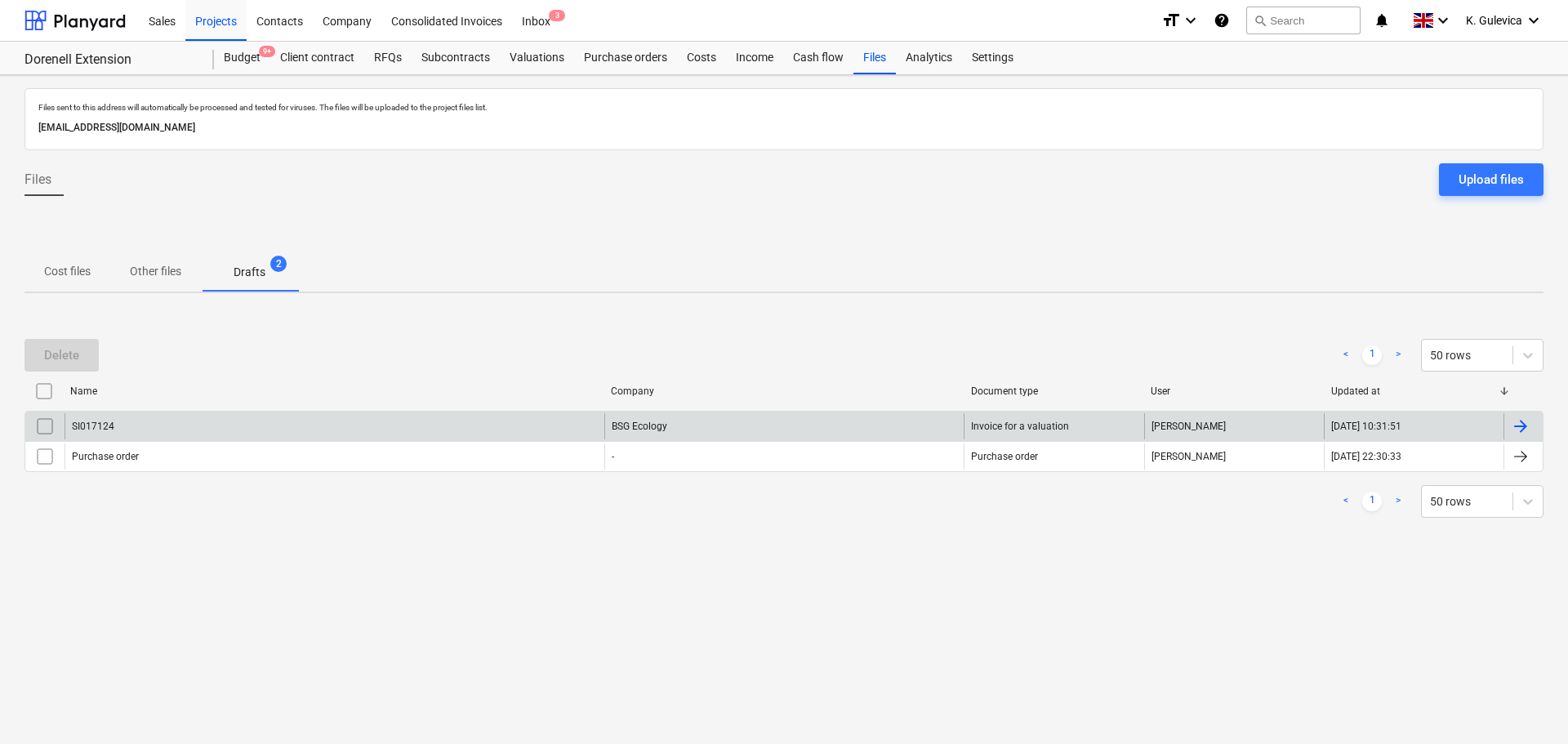
click at [40, 429] on input "checkbox" at bounding box center [45, 426] width 26 height 26
click at [51, 369] on button "Delete" at bounding box center [62, 355] width 75 height 33
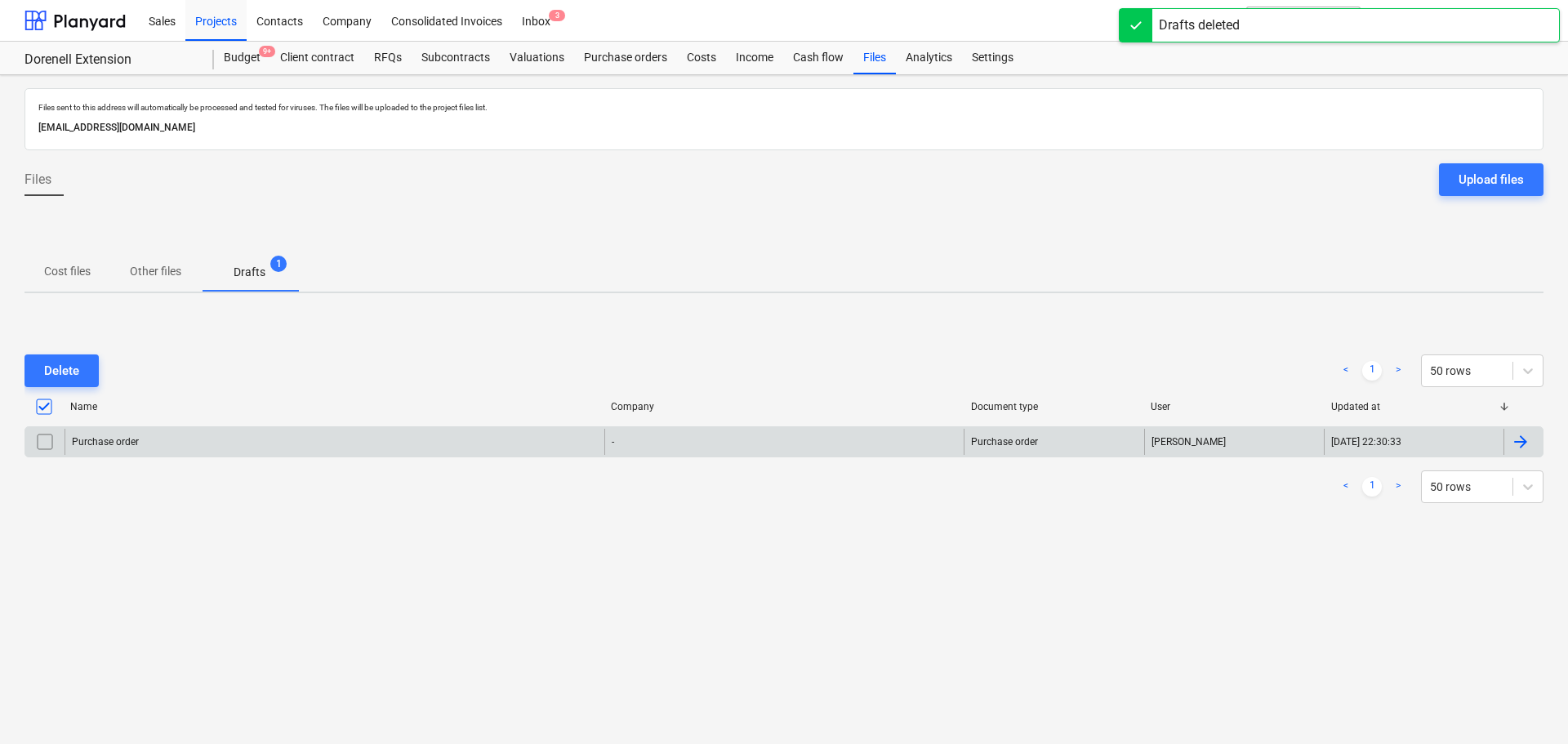
click at [469, 426] on div "Purchase order - Purchase order [PERSON_NAME] [DATE] 22:30:33" at bounding box center [784, 441] width 1519 height 31
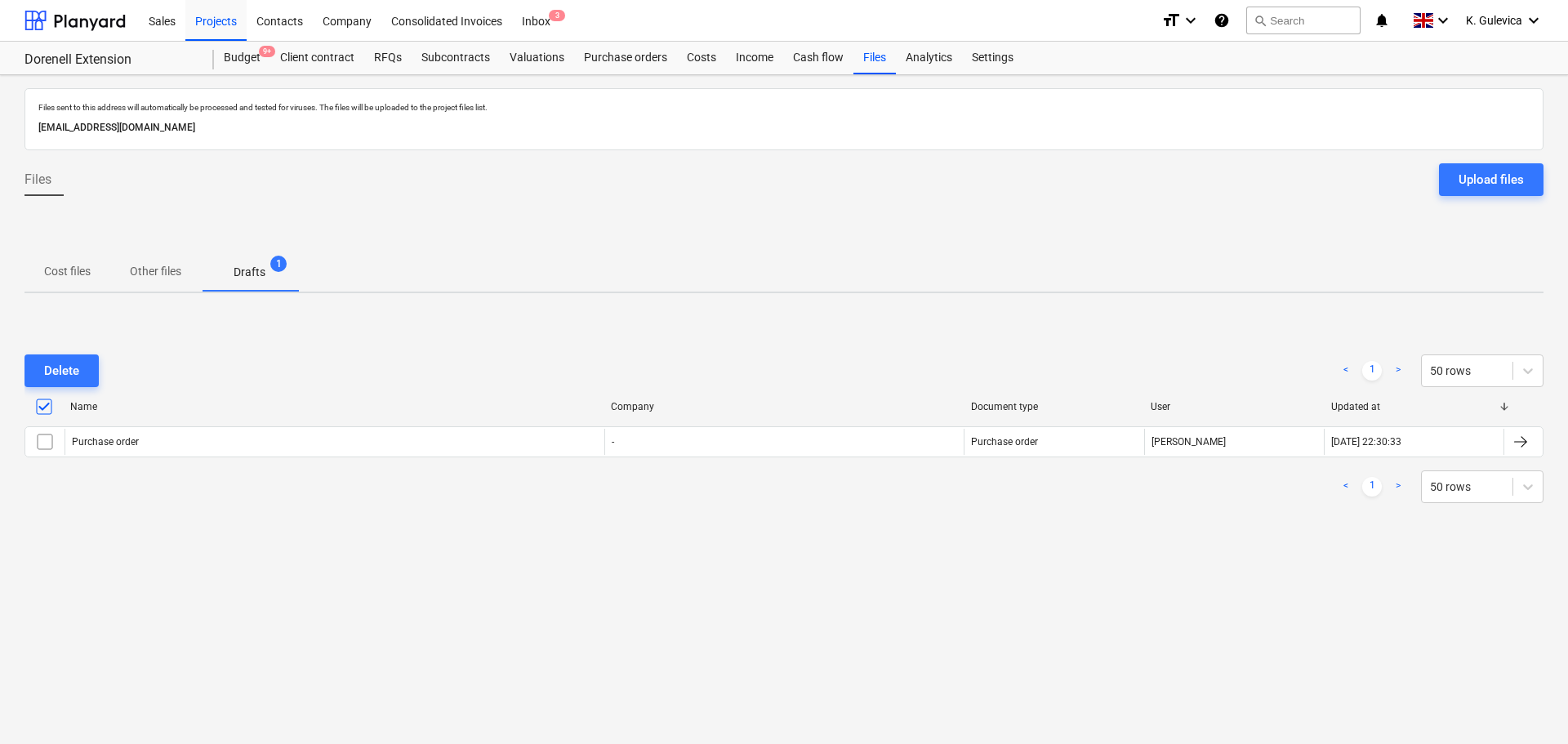
click at [1025, 451] on div "Purchase order" at bounding box center [1054, 442] width 179 height 26
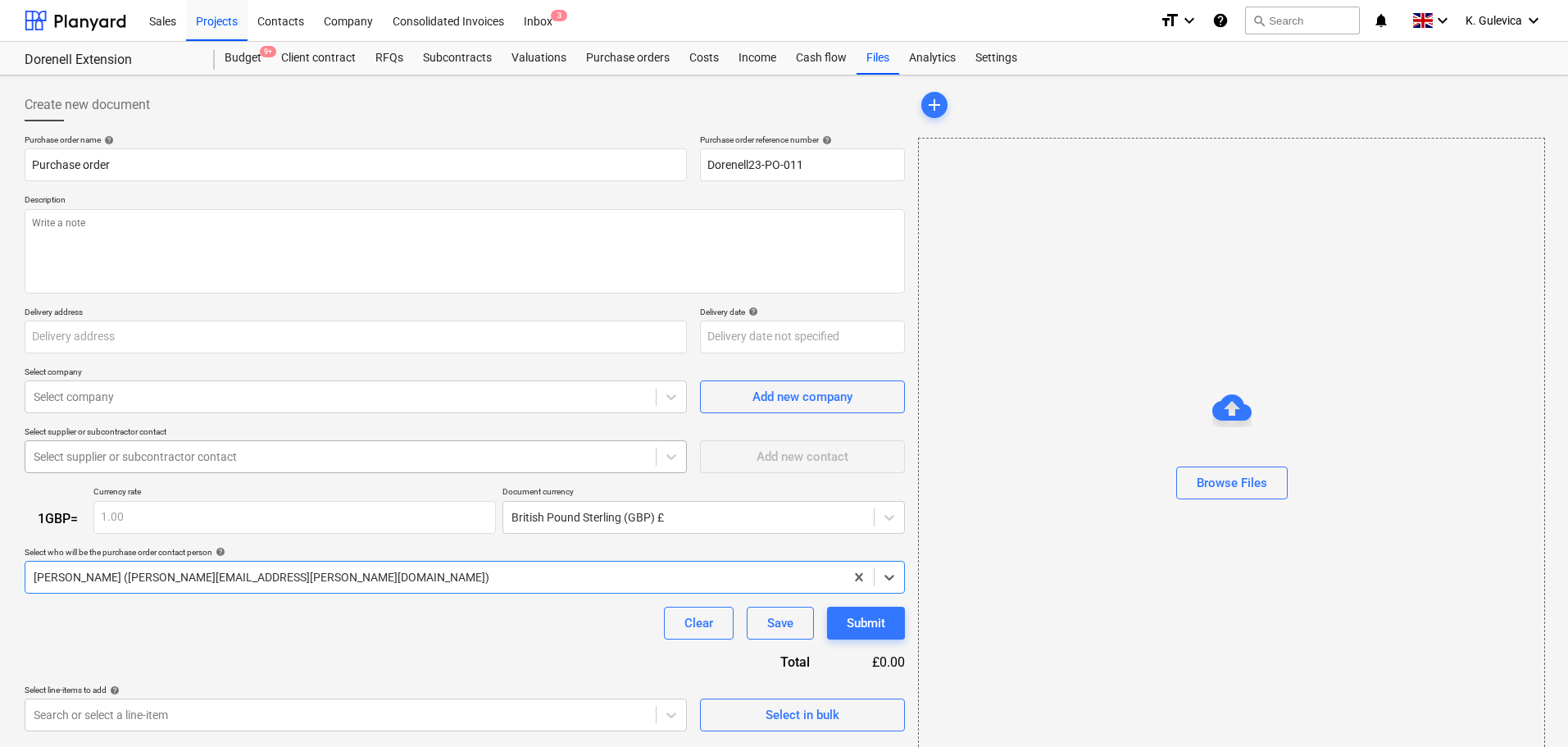
type textarea "x"
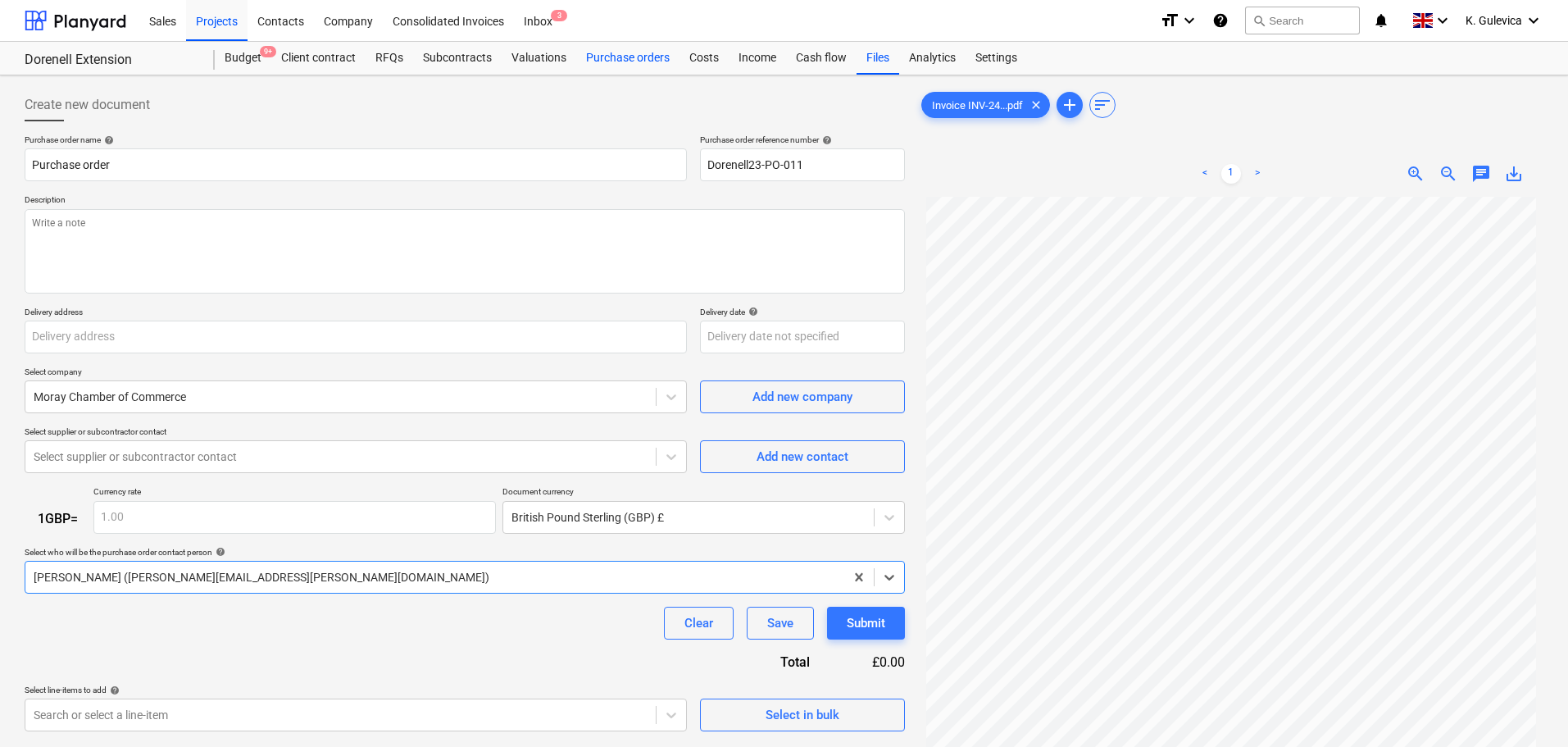
click at [623, 63] on div "Purchase orders" at bounding box center [627, 58] width 103 height 33
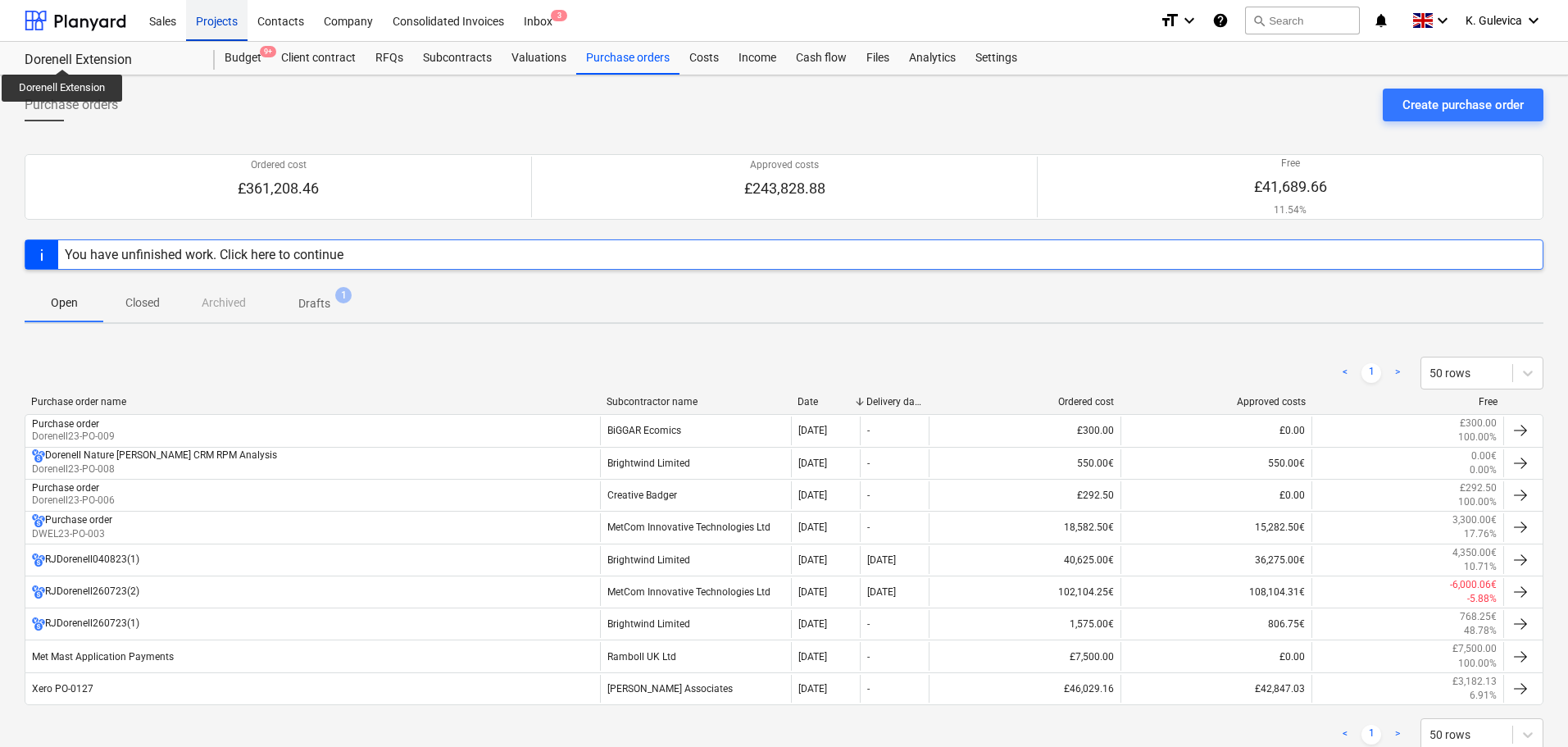
click at [221, 22] on div "Projects" at bounding box center [217, 20] width 62 height 42
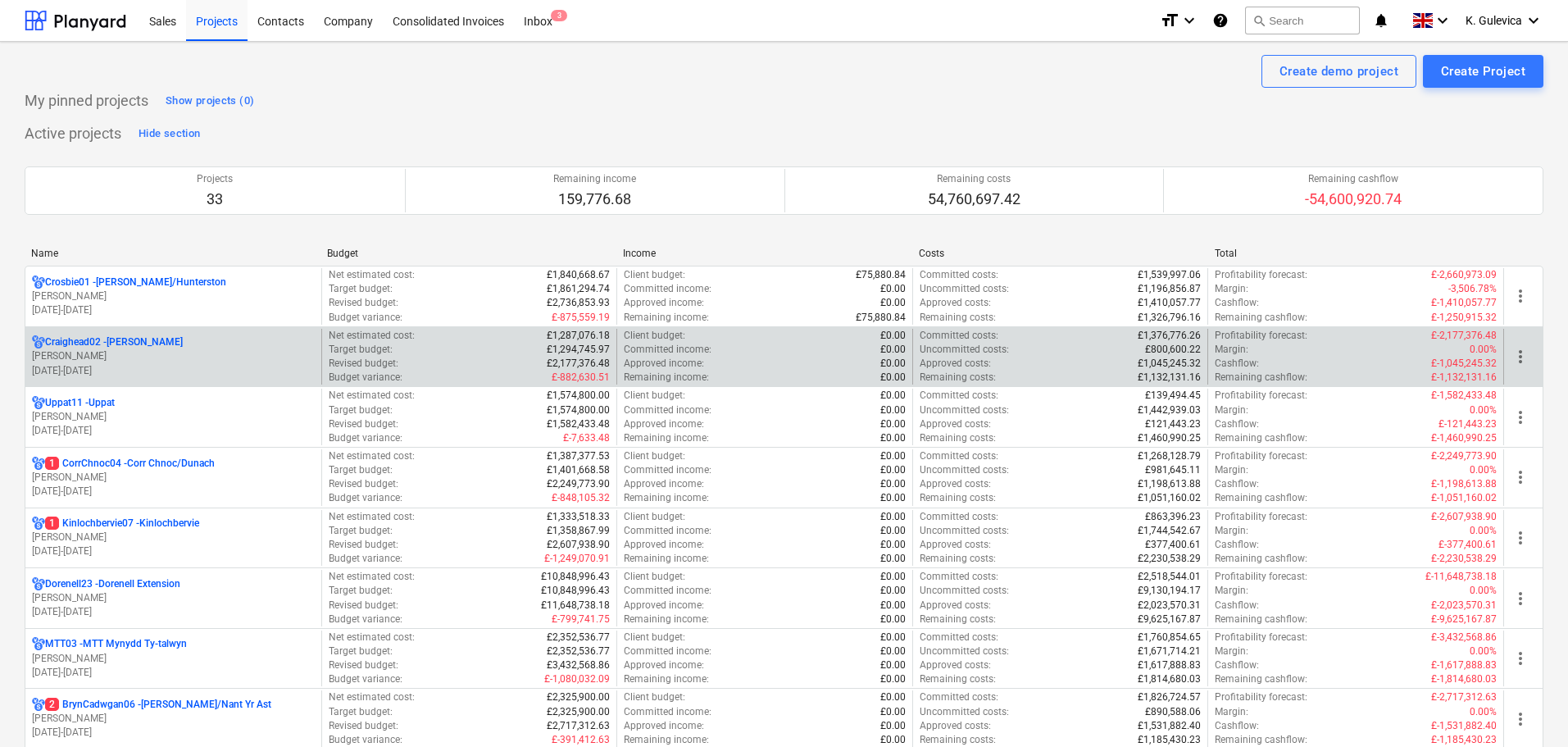
click at [175, 353] on p "[PERSON_NAME]" at bounding box center [173, 356] width 283 height 14
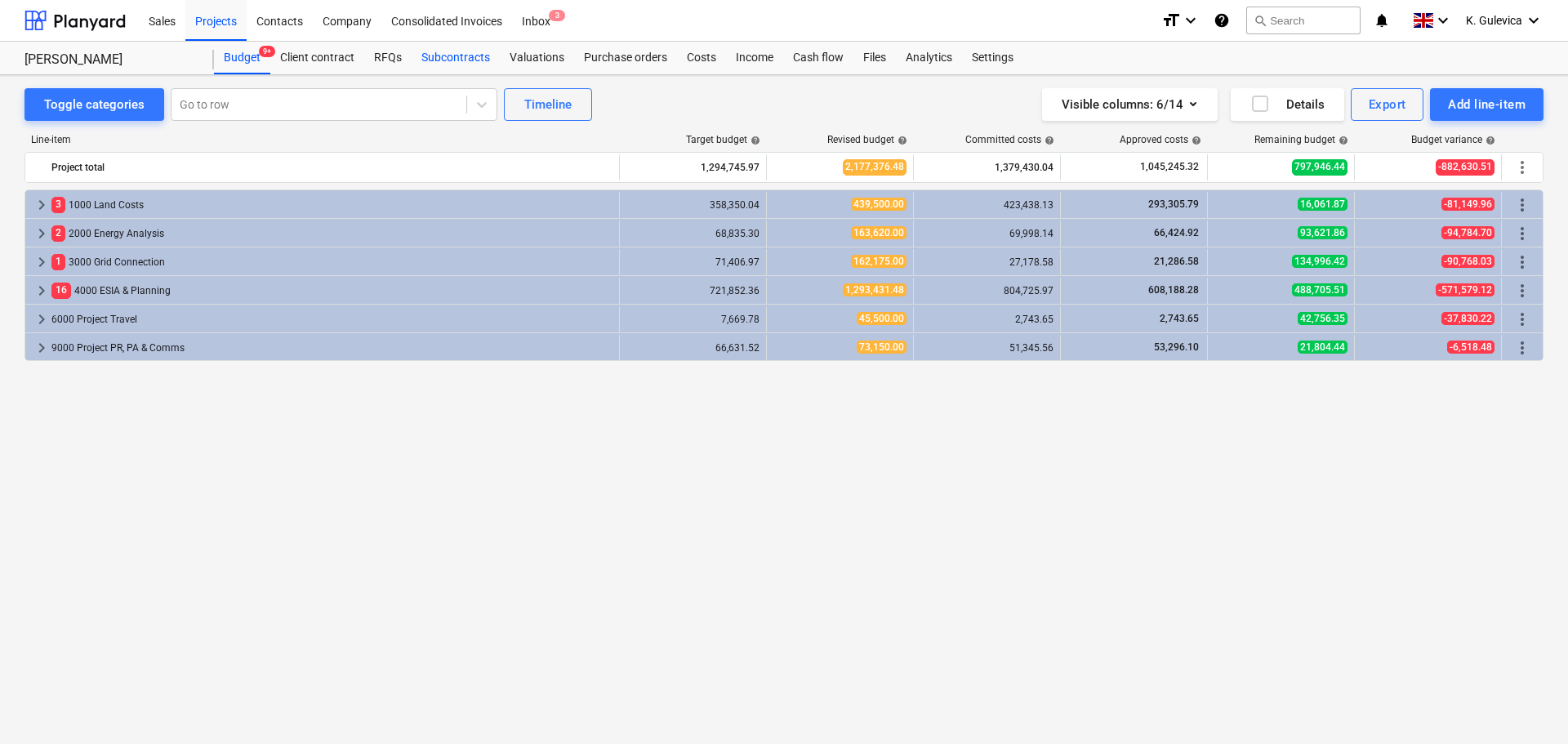
click at [435, 59] on div "Subcontracts" at bounding box center [455, 58] width 89 height 33
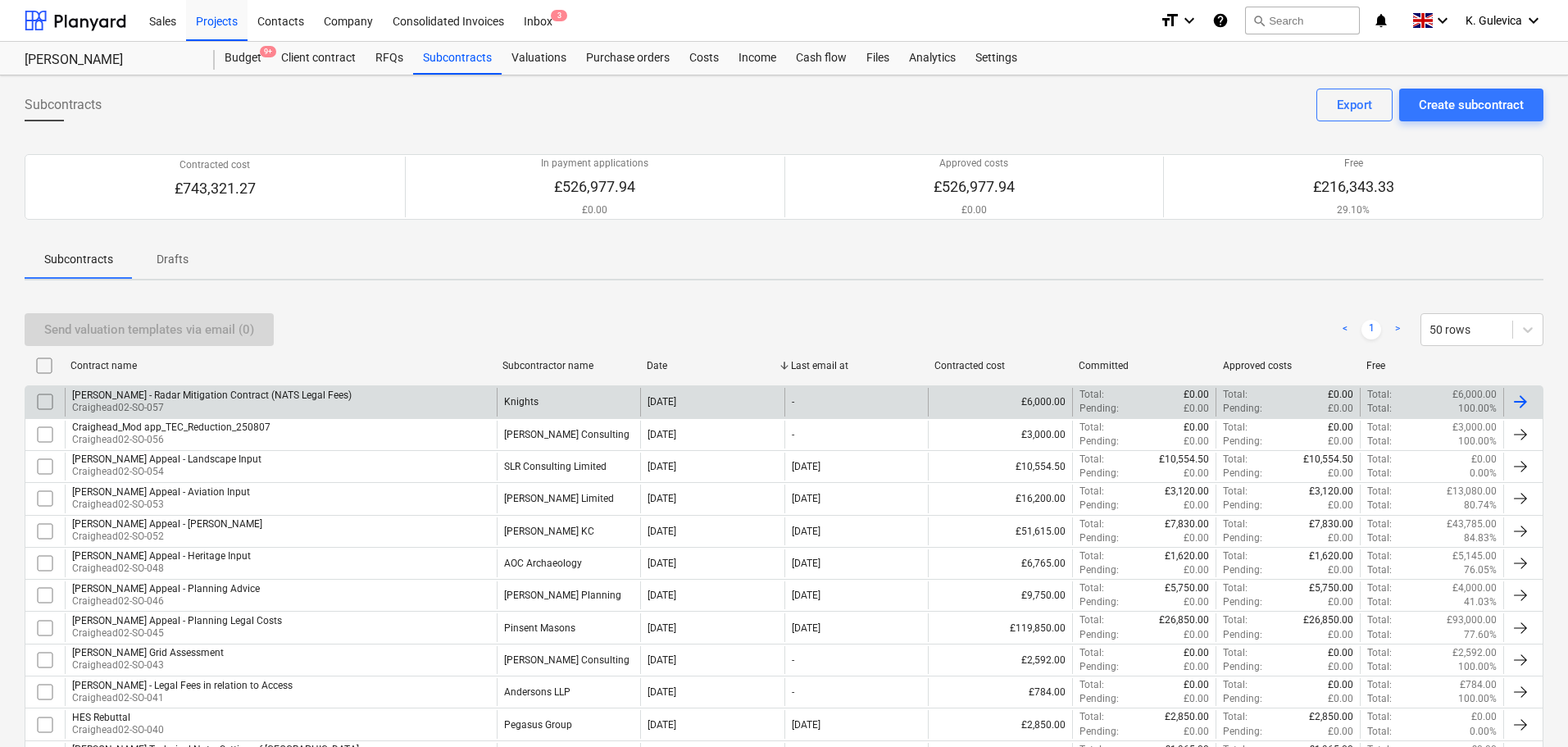
click at [172, 402] on p "Craighead02-SO-057" at bounding box center [212, 408] width 280 height 14
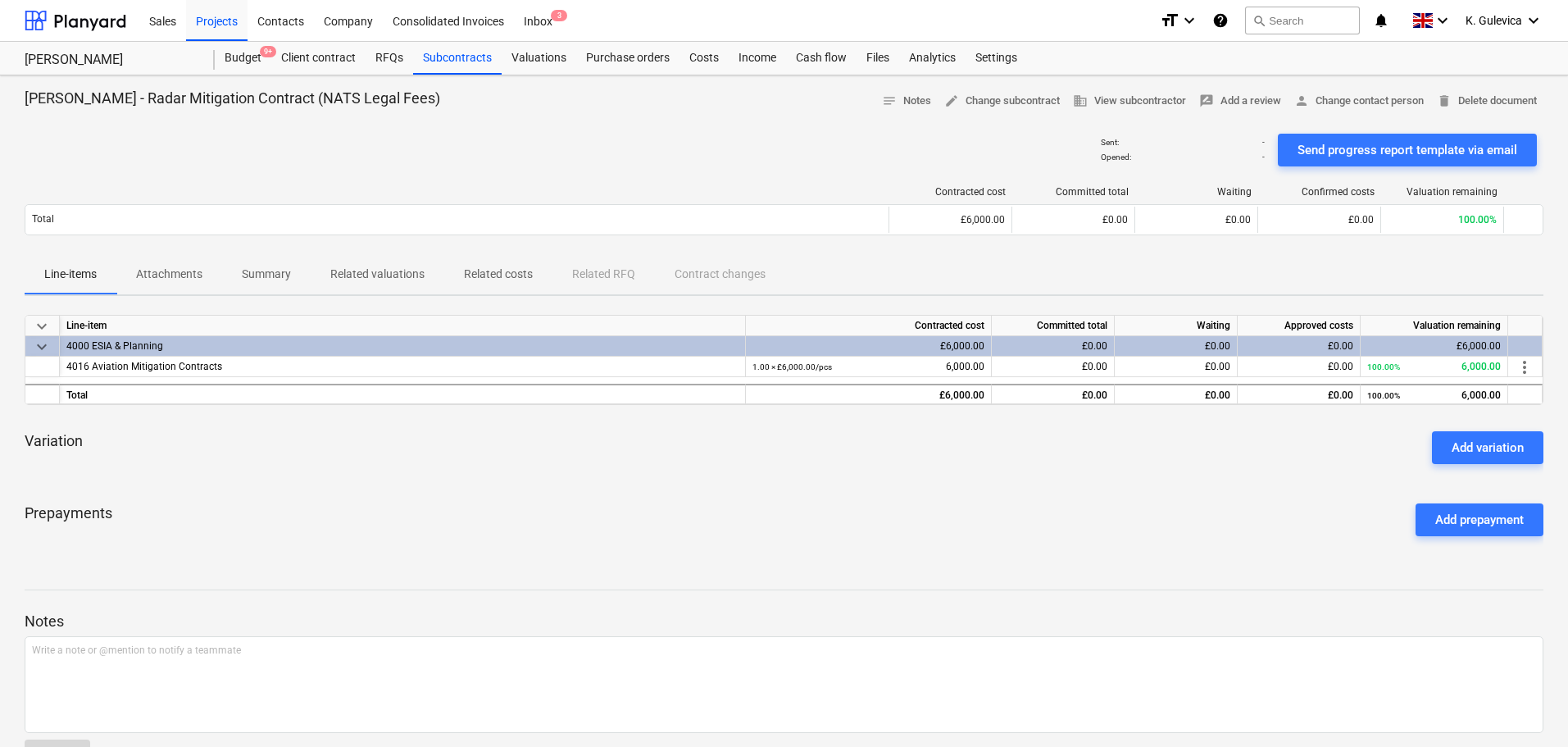
click at [180, 271] on p "Attachments" at bounding box center [169, 274] width 66 height 17
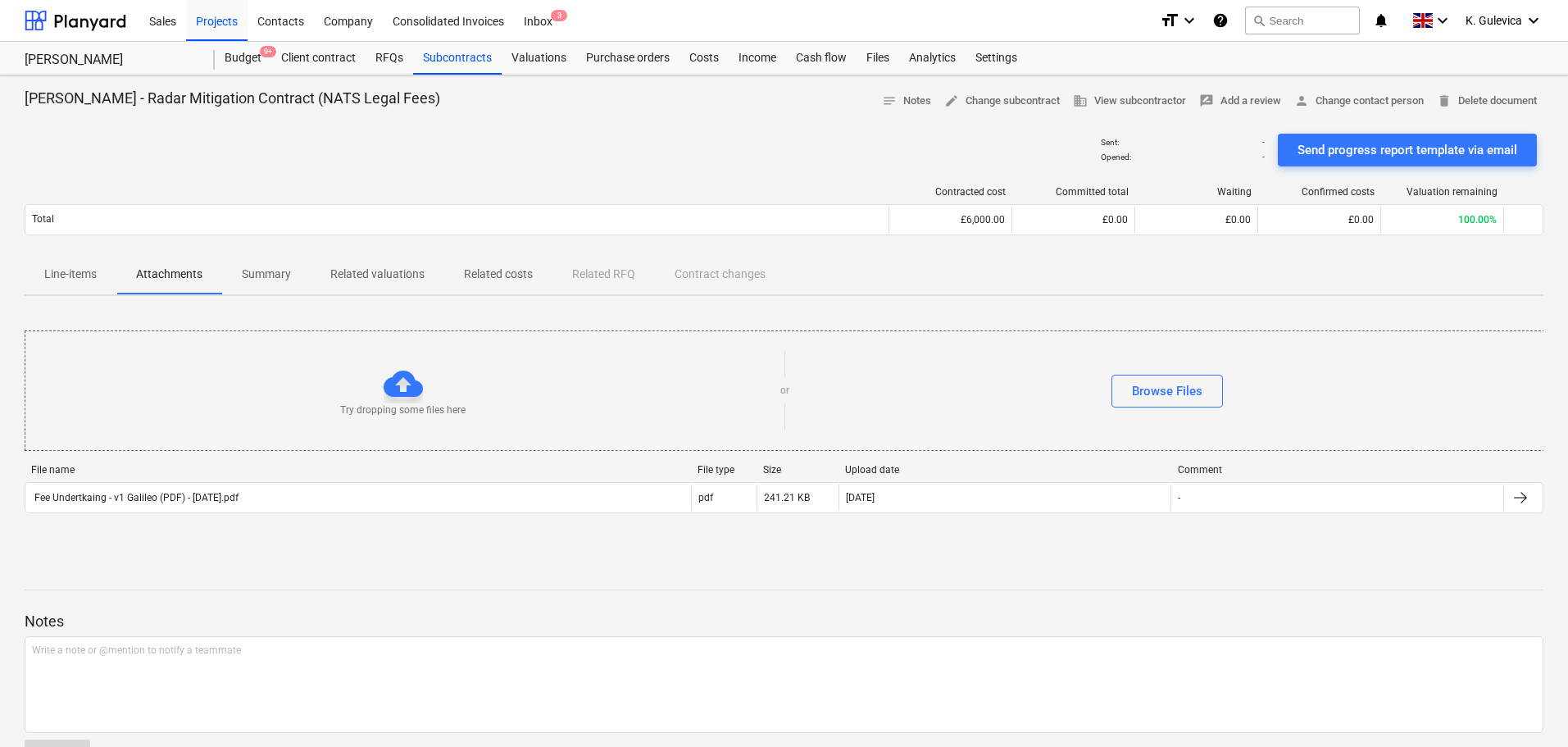
click at [57, 280] on p "Line-items" at bounding box center [70, 274] width 52 height 17
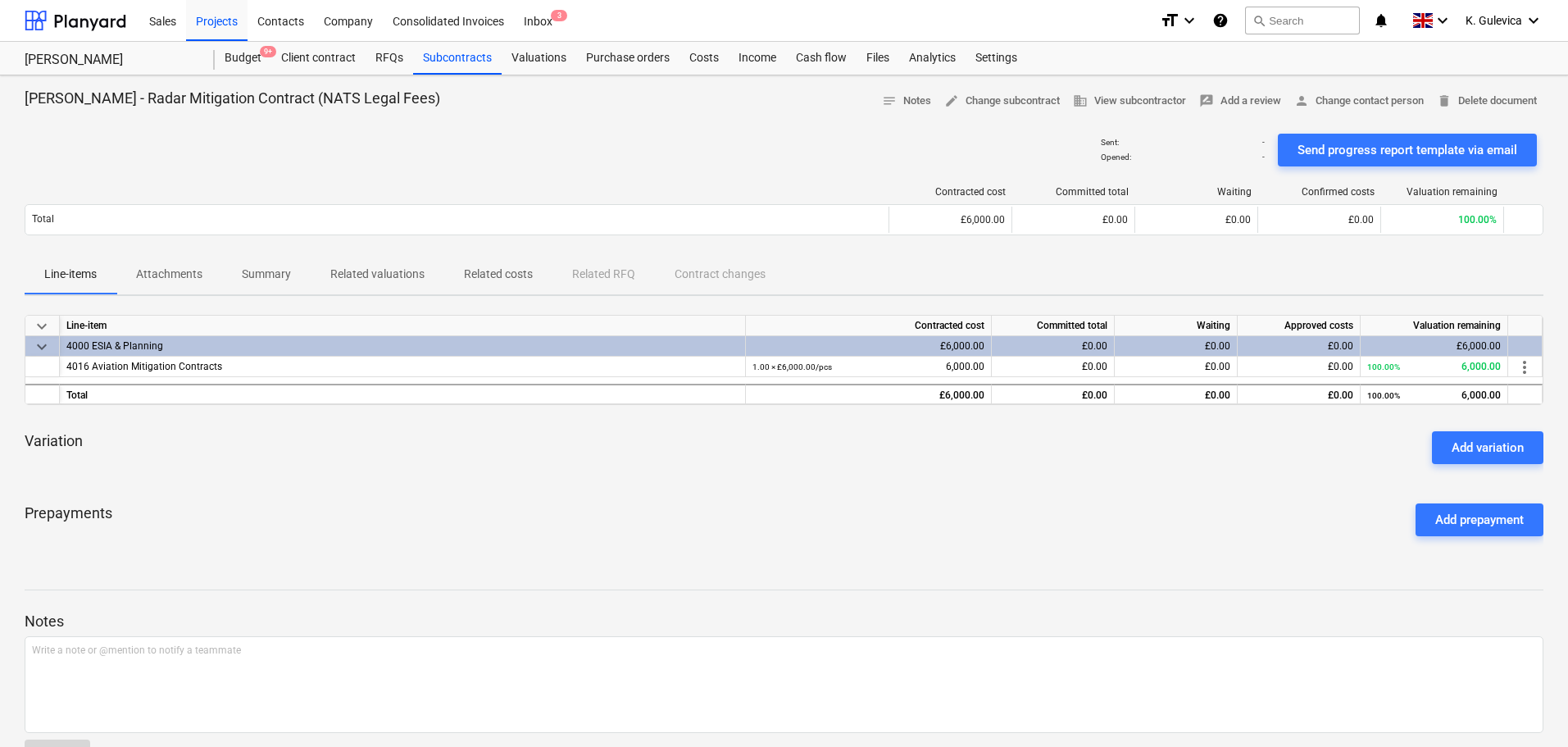
click at [1017, 513] on div "Prepayments Add prepayment" at bounding box center [784, 519] width 1519 height 59
click at [1503, 14] on span "K. Gulevica" at bounding box center [1493, 20] width 57 height 13
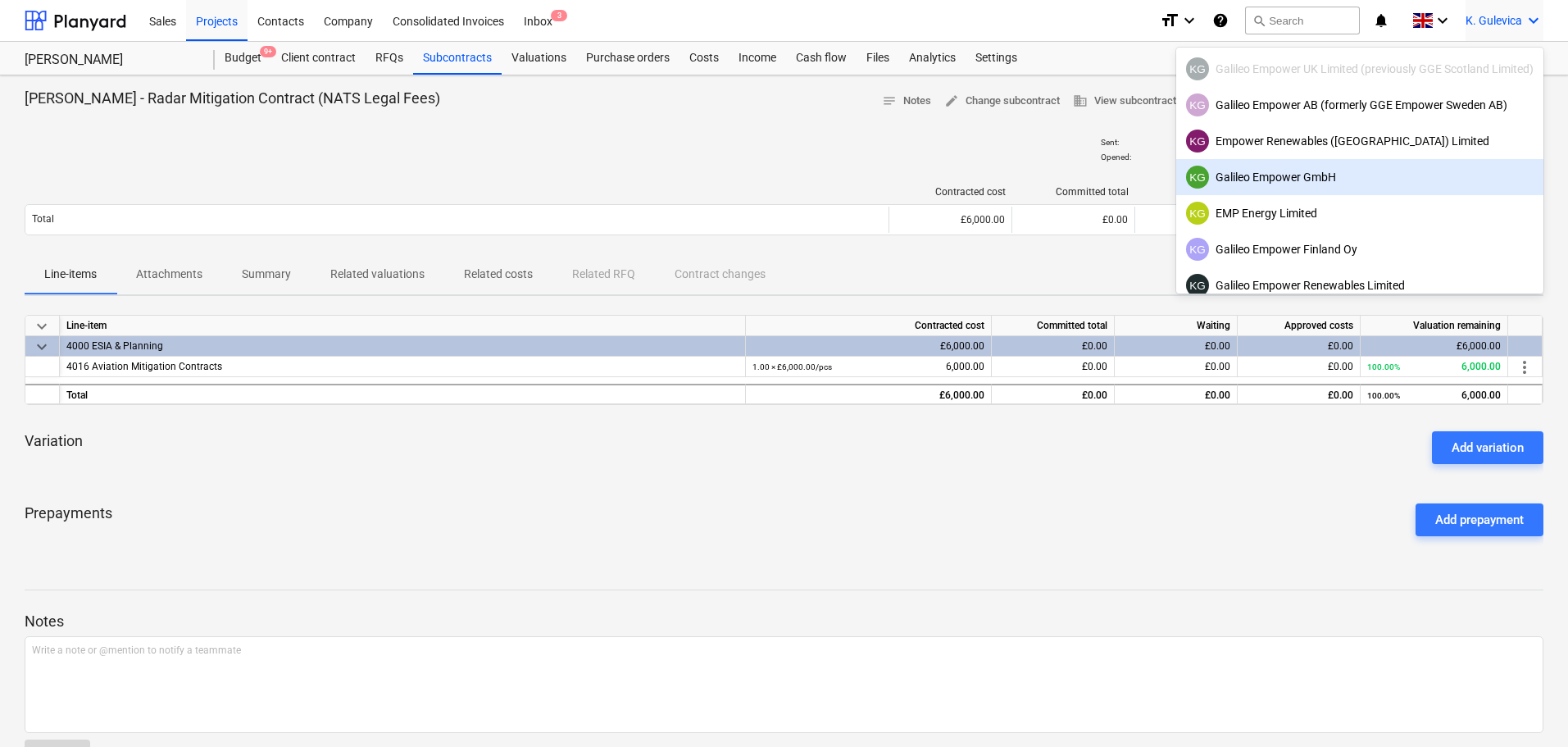
click at [1337, 170] on div "KG Galileo Empower GmbH" at bounding box center [1360, 177] width 348 height 23
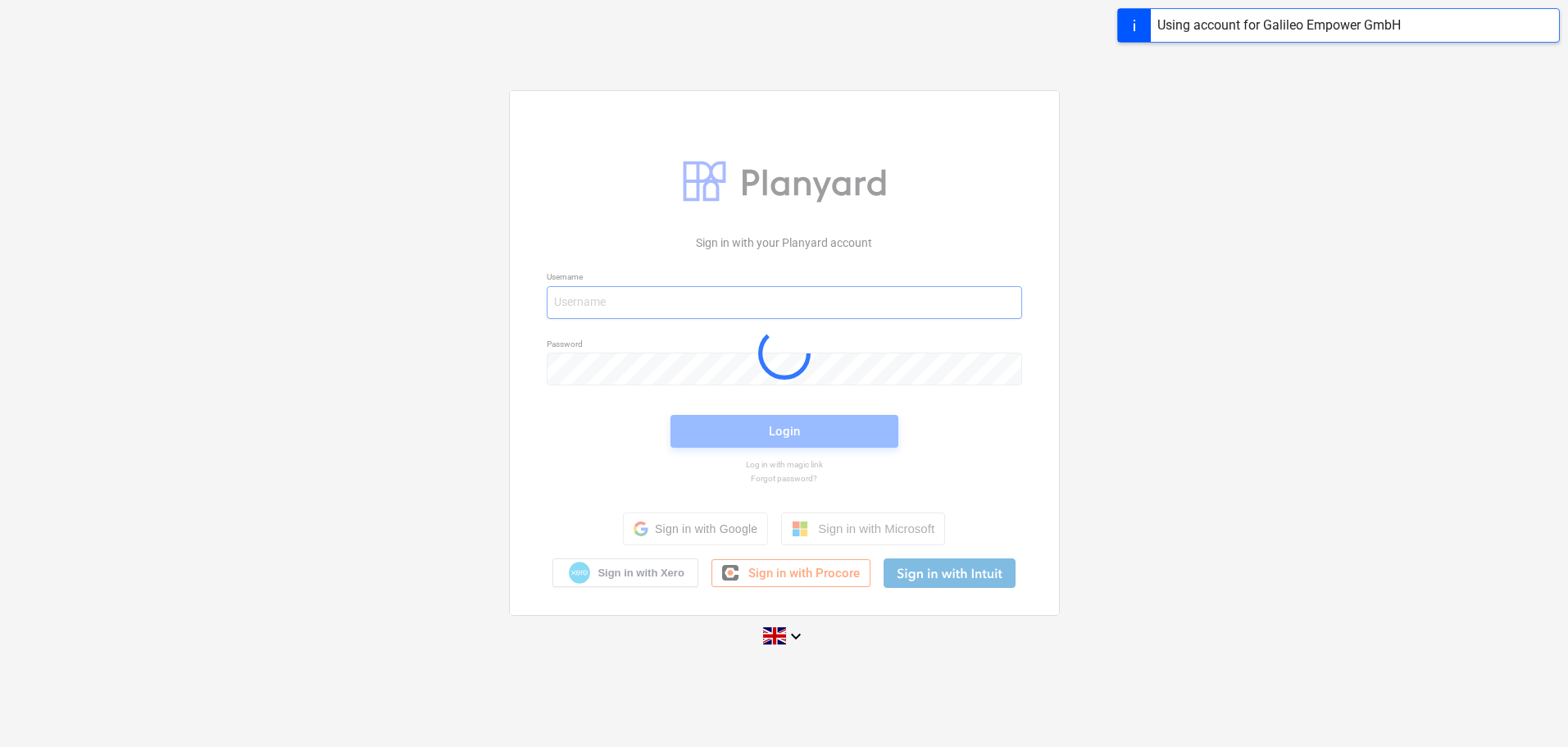
type input "[EMAIL_ADDRESS][DOMAIN_NAME]"
